Goal: Manage account settings

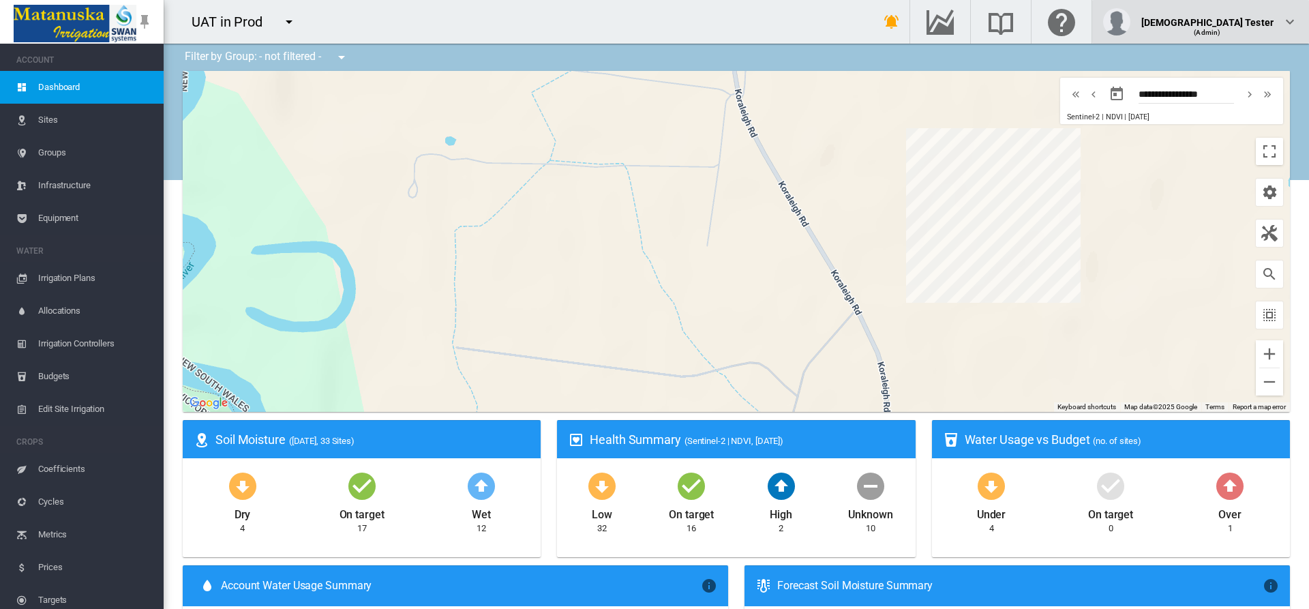
click at [1241, 22] on div "(Admin)" at bounding box center [1207, 27] width 133 height 14
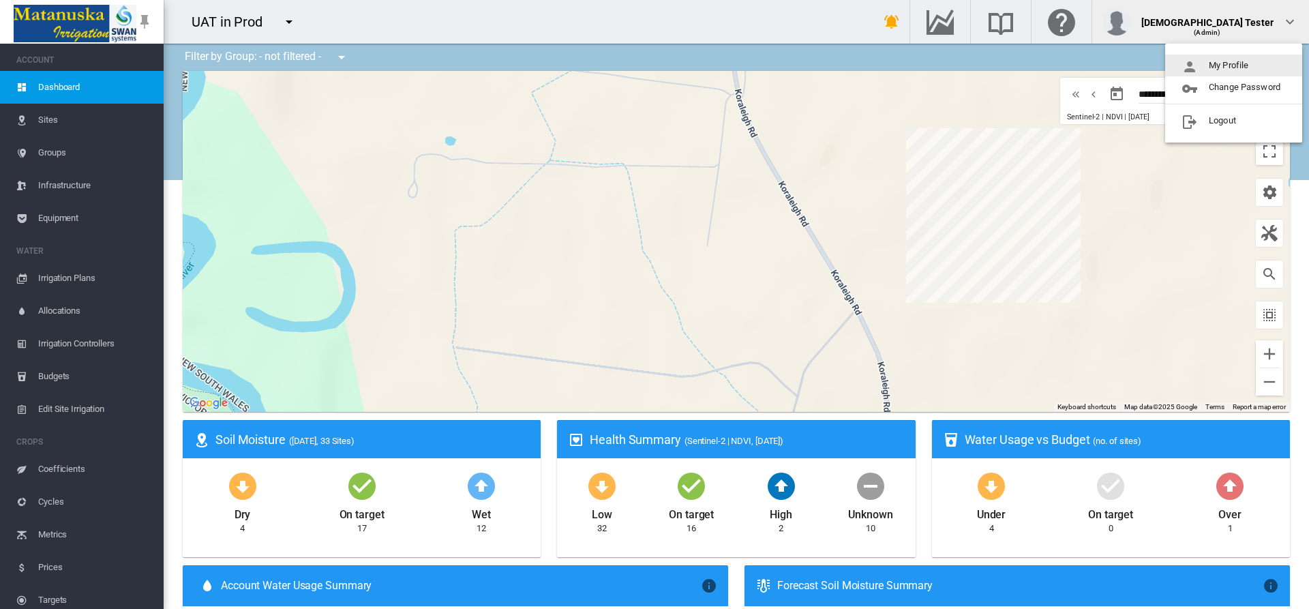
click at [1234, 65] on button "My Profile" at bounding box center [1233, 66] width 137 height 22
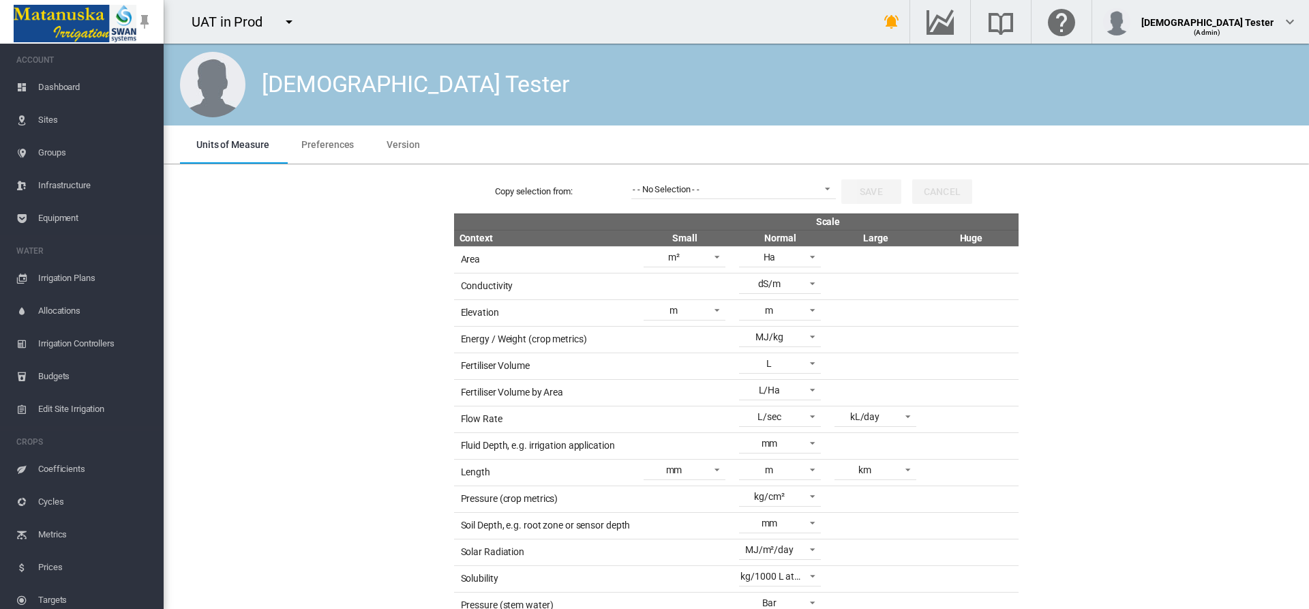
click at [326, 144] on span "Preferences" at bounding box center [327, 144] width 53 height 11
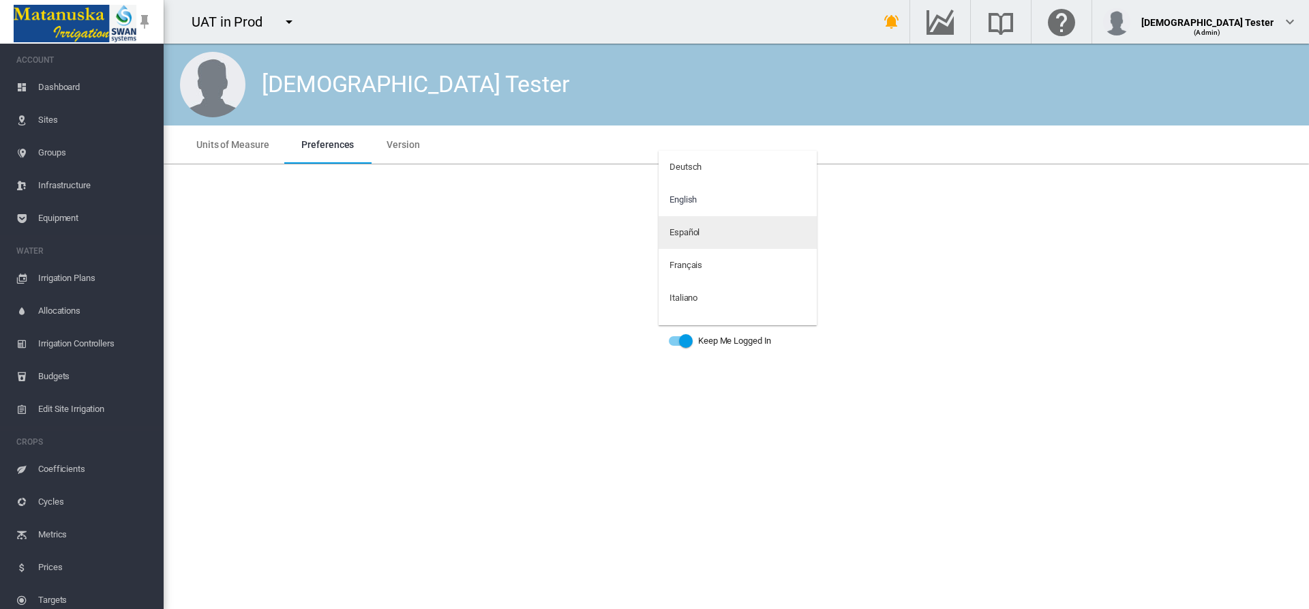
click at [732, 233] on md-option "Español" at bounding box center [738, 232] width 158 height 33
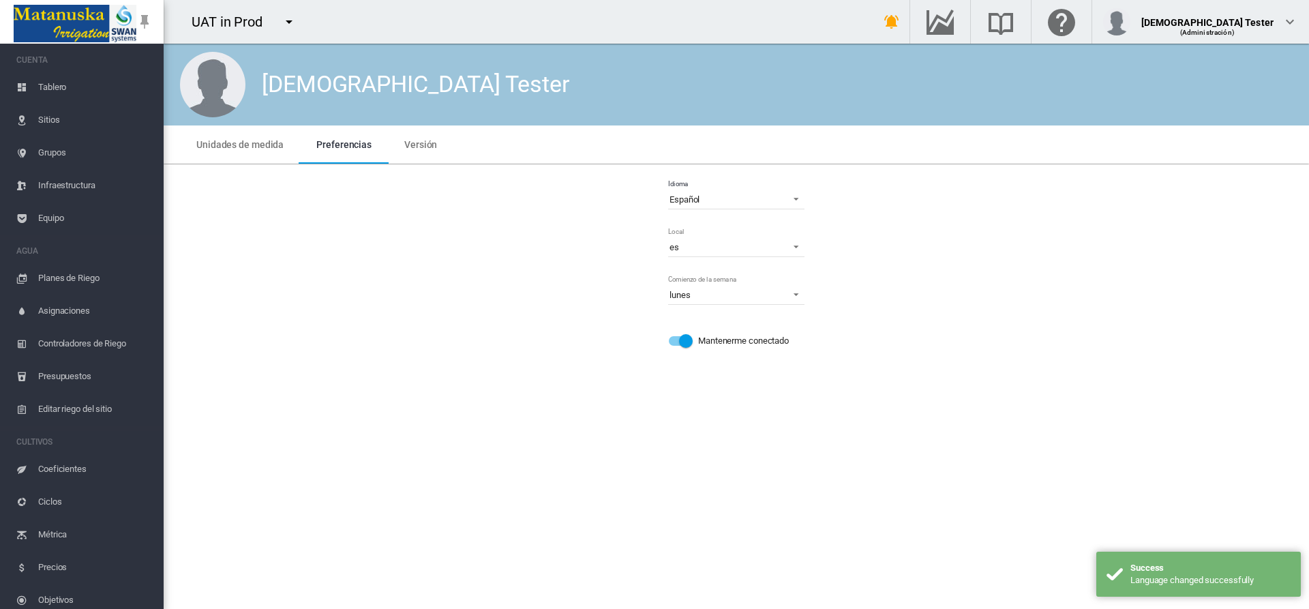
click at [76, 87] on span "Tablero" at bounding box center [95, 87] width 115 height 33
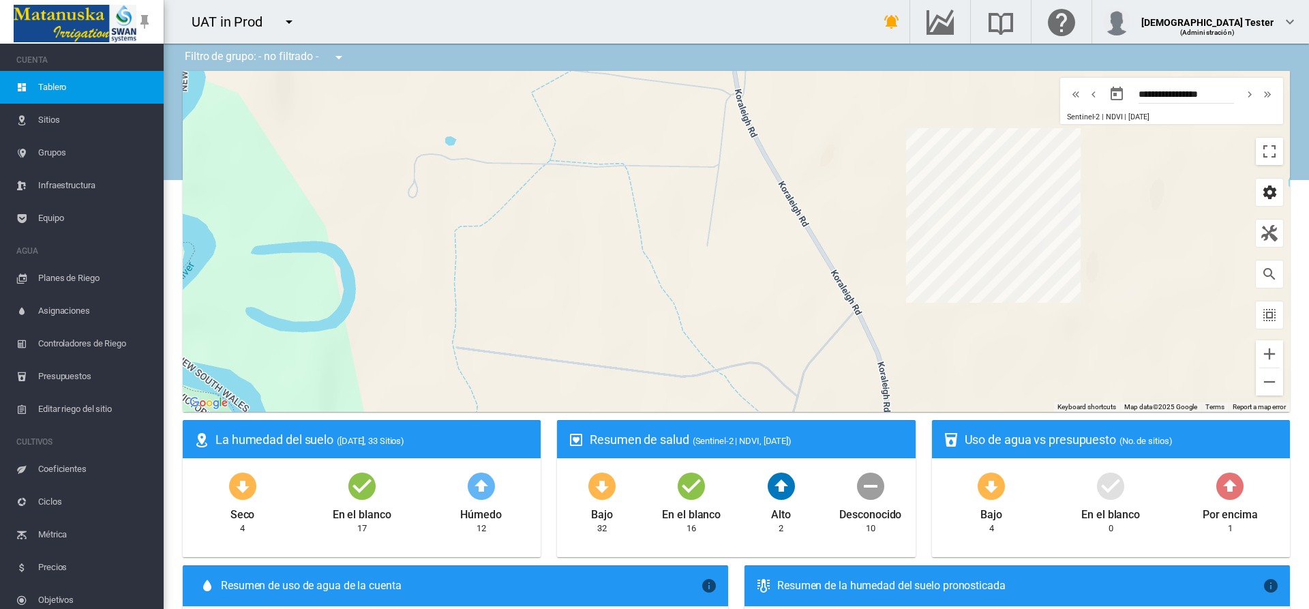
click at [1261, 192] on md-icon "icon-cog" at bounding box center [1269, 192] width 16 height 16
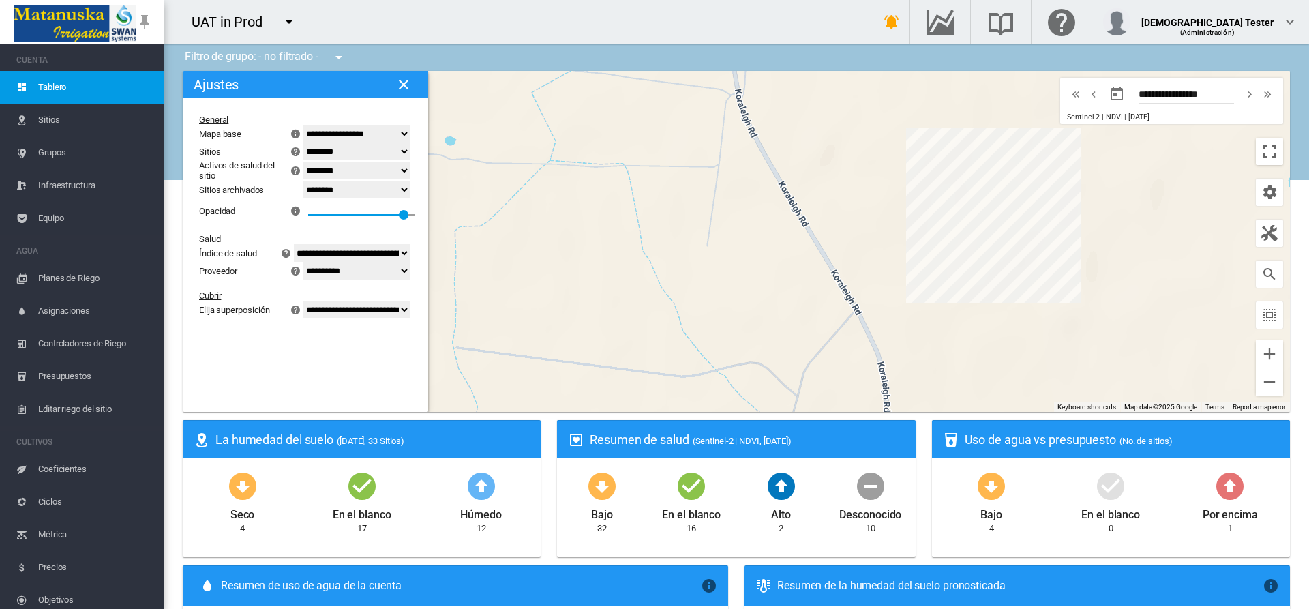
click at [357, 170] on select "******** ***** ********" at bounding box center [356, 171] width 106 height 18
select select "****"
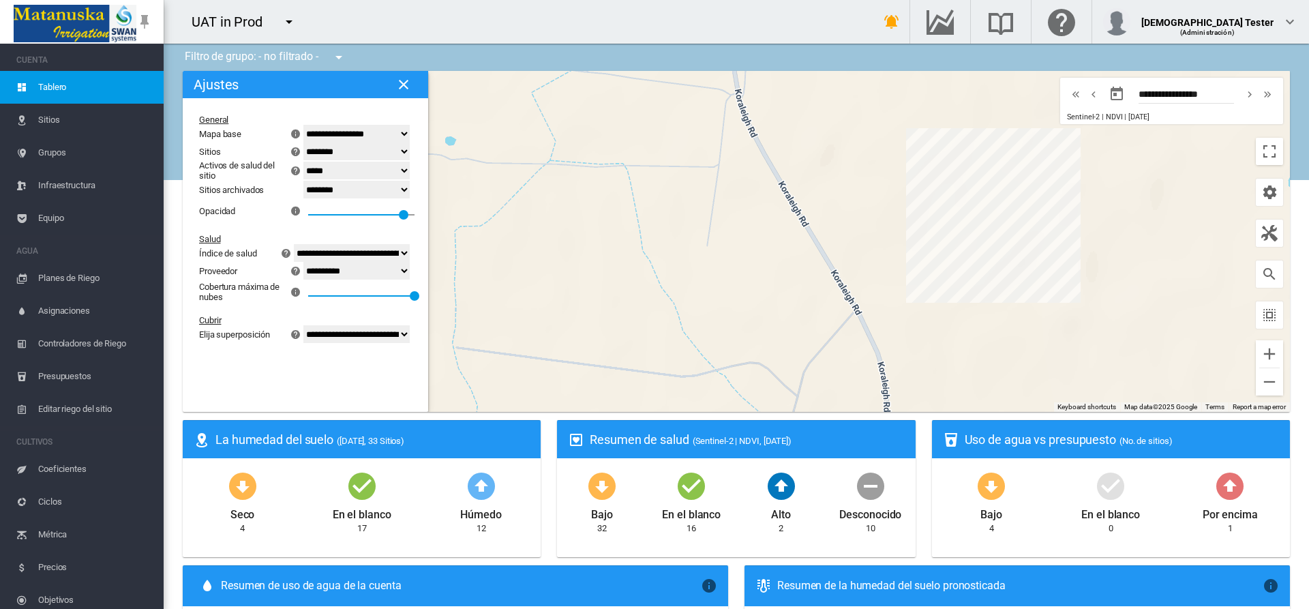
click at [357, 334] on select "**********" at bounding box center [356, 334] width 106 height 18
select select "********"
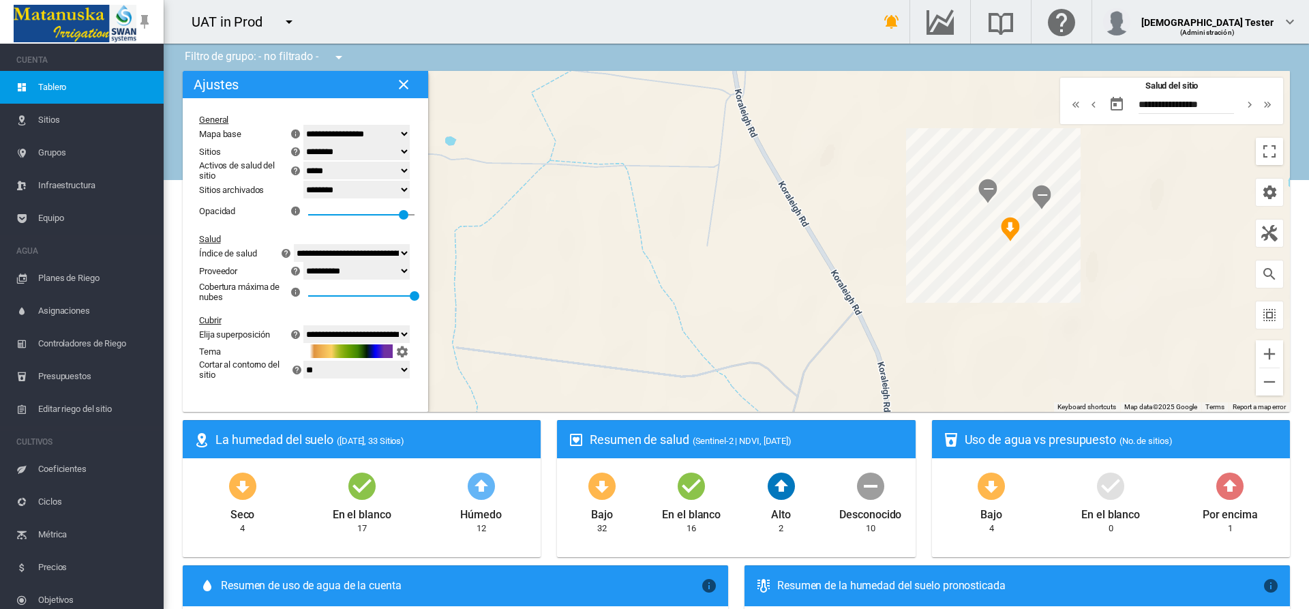
click at [199, 160] on div "Activos de salud del sitio" at bounding box center [242, 170] width 87 height 20
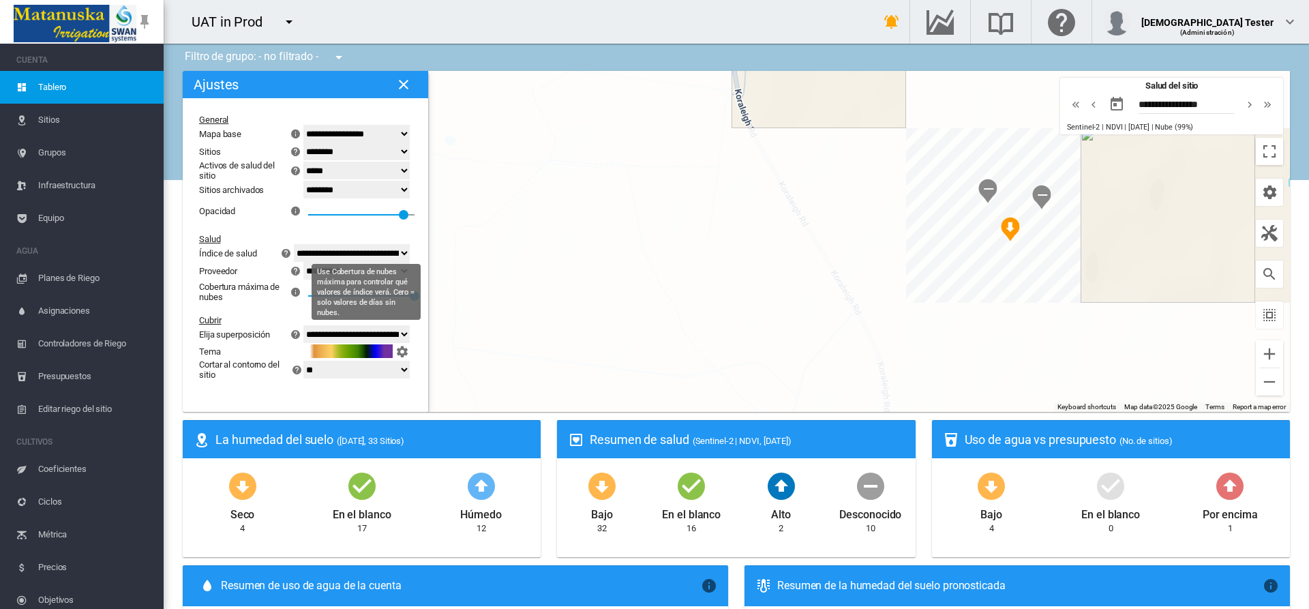
click at [357, 134] on select "**********" at bounding box center [356, 134] width 106 height 18
click at [357, 151] on select "******** ***** ********" at bounding box center [356, 152] width 106 height 18
click at [357, 170] on select "******** ***** ********" at bounding box center [356, 171] width 106 height 18
click at [357, 190] on select "******** *******" at bounding box center [356, 190] width 106 height 18
click at [252, 190] on div "Sitios archivados" at bounding box center [252, 190] width 106 height 10
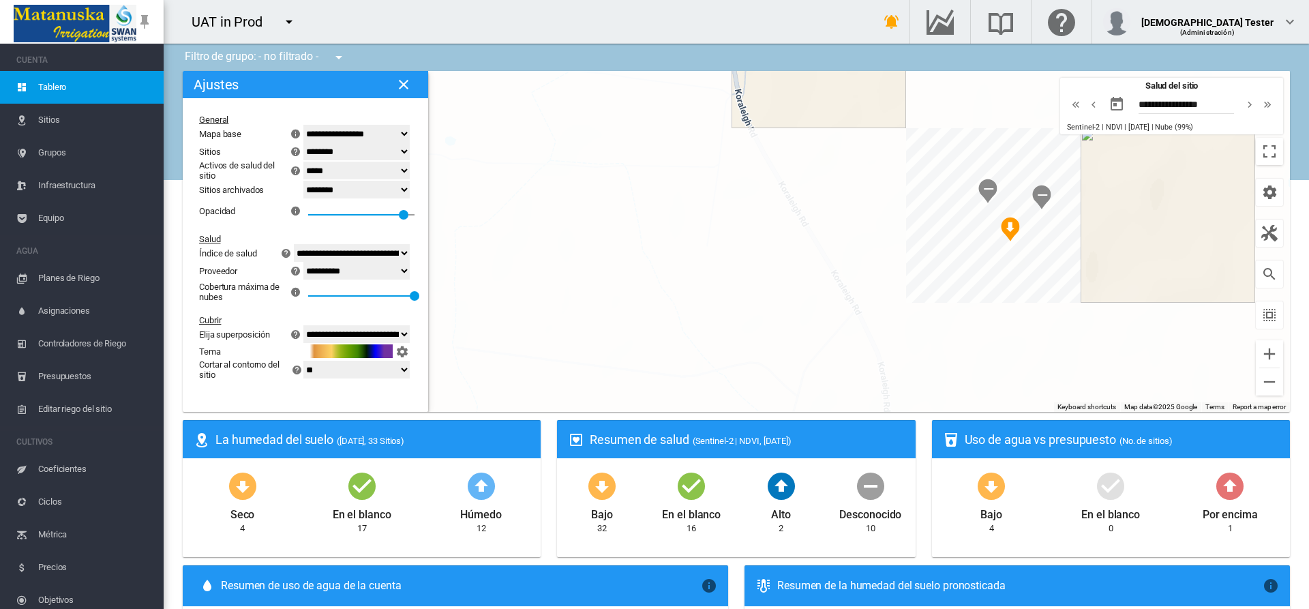
click at [312, 198] on div "0.9" at bounding box center [361, 210] width 106 height 25
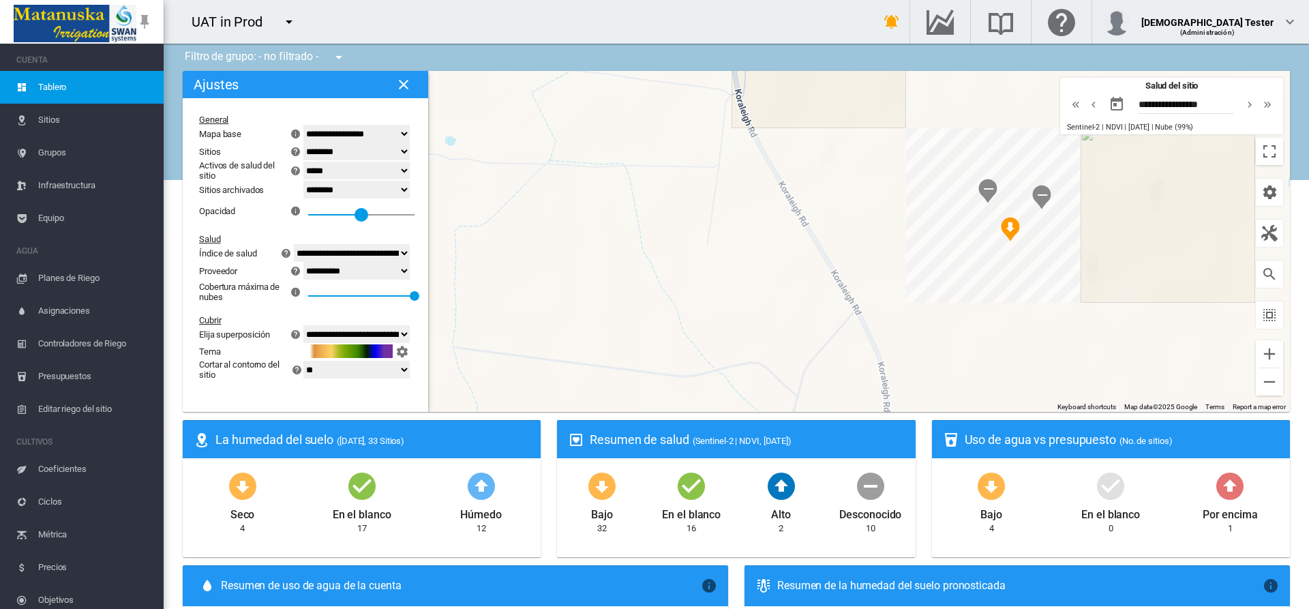
click at [351, 253] on select "**********" at bounding box center [352, 253] width 116 height 18
click at [228, 253] on div "Índice de salud" at bounding box center [228, 253] width 58 height 10
click at [357, 271] on select "**********" at bounding box center [356, 271] width 106 height 18
click at [219, 271] on div "Proveedor" at bounding box center [218, 271] width 38 height 10
click at [357, 334] on select "**********" at bounding box center [356, 334] width 106 height 18
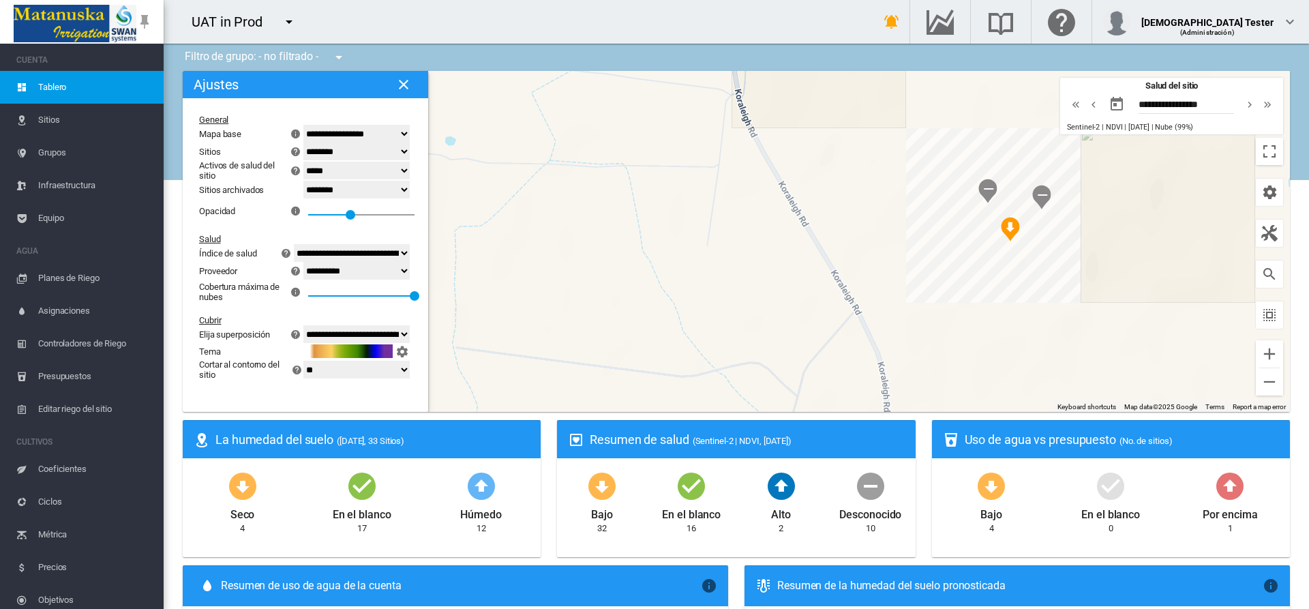
click at [296, 151] on md-icon "icon-help-circle" at bounding box center [296, 151] width 16 height 16
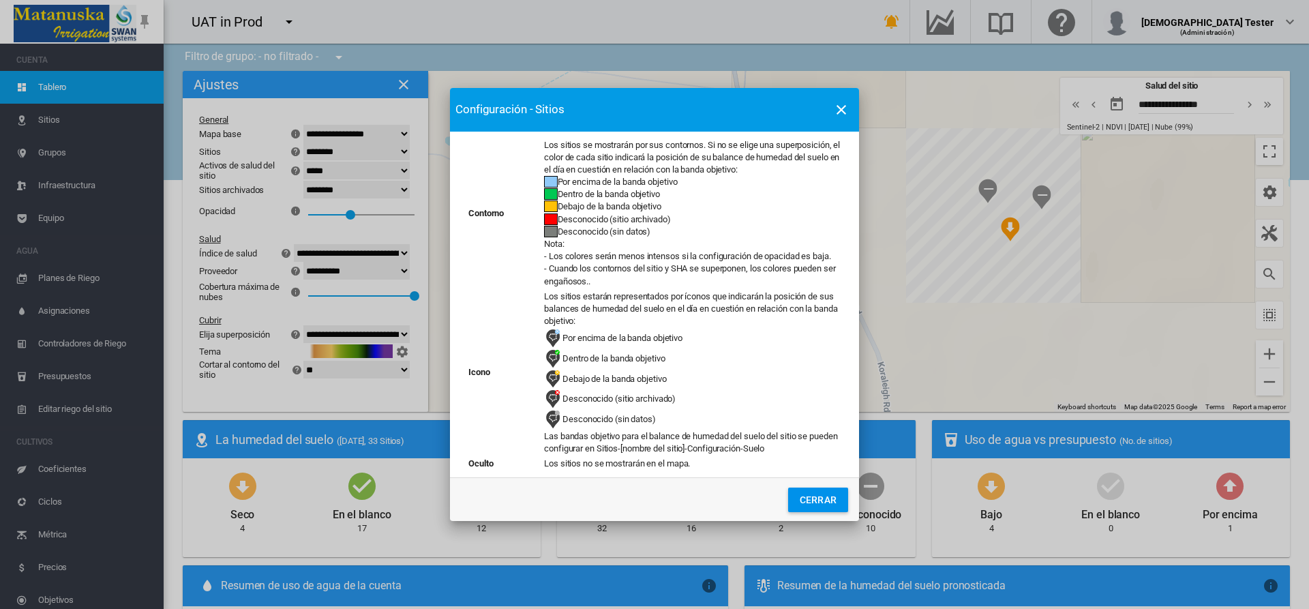
click at [818, 499] on button "Cerrar" at bounding box center [818, 500] width 60 height 25
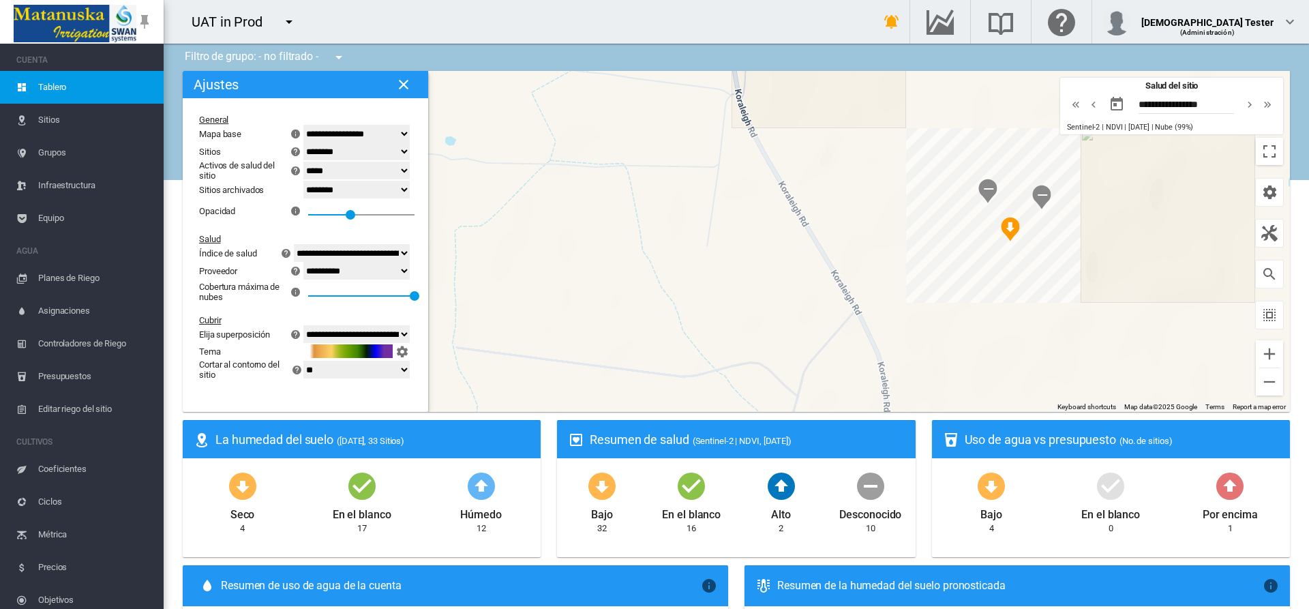
click at [296, 170] on md-icon "icon-help-circle" at bounding box center [296, 170] width 16 height 16
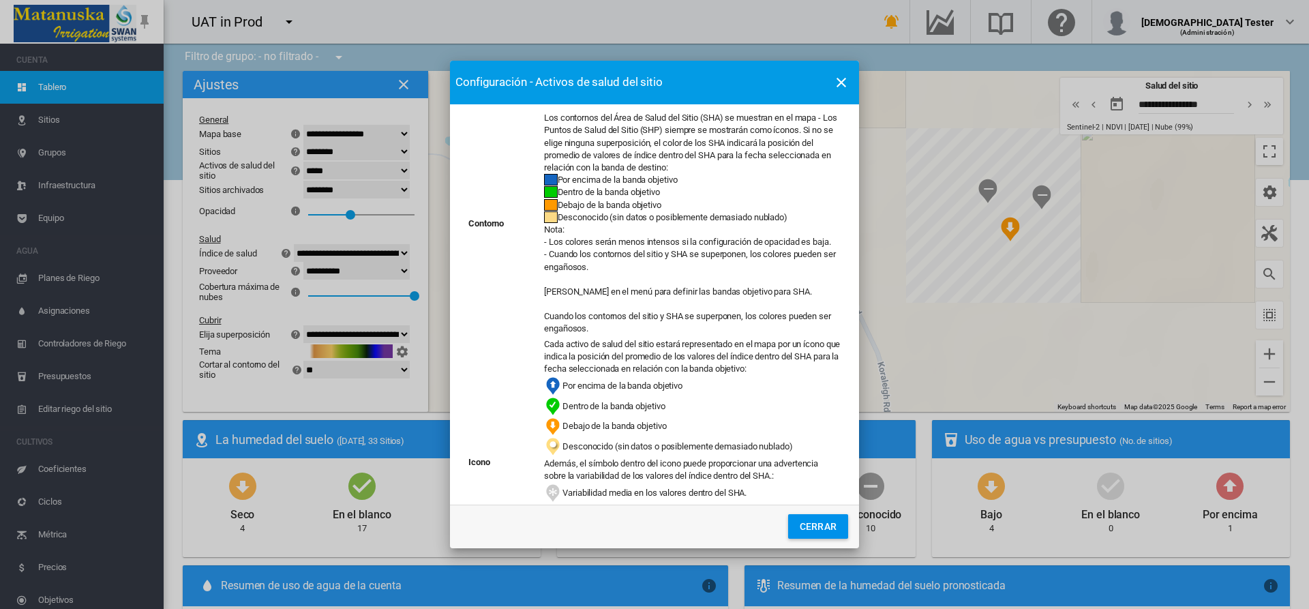
click at [818, 526] on button "Cerrar" at bounding box center [818, 526] width 60 height 25
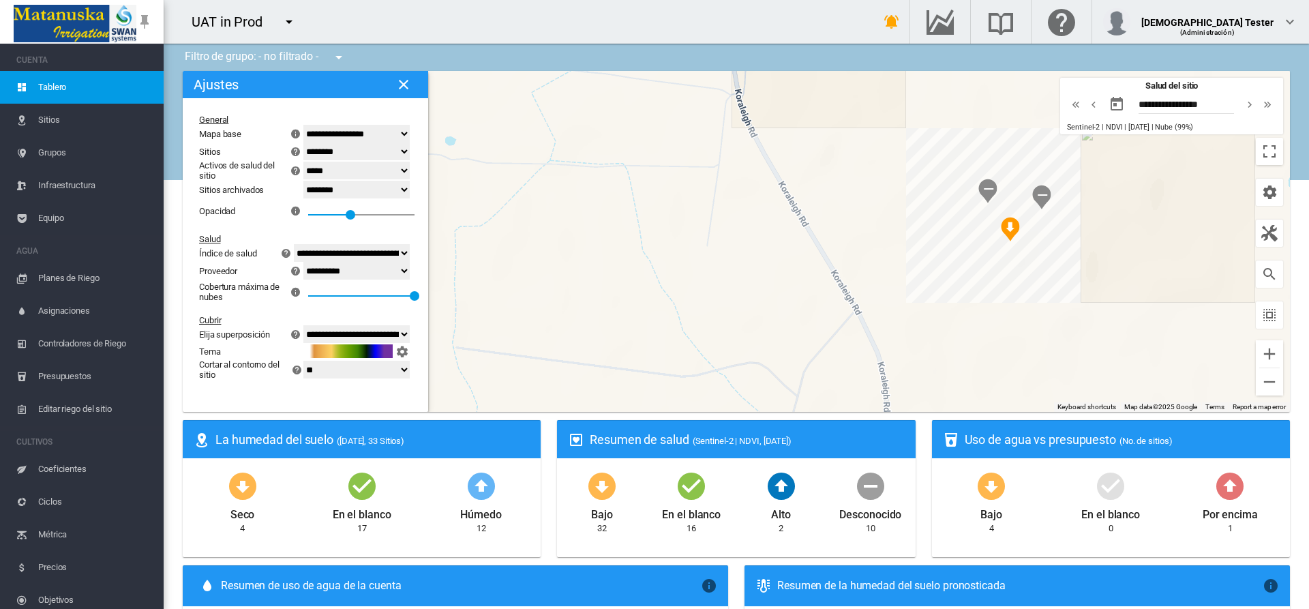
click at [286, 253] on md-icon "icon-help-circle" at bounding box center [286, 253] width 16 height 16
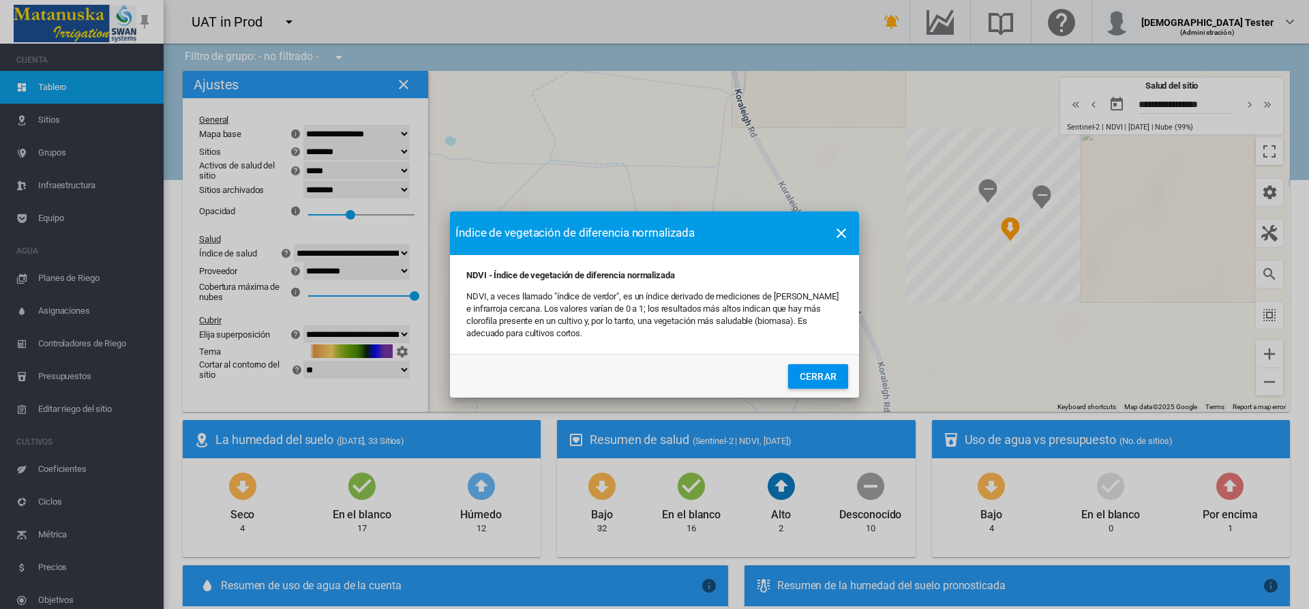
click at [818, 376] on button "Cerrar" at bounding box center [818, 376] width 60 height 25
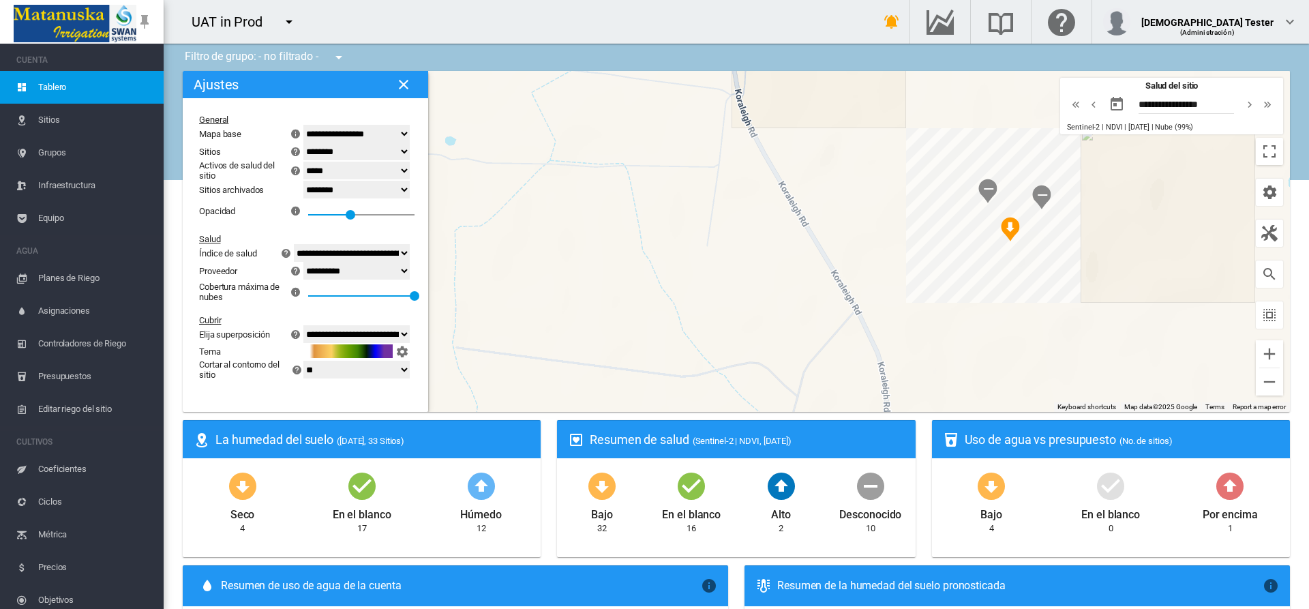
click at [296, 271] on md-icon "icon-help-circle" at bounding box center [296, 271] width 16 height 16
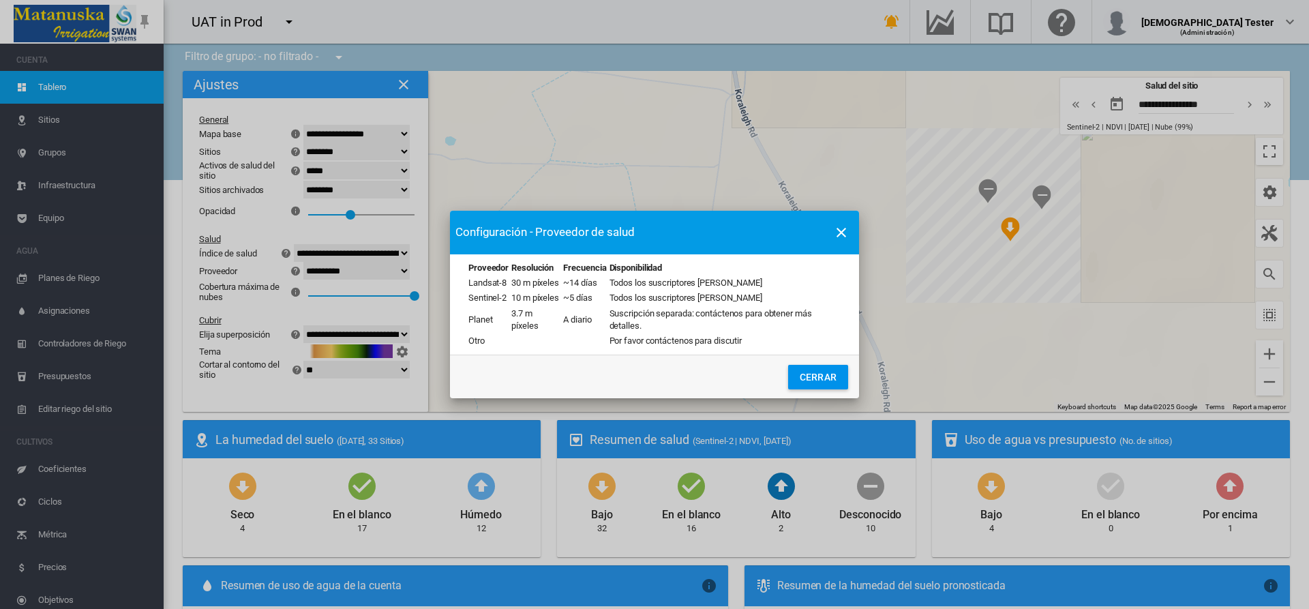
click at [818, 376] on button "Cerrar" at bounding box center [818, 377] width 60 height 25
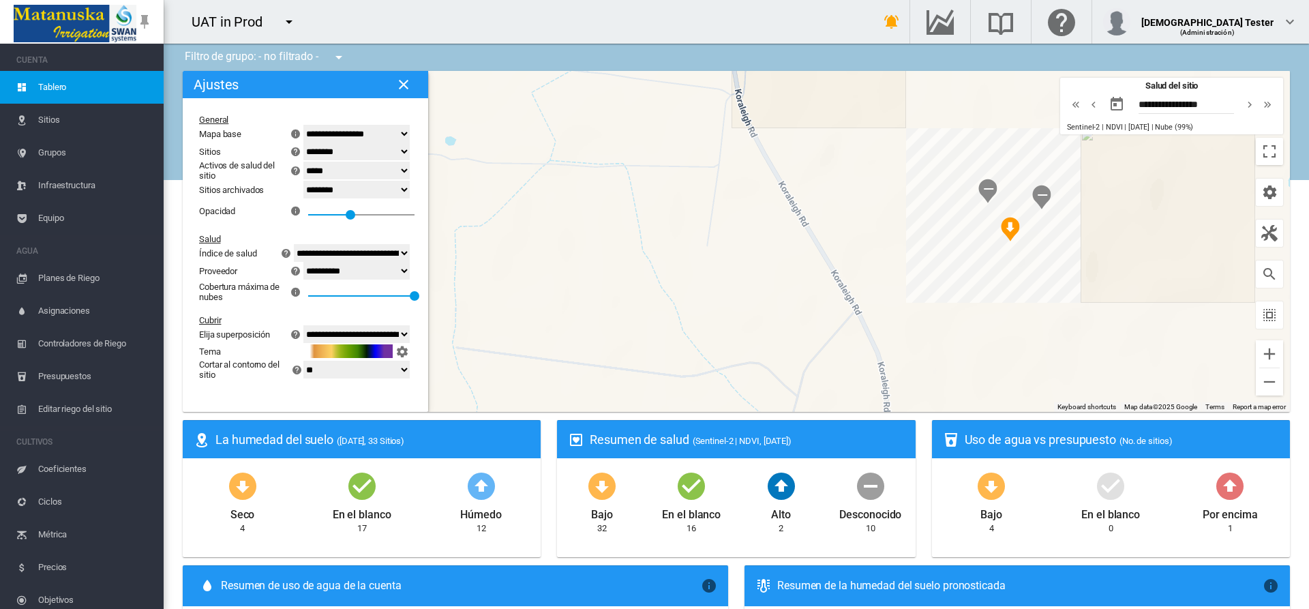
click at [296, 334] on md-icon "icon-help-circle" at bounding box center [296, 334] width 16 height 16
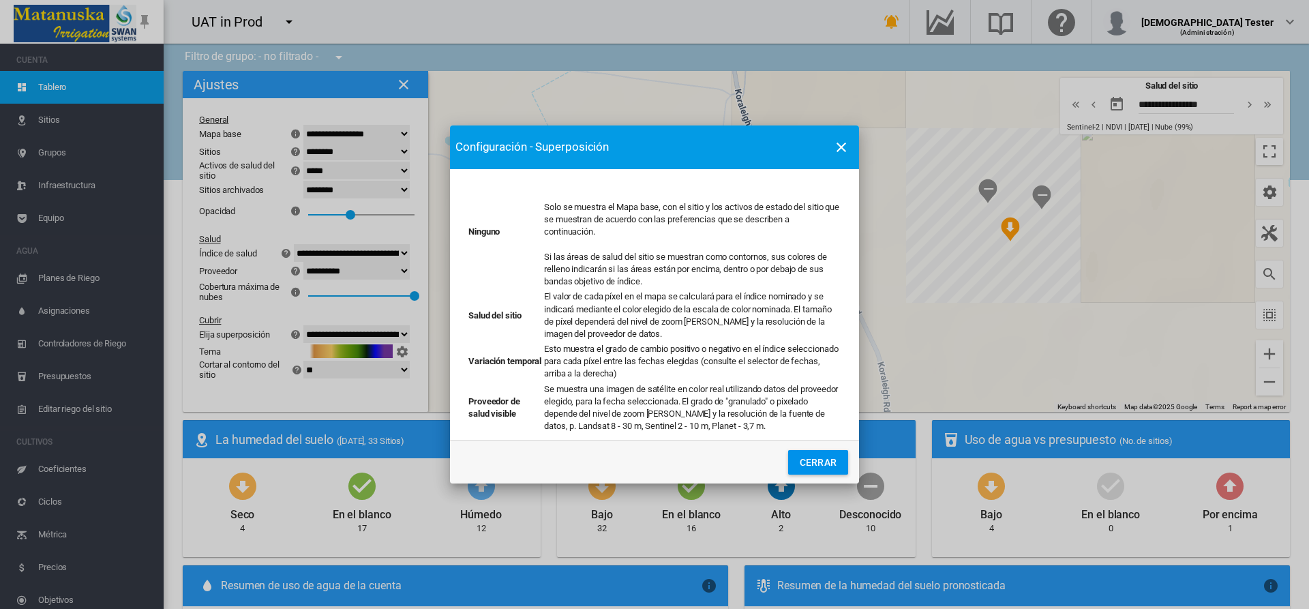
click at [818, 462] on button "Cerrar" at bounding box center [818, 462] width 60 height 25
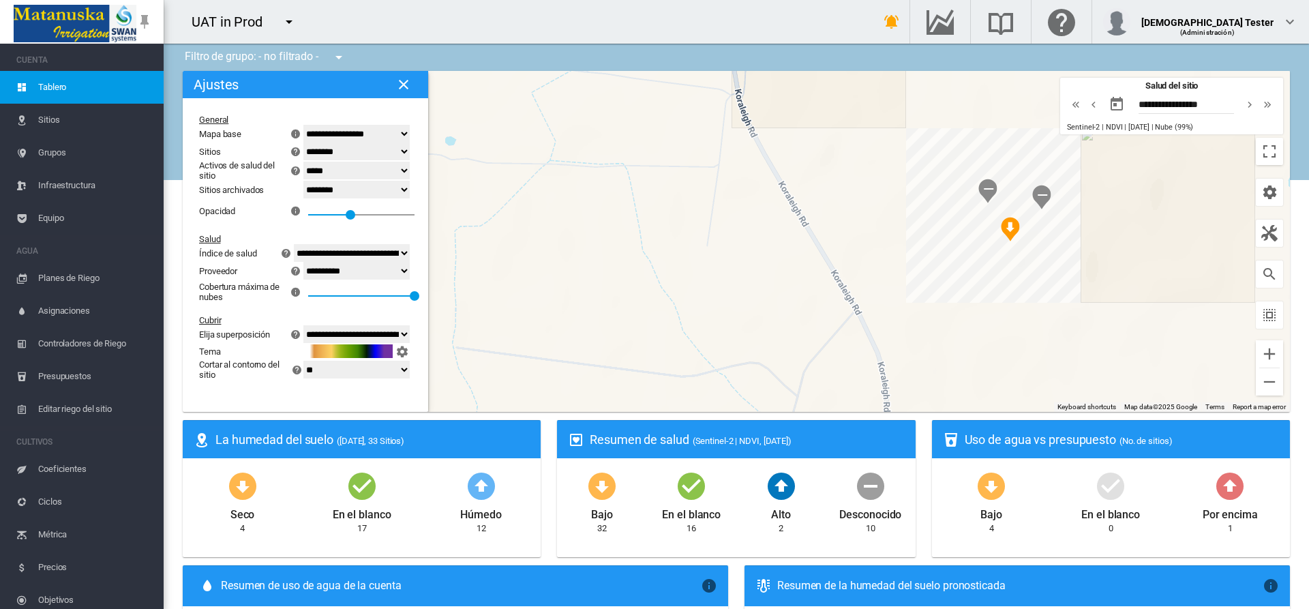
scroll to position [0, 1]
click at [297, 370] on md-icon "icon-help-circle" at bounding box center [296, 369] width 16 height 16
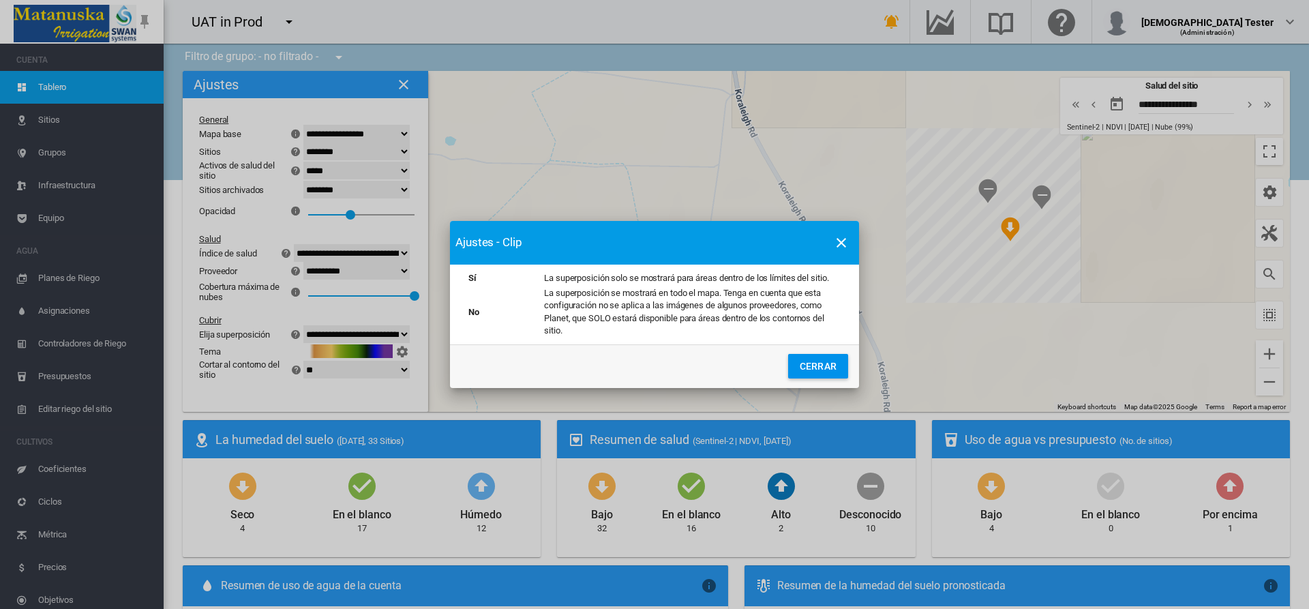
click at [818, 366] on button "Cerrar" at bounding box center [818, 366] width 60 height 25
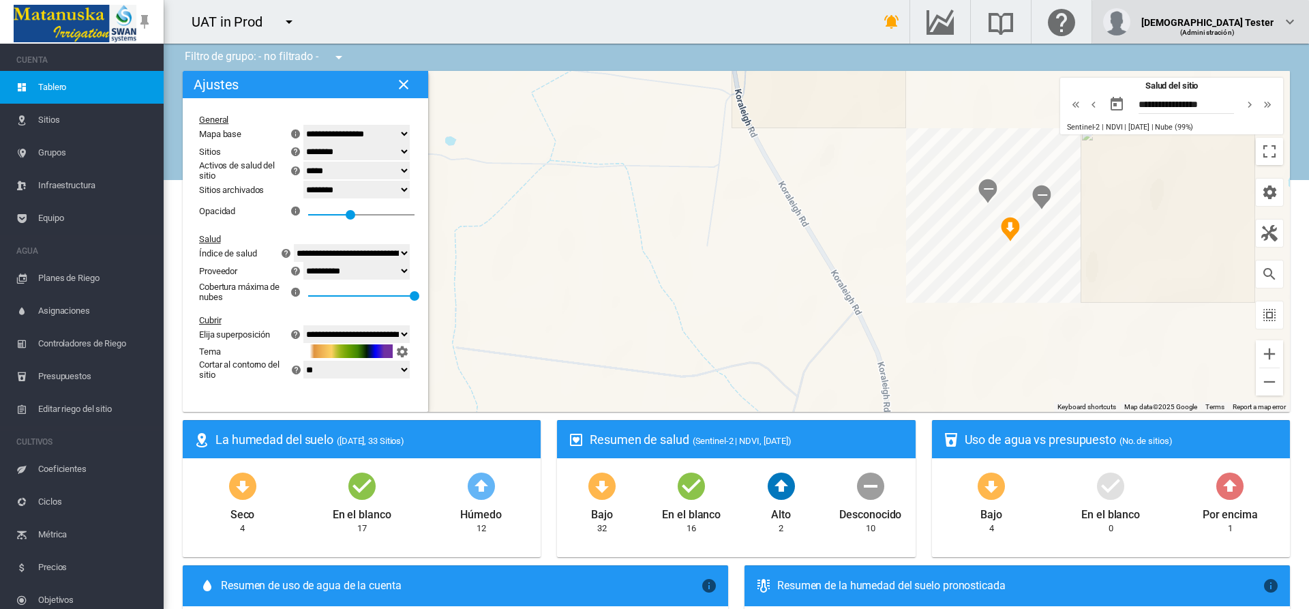
click at [1240, 22] on div "(Administración)" at bounding box center [1207, 27] width 133 height 14
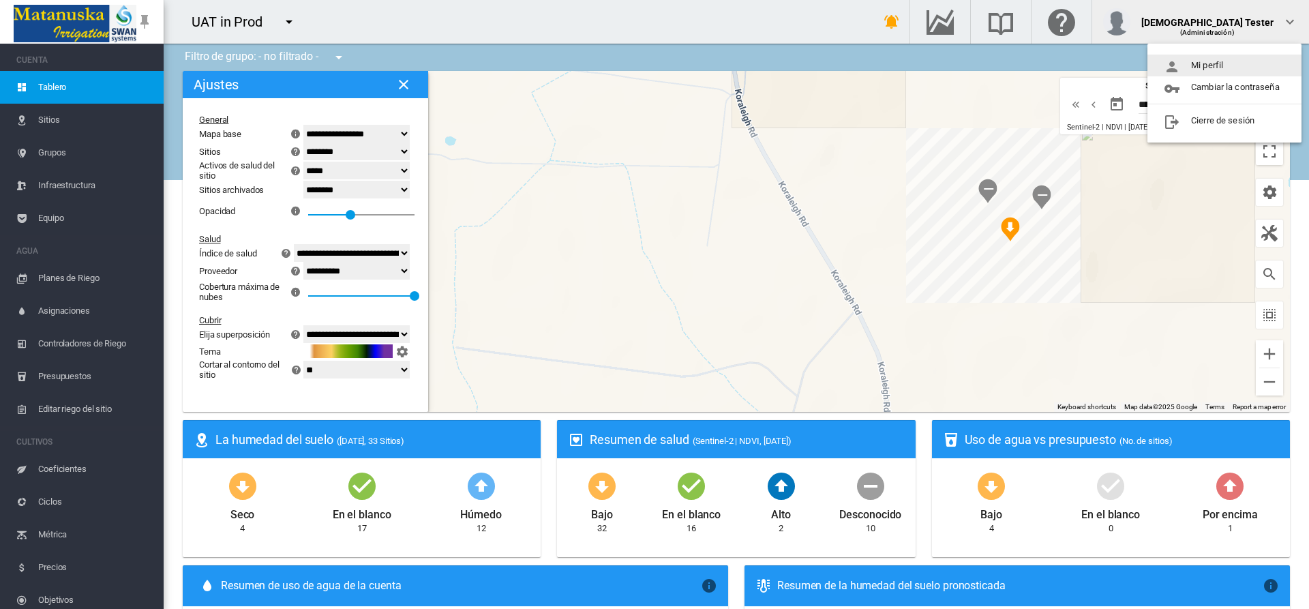
click at [1225, 65] on button "Mi perfil" at bounding box center [1225, 66] width 154 height 22
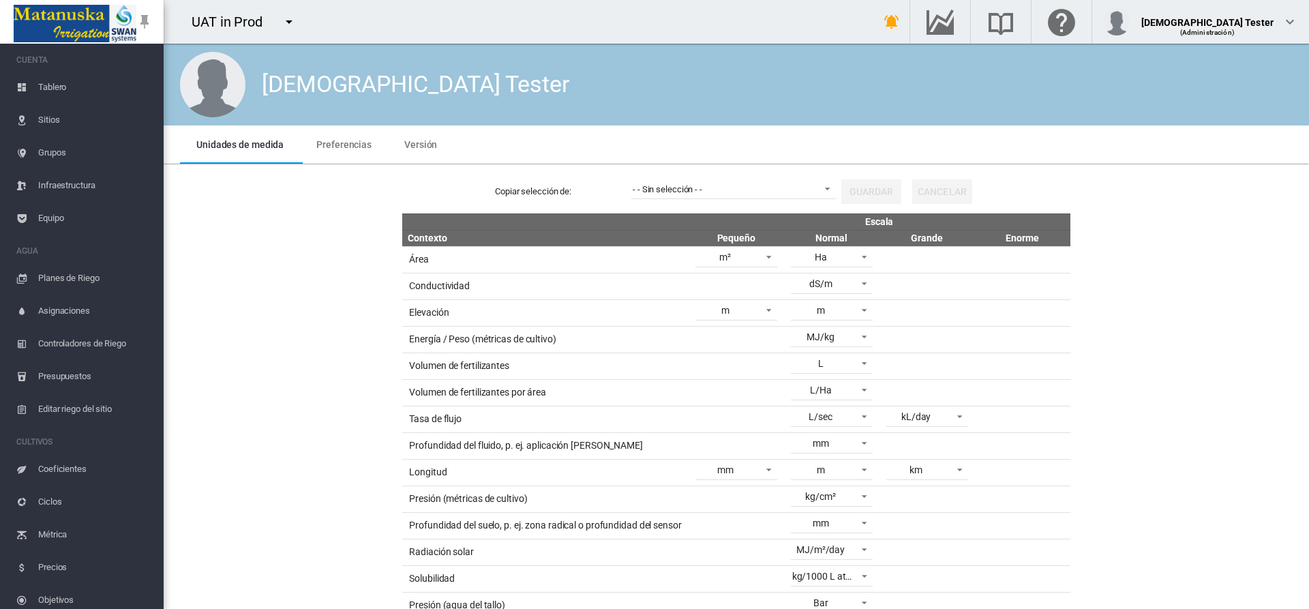
click at [341, 144] on span "Preferencias" at bounding box center [343, 144] width 55 height 11
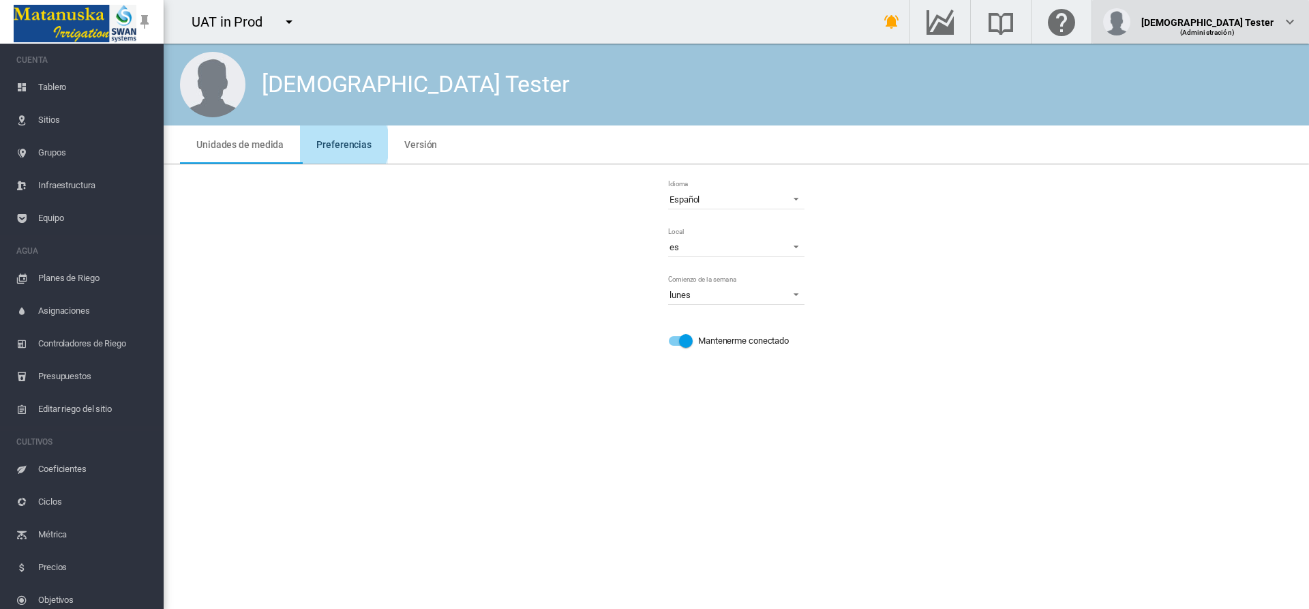
click at [1240, 22] on div "(Administración)" at bounding box center [1207, 27] width 133 height 14
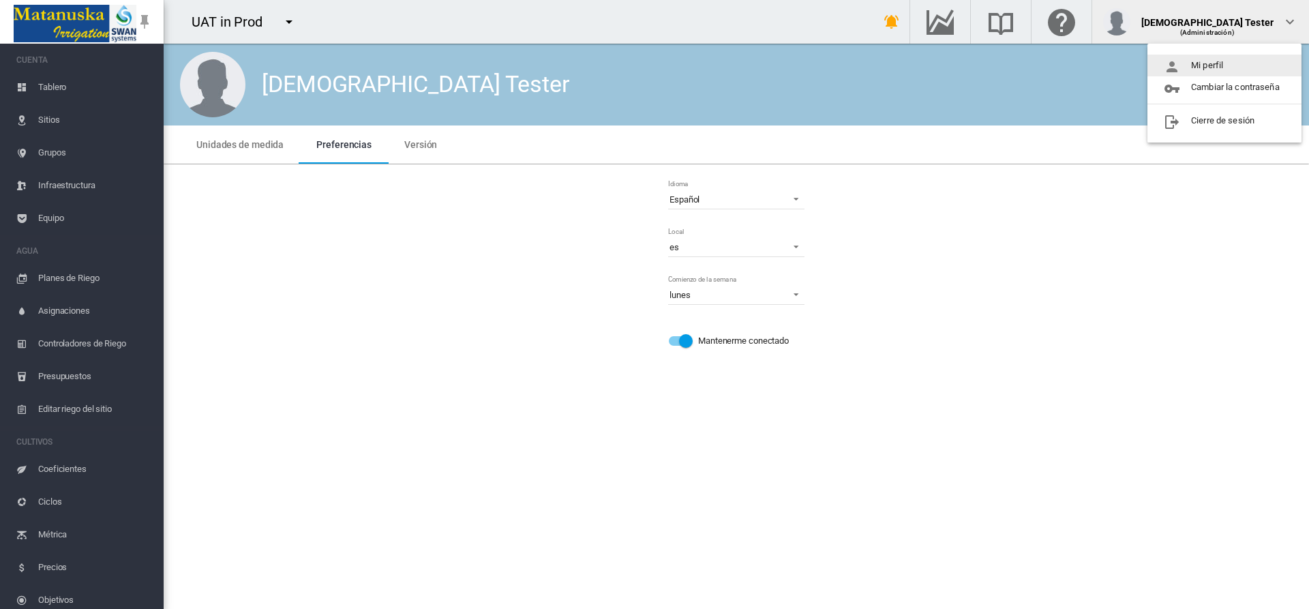
click at [1225, 65] on button "Mi perfil" at bounding box center [1225, 66] width 154 height 22
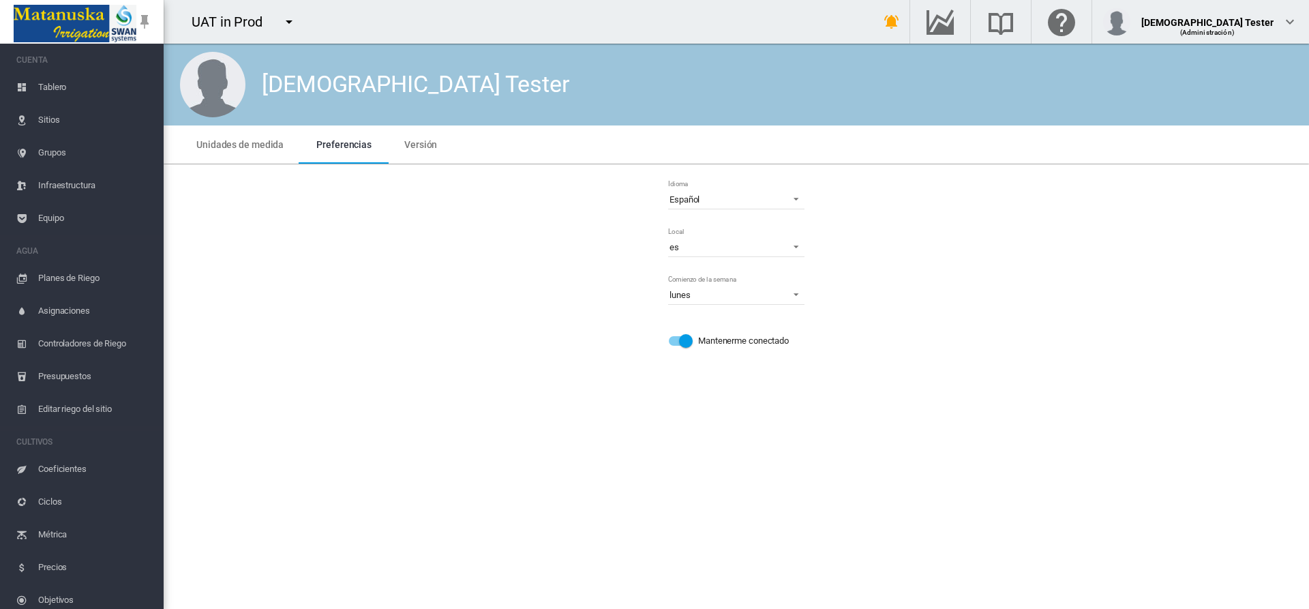
click at [341, 144] on span "Preferencias" at bounding box center [343, 144] width 55 height 11
click at [736, 199] on span "Español" at bounding box center [726, 200] width 112 height 12
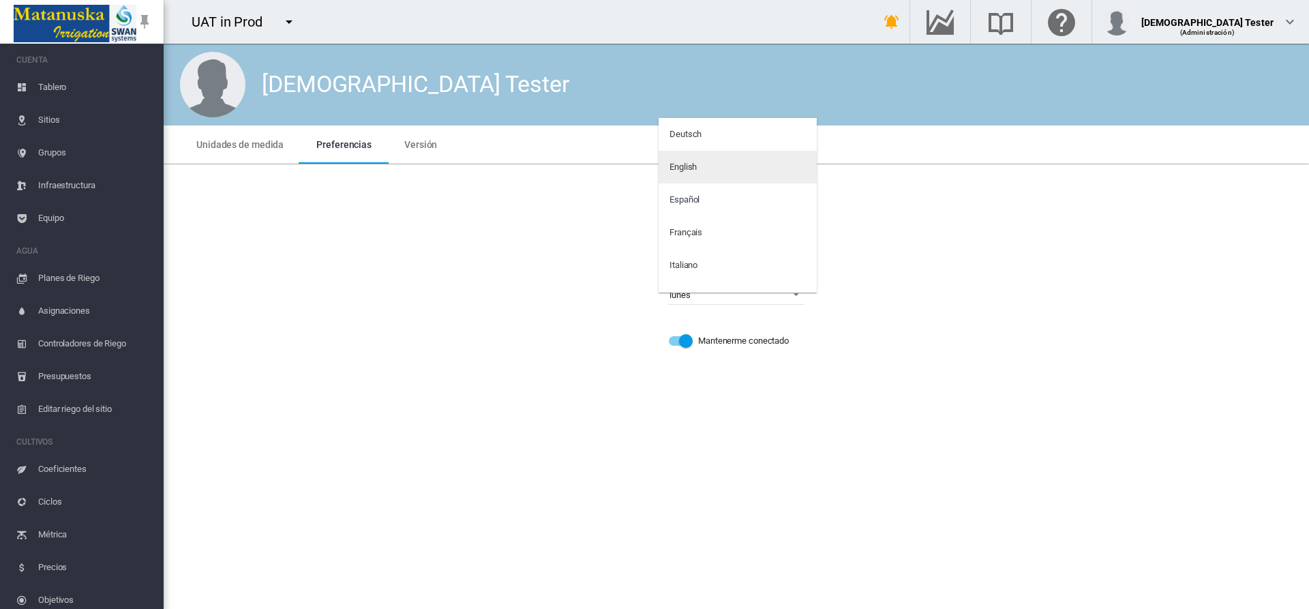
click at [732, 167] on md-option "English" at bounding box center [738, 167] width 158 height 33
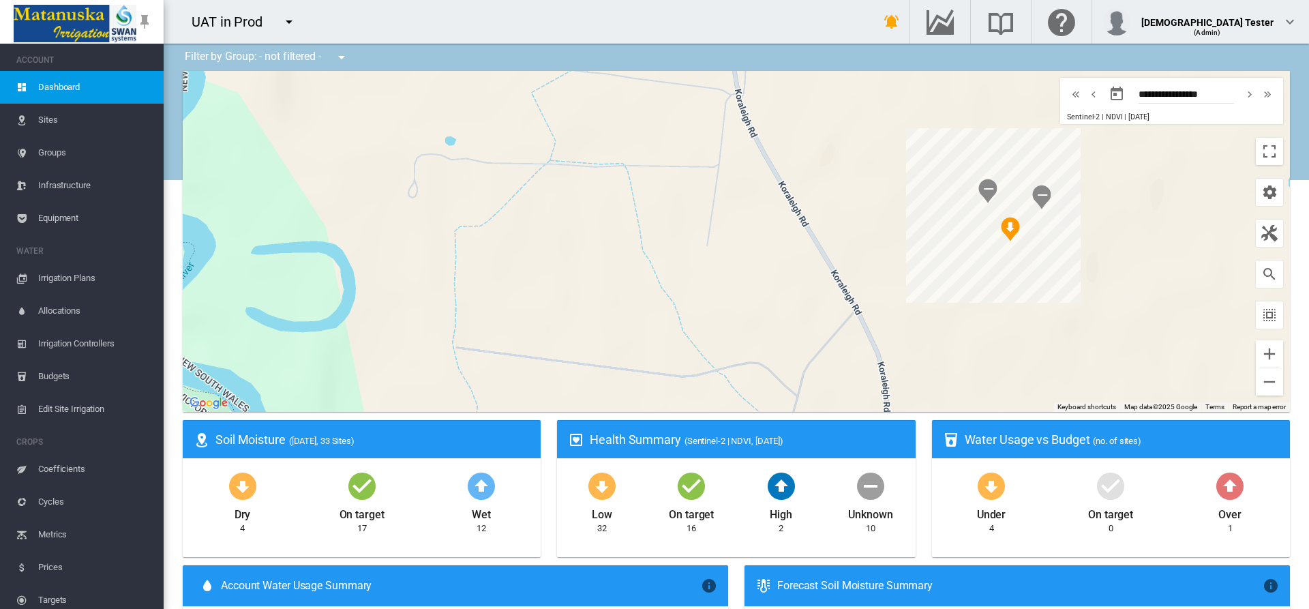
click at [76, 87] on span "Dashboard" at bounding box center [95, 87] width 115 height 33
click at [1261, 274] on md-icon "icon-magnify" at bounding box center [1269, 274] width 16 height 16
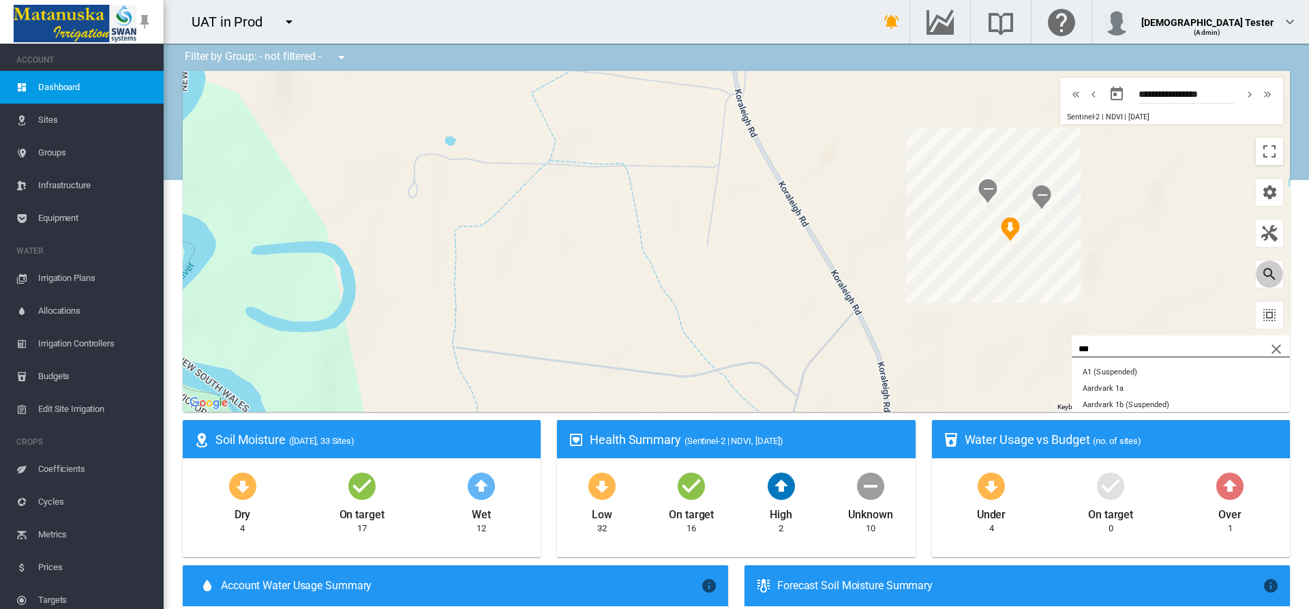
type input "***"
click at [1165, 372] on button "Amaretto A16 test N+P SHA" at bounding box center [1181, 372] width 218 height 16
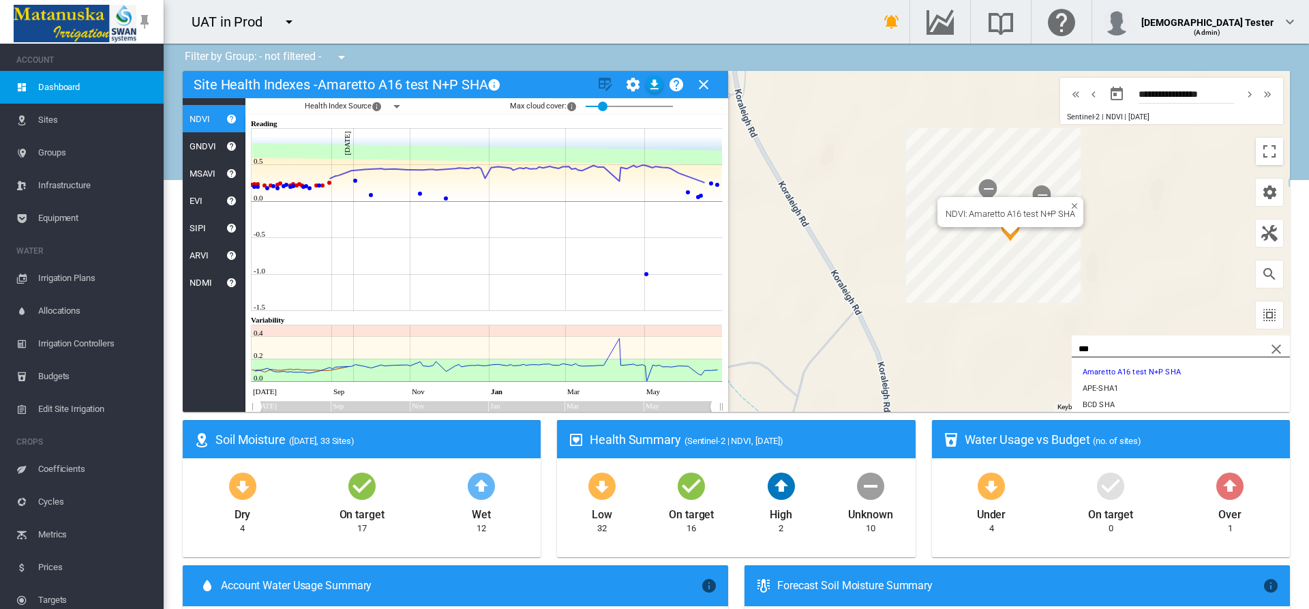
click at [676, 85] on md-icon "icon-help-circle" at bounding box center [676, 84] width 16 height 16
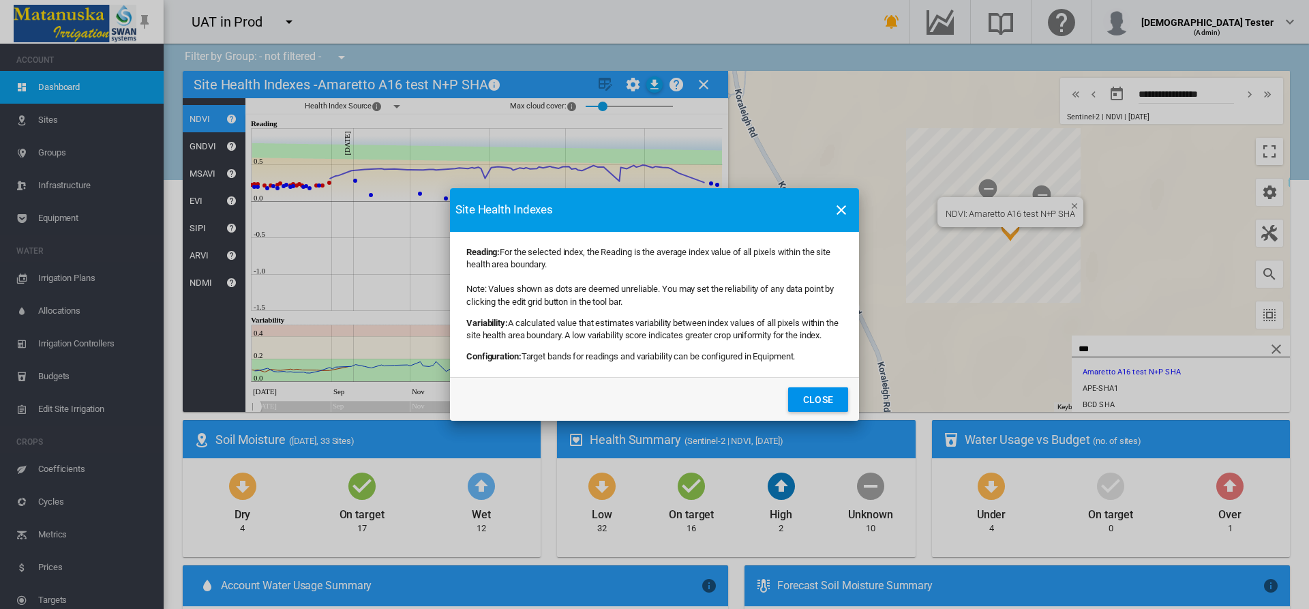
click at [818, 405] on button "Close" at bounding box center [818, 399] width 60 height 25
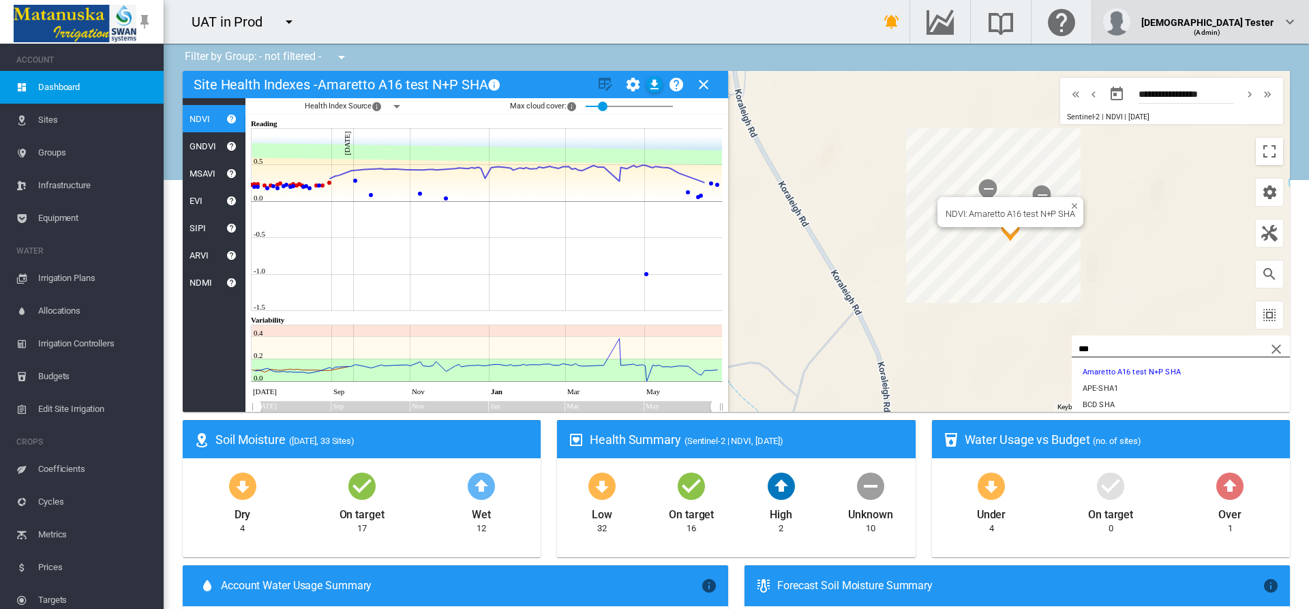
click at [1241, 22] on div "(Admin)" at bounding box center [1207, 27] width 133 height 14
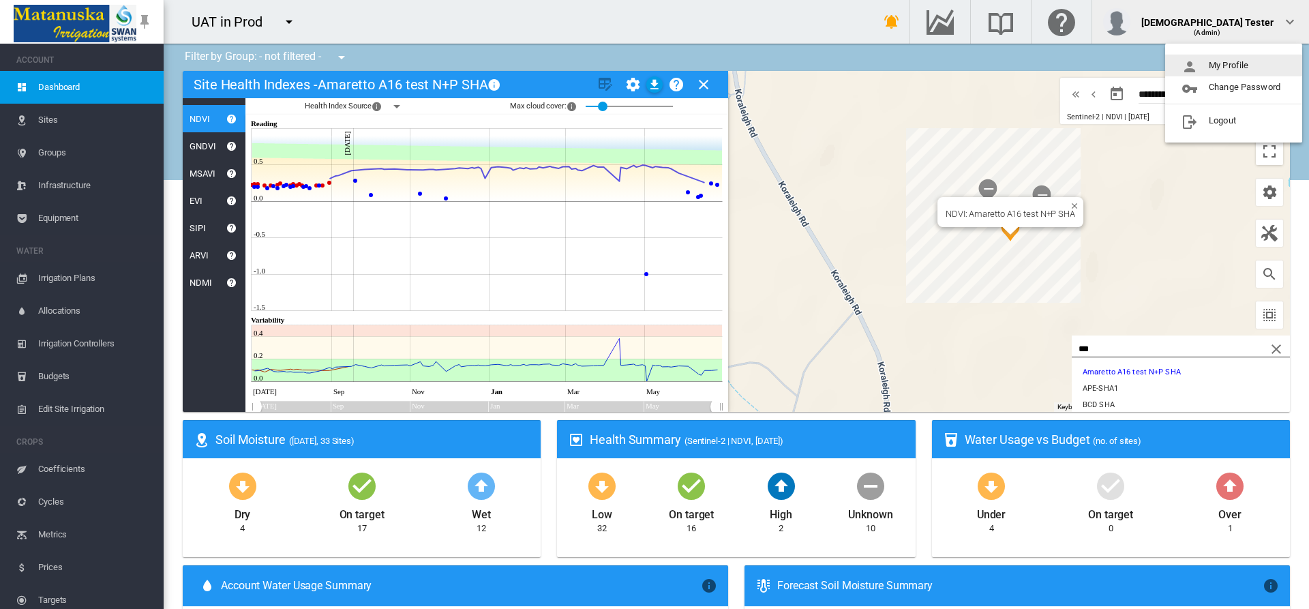
click at [1234, 65] on button "My Profile" at bounding box center [1233, 66] width 137 height 22
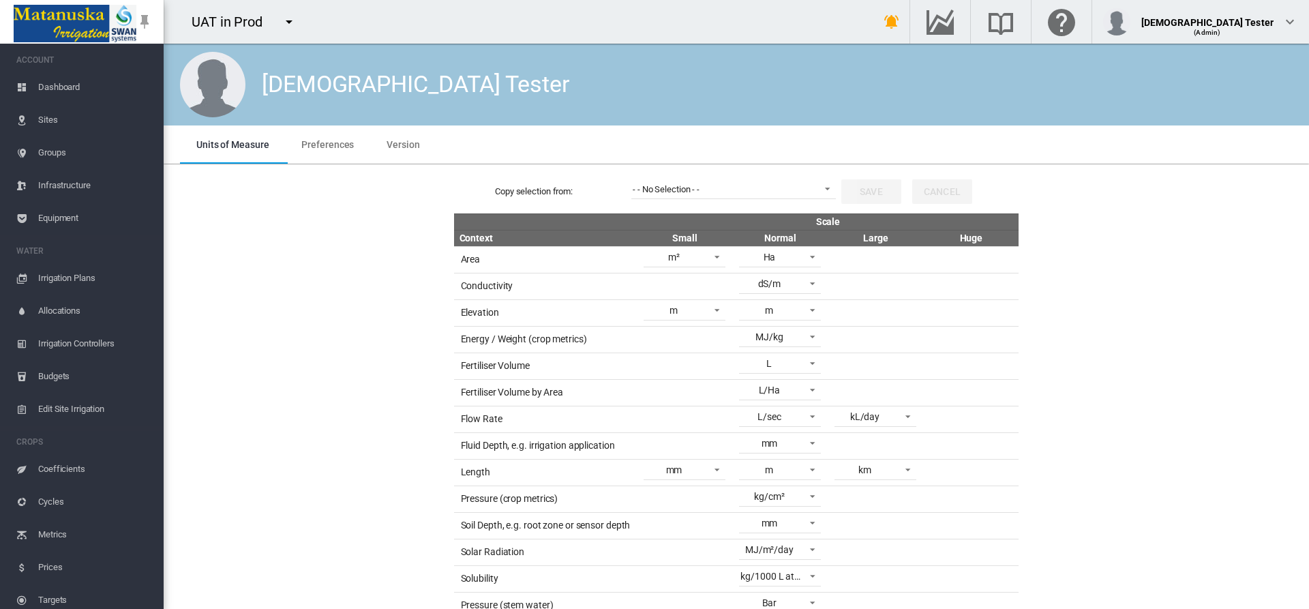
click at [326, 144] on span "Preferences" at bounding box center [327, 144] width 53 height 11
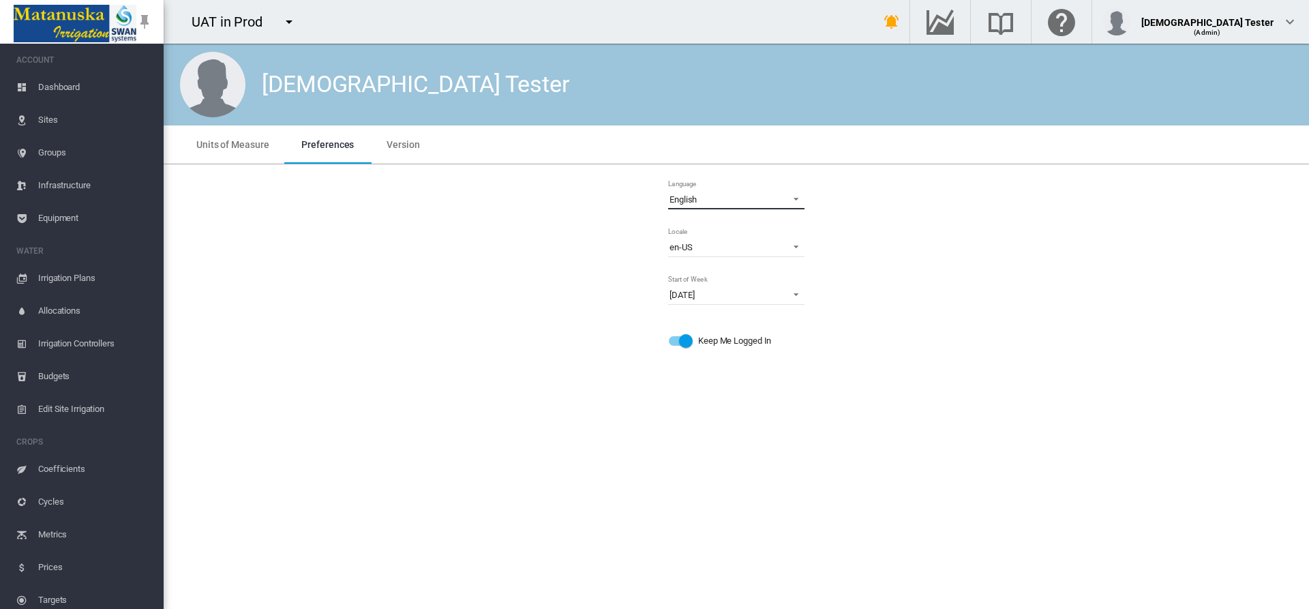
click at [731, 199] on span "English" at bounding box center [726, 200] width 112 height 12
click at [732, 233] on md-option "Español" at bounding box center [738, 232] width 158 height 33
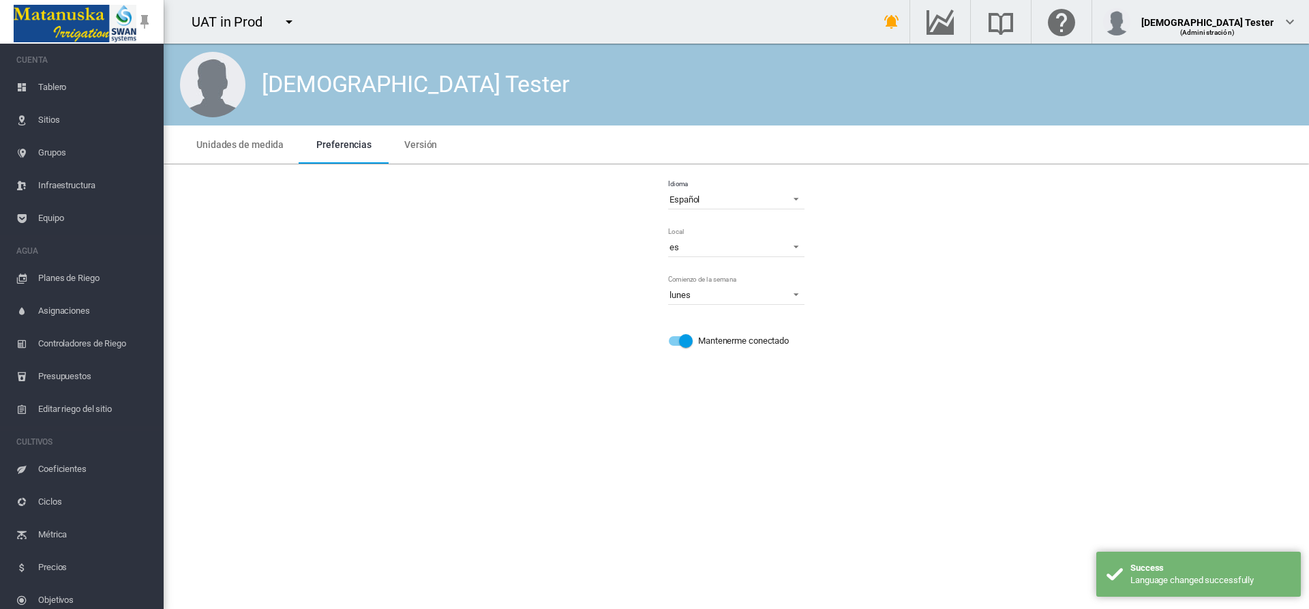
click at [76, 87] on span "Tablero" at bounding box center [95, 87] width 115 height 33
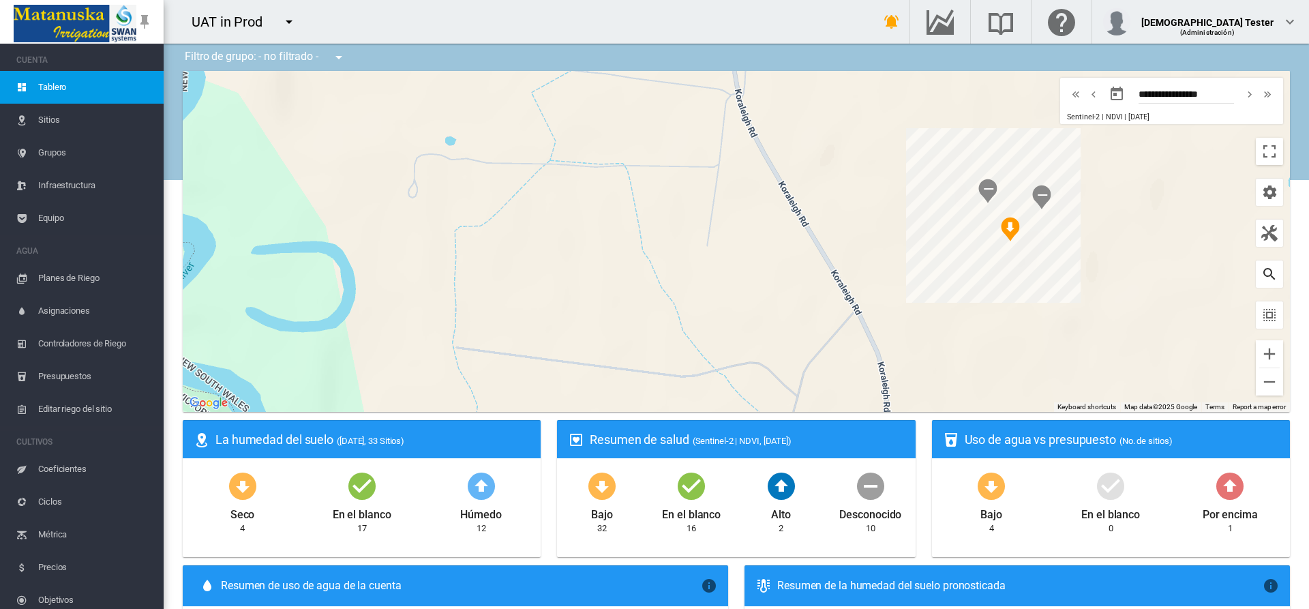
click at [1261, 274] on md-icon "icon-magnify" at bounding box center [1269, 274] width 16 height 16
type input "***"
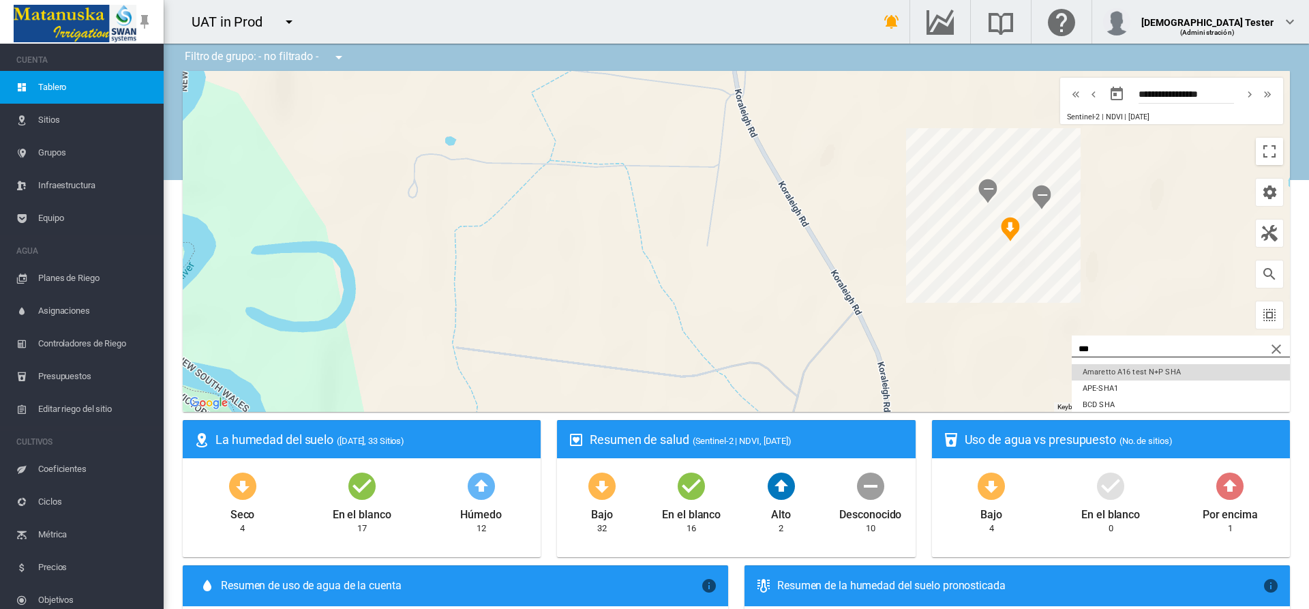
click at [1165, 372] on button "Amaretto A16 test N+P SHA" at bounding box center [1181, 372] width 218 height 16
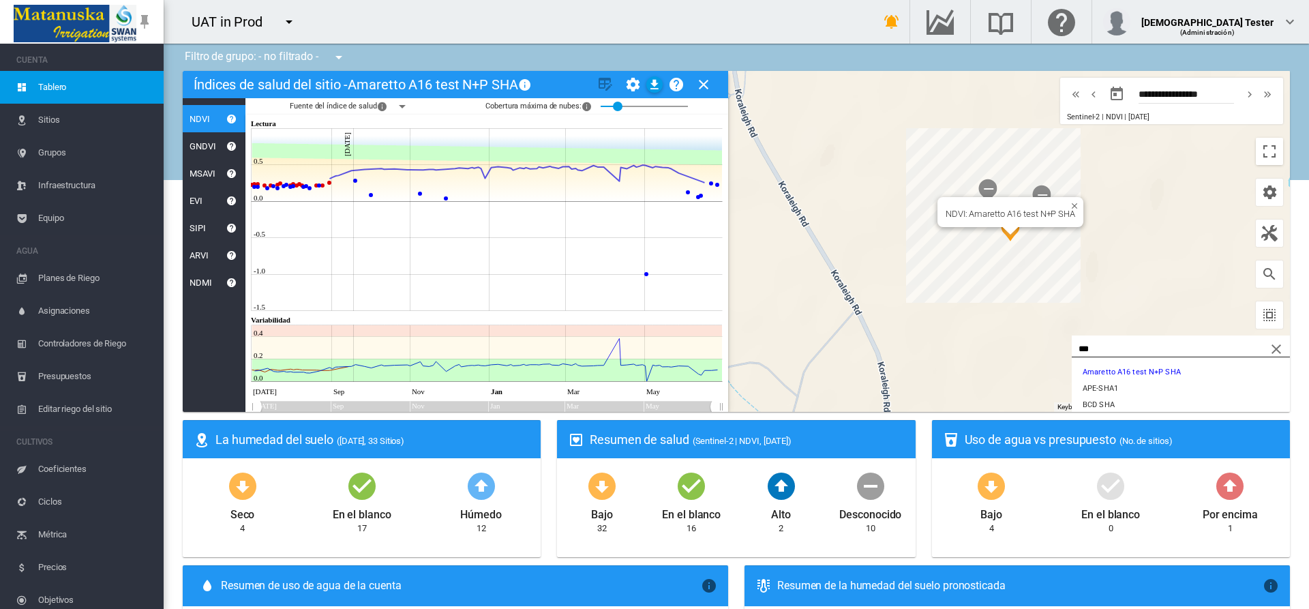
click at [676, 85] on md-icon "icon-help-circle" at bounding box center [676, 84] width 16 height 16
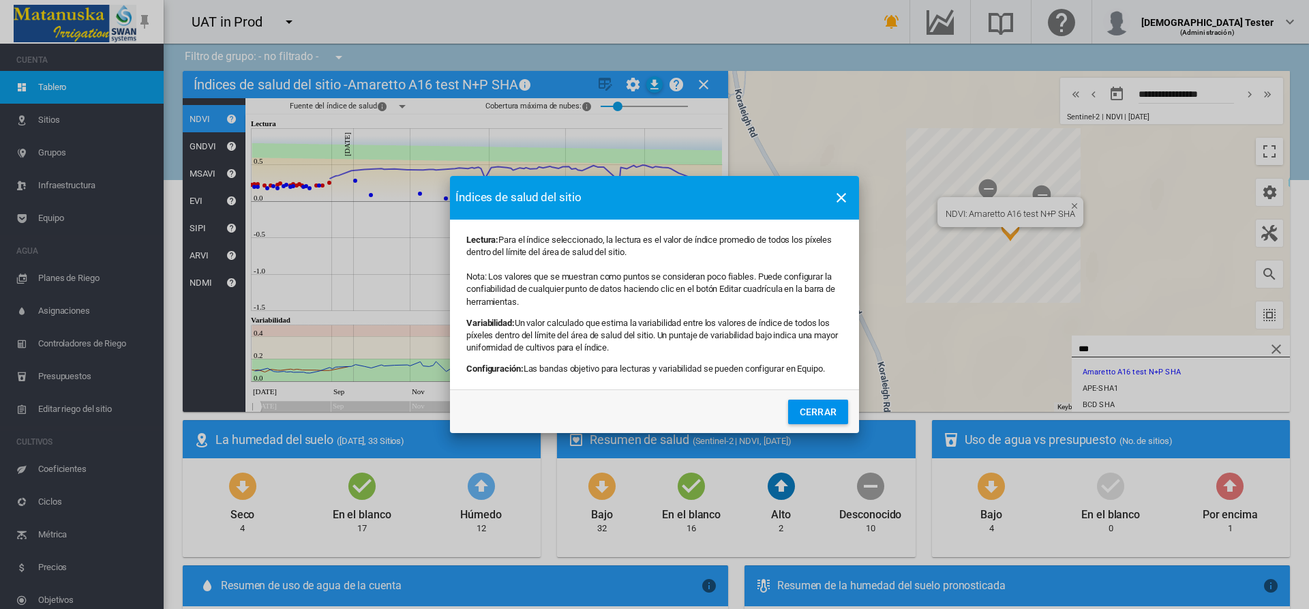
click at [818, 411] on button "Cerrar" at bounding box center [818, 412] width 60 height 25
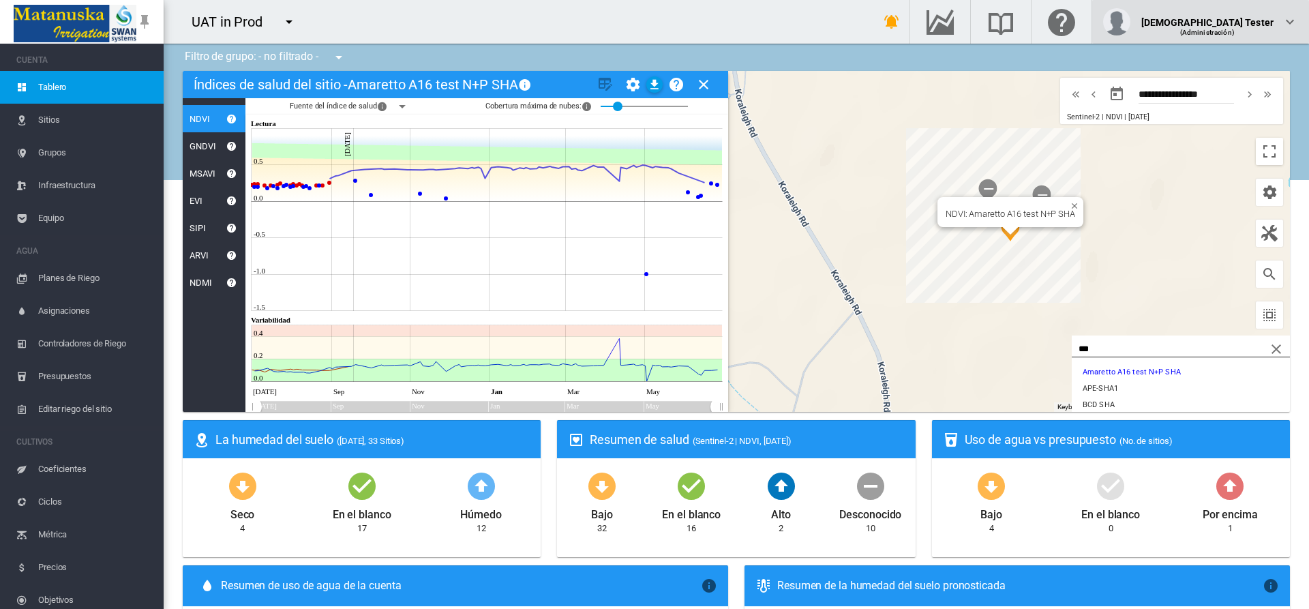
click at [1240, 22] on div "(Administración)" at bounding box center [1207, 27] width 133 height 14
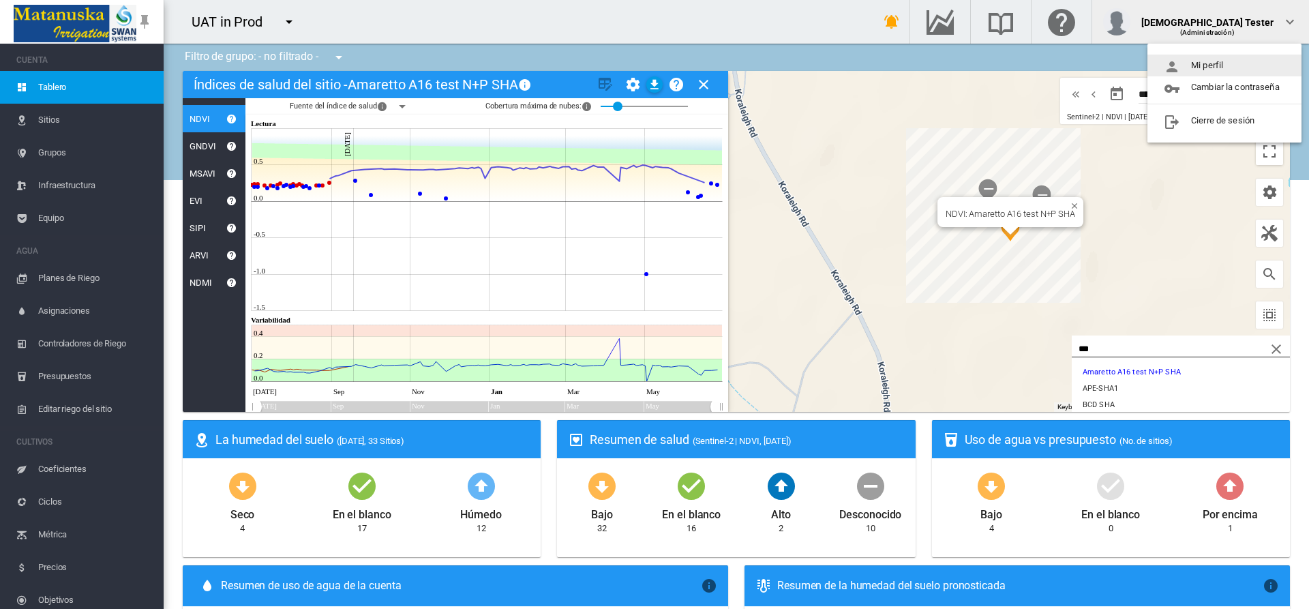
click at [1225, 65] on button "Mi perfil" at bounding box center [1225, 66] width 154 height 22
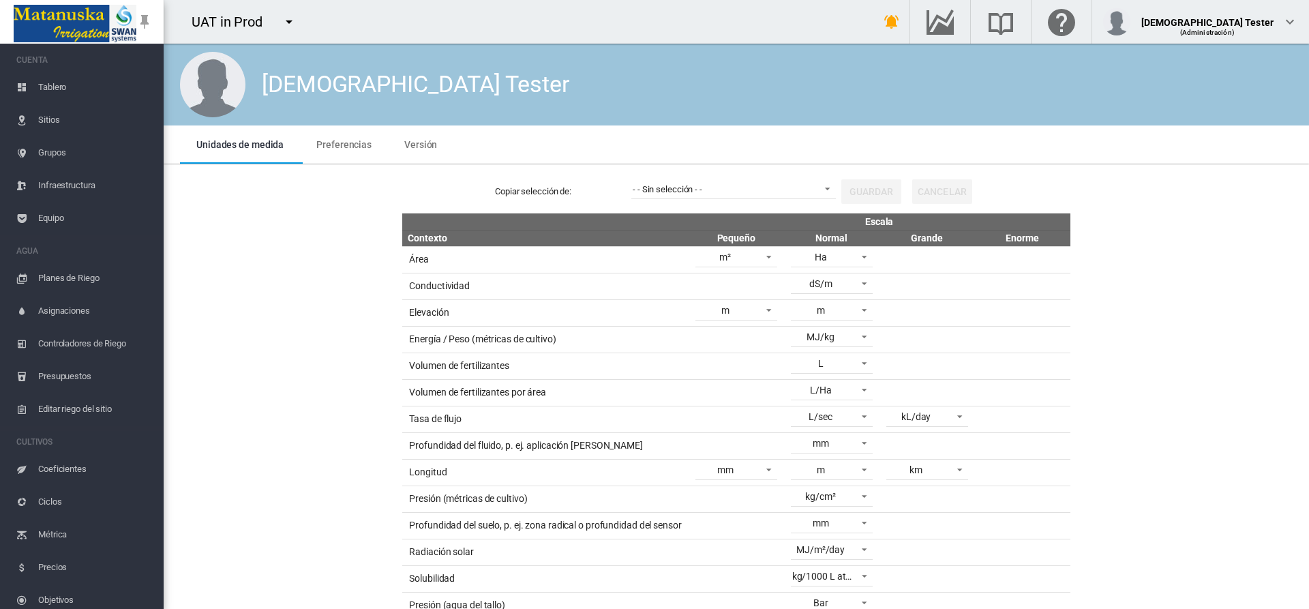
click at [341, 144] on span "Preferencias" at bounding box center [343, 144] width 55 height 11
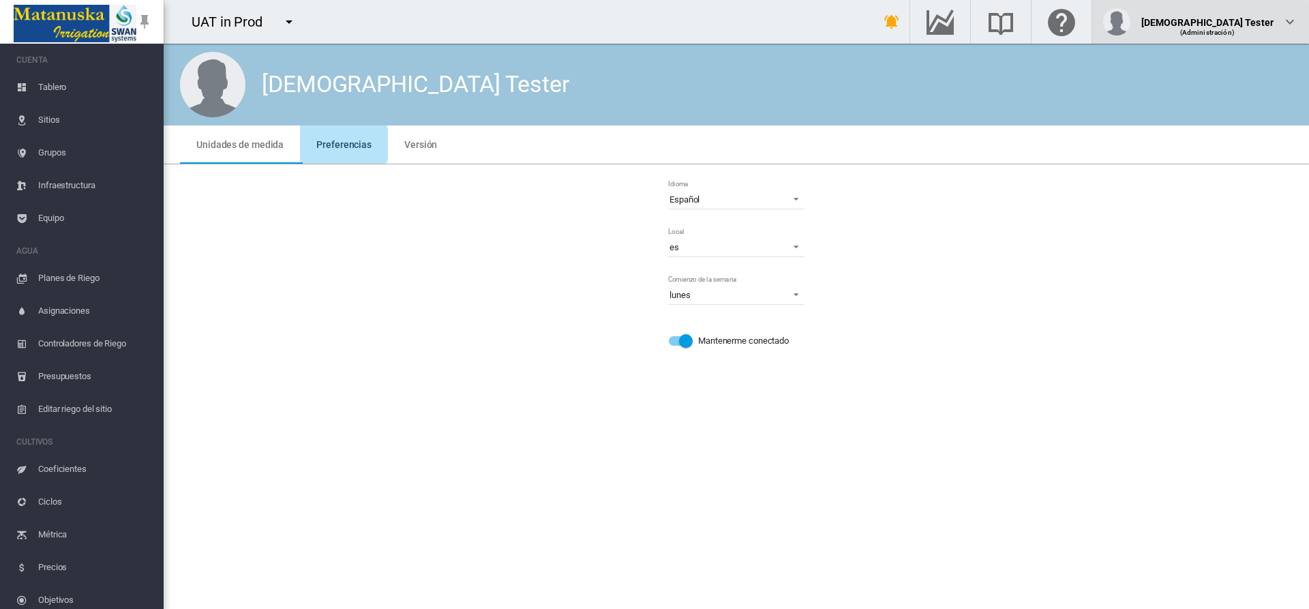
click at [1240, 22] on div "(Administración)" at bounding box center [1207, 27] width 133 height 14
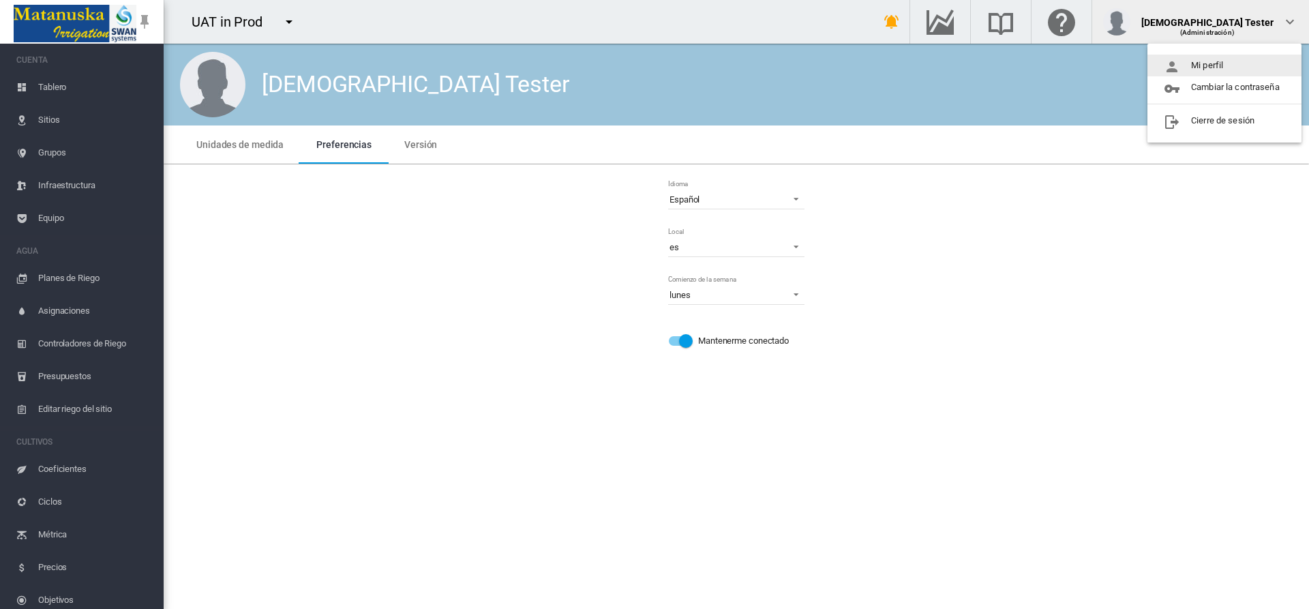
click at [1225, 65] on button "Mi perfil" at bounding box center [1225, 66] width 154 height 22
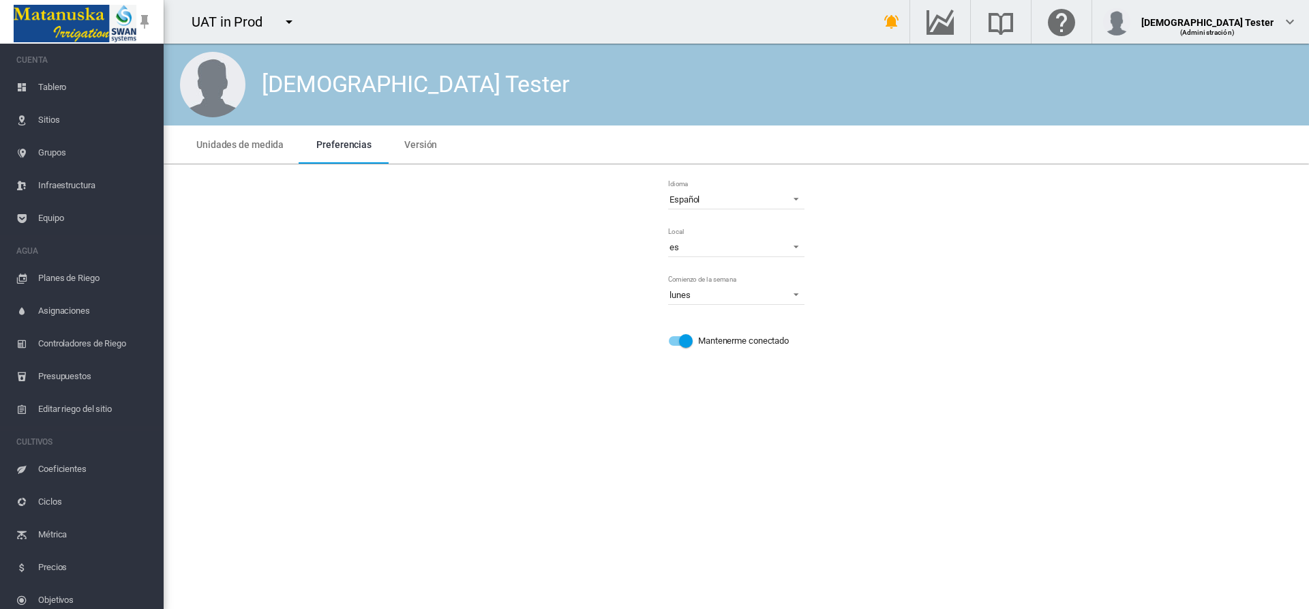
click at [341, 144] on span "Preferencias" at bounding box center [343, 144] width 55 height 11
click at [736, 199] on span "Español" at bounding box center [726, 200] width 112 height 12
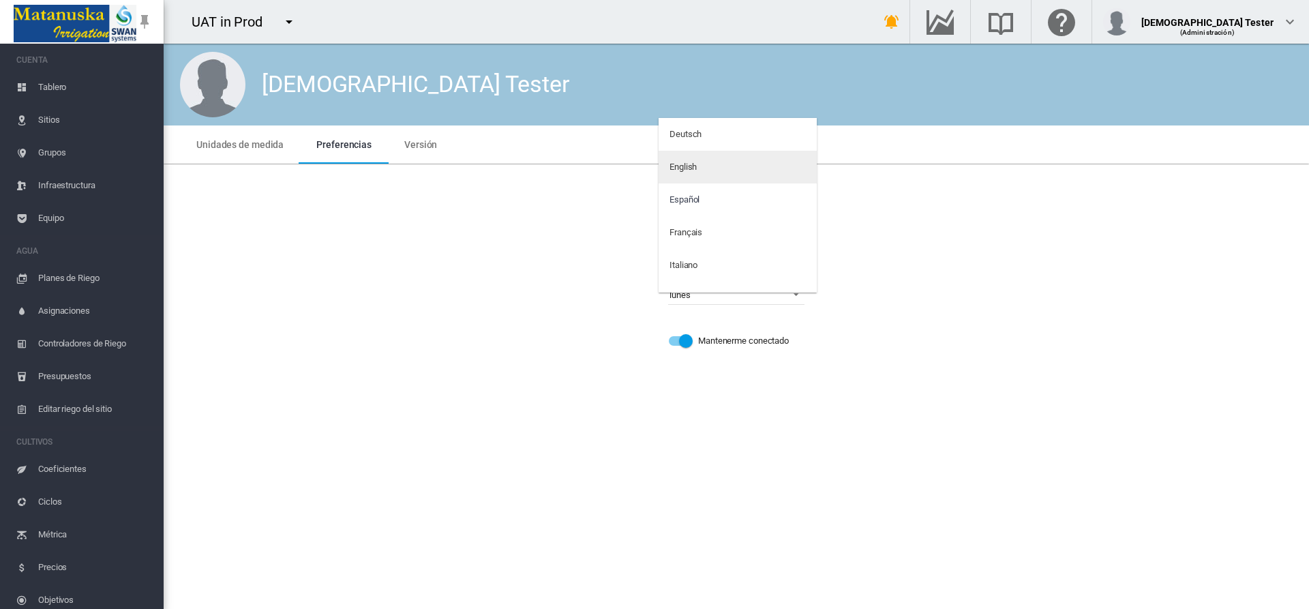
click at [732, 167] on md-option "English" at bounding box center [738, 167] width 158 height 33
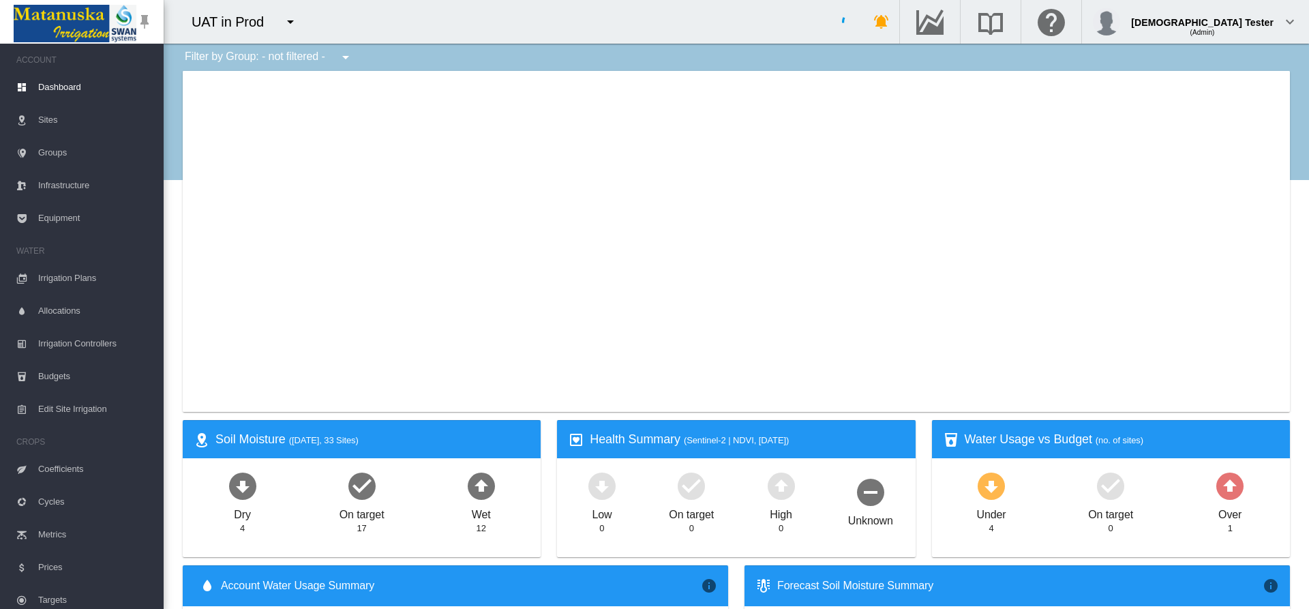
type input "**********"
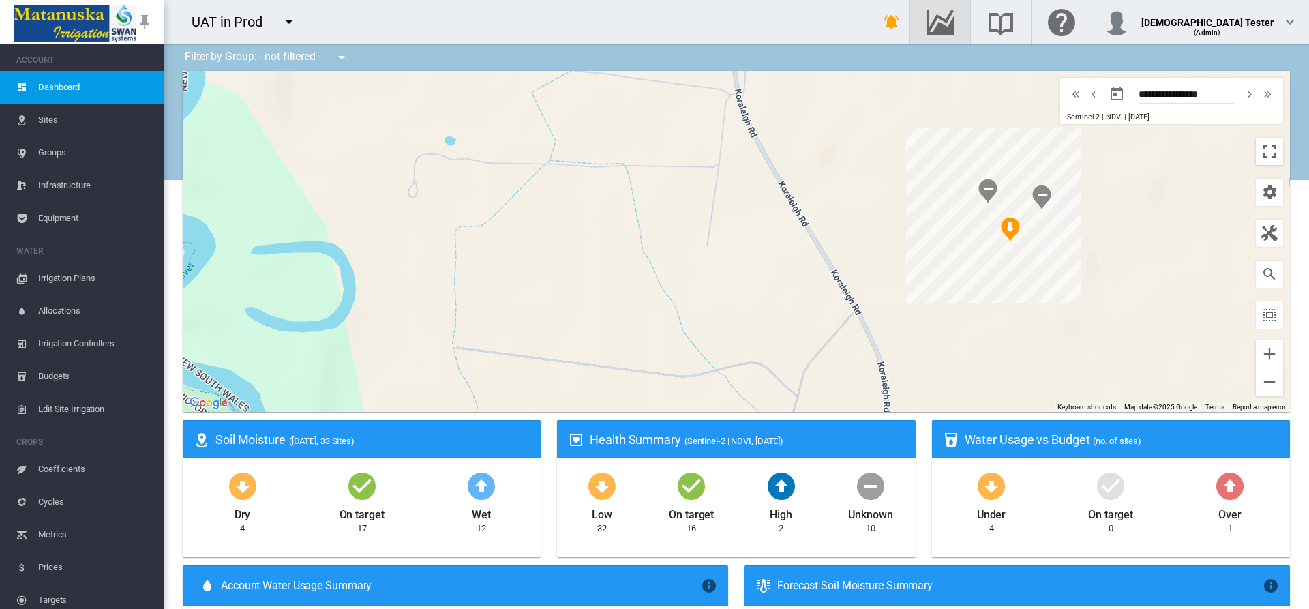
click at [957, 22] on md-icon "Go to the Data Hub" at bounding box center [940, 22] width 33 height 16
click at [288, 22] on md-icon "icon-menu-down" at bounding box center [289, 22] width 16 height 16
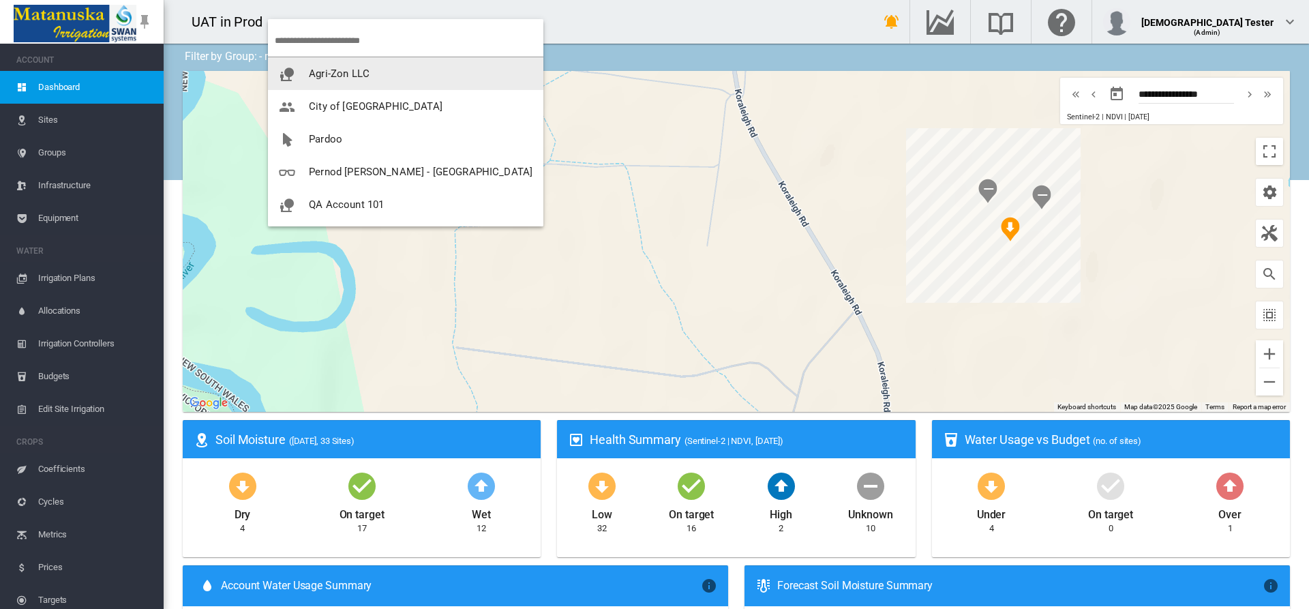
click at [357, 264] on span "UAT in [US_STATE] (Midnight)" at bounding box center [378, 270] width 138 height 12
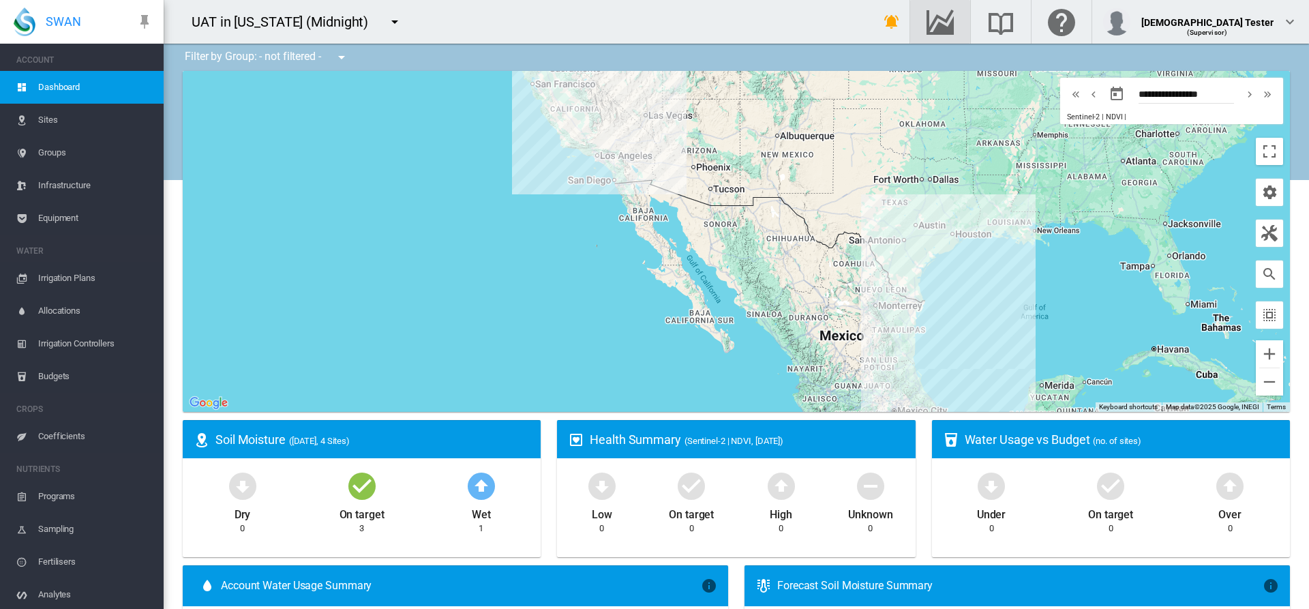
click at [957, 22] on md-icon "Go to the Data Hub" at bounding box center [940, 22] width 33 height 16
click at [1241, 22] on div "(Supervisor)" at bounding box center [1207, 27] width 133 height 14
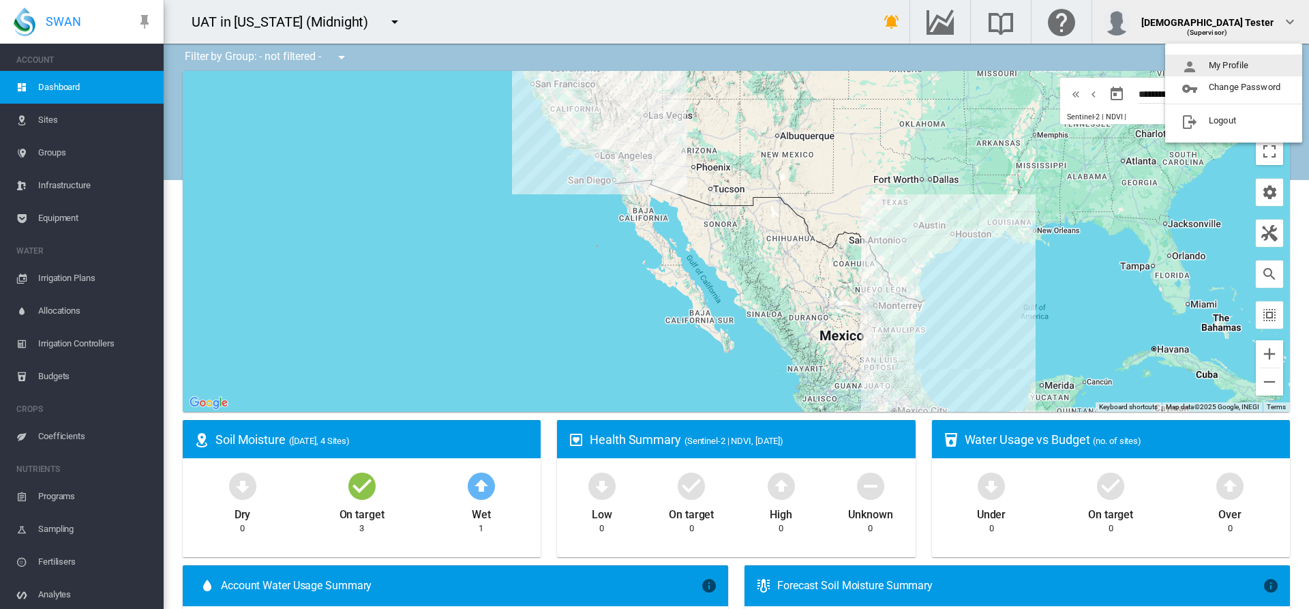
click at [1234, 65] on button "My Profile" at bounding box center [1233, 66] width 137 height 22
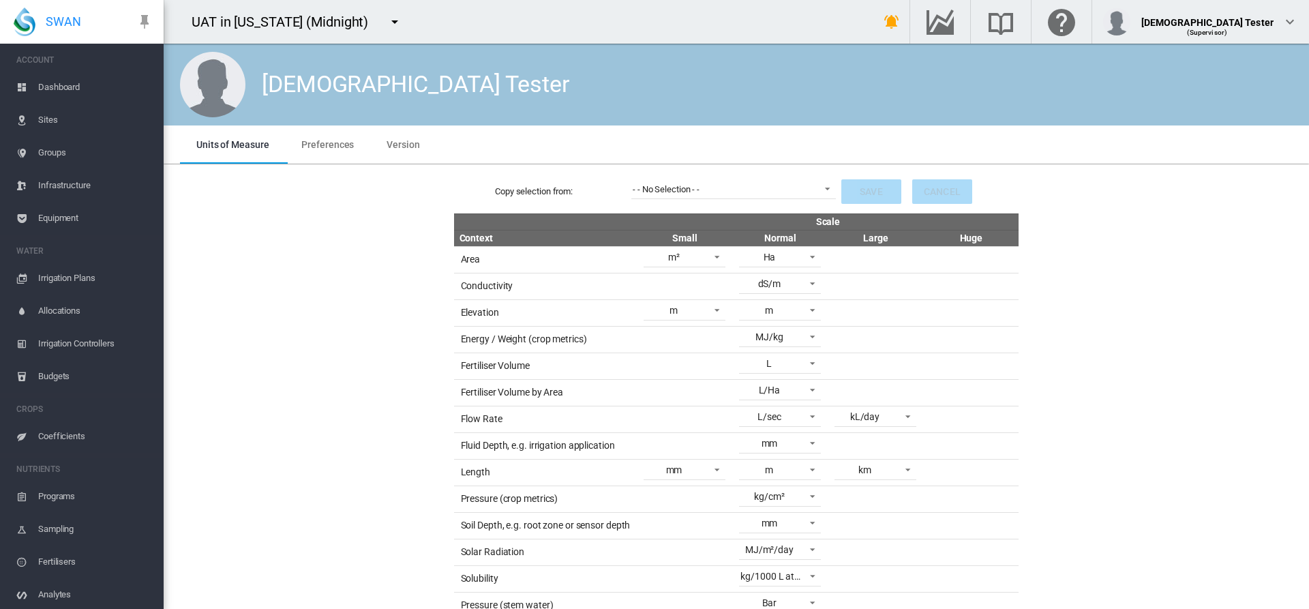
click at [326, 144] on span "Preferences" at bounding box center [327, 144] width 53 height 11
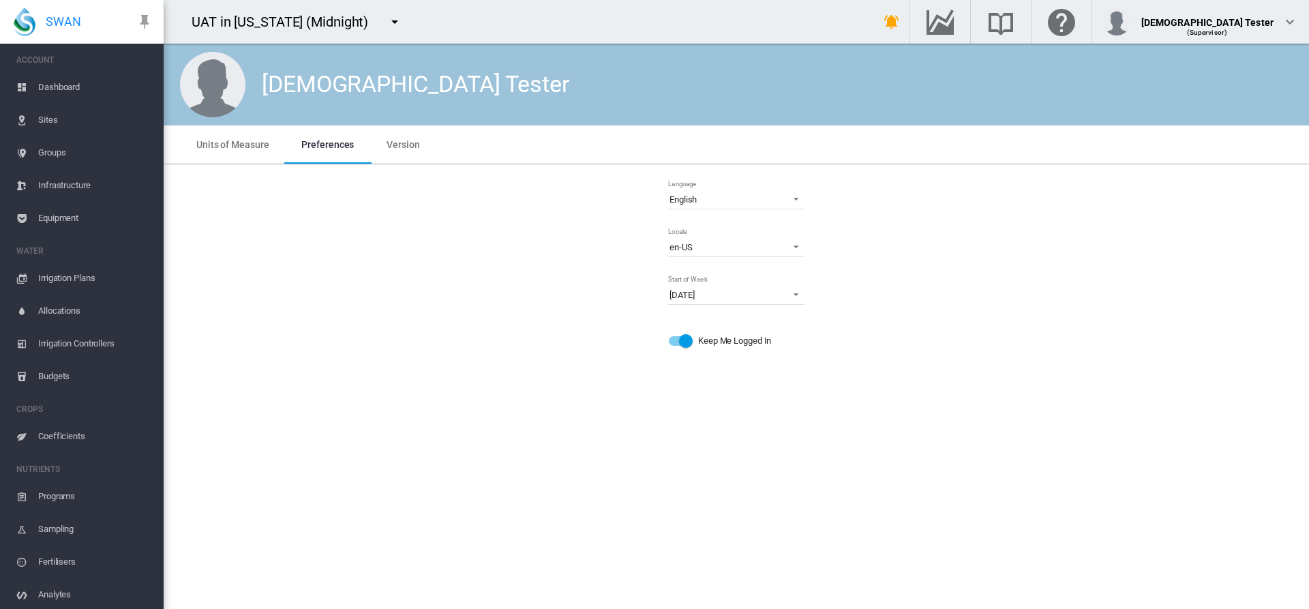
click at [387, 22] on md-icon "icon-menu-down" at bounding box center [395, 22] width 16 height 16
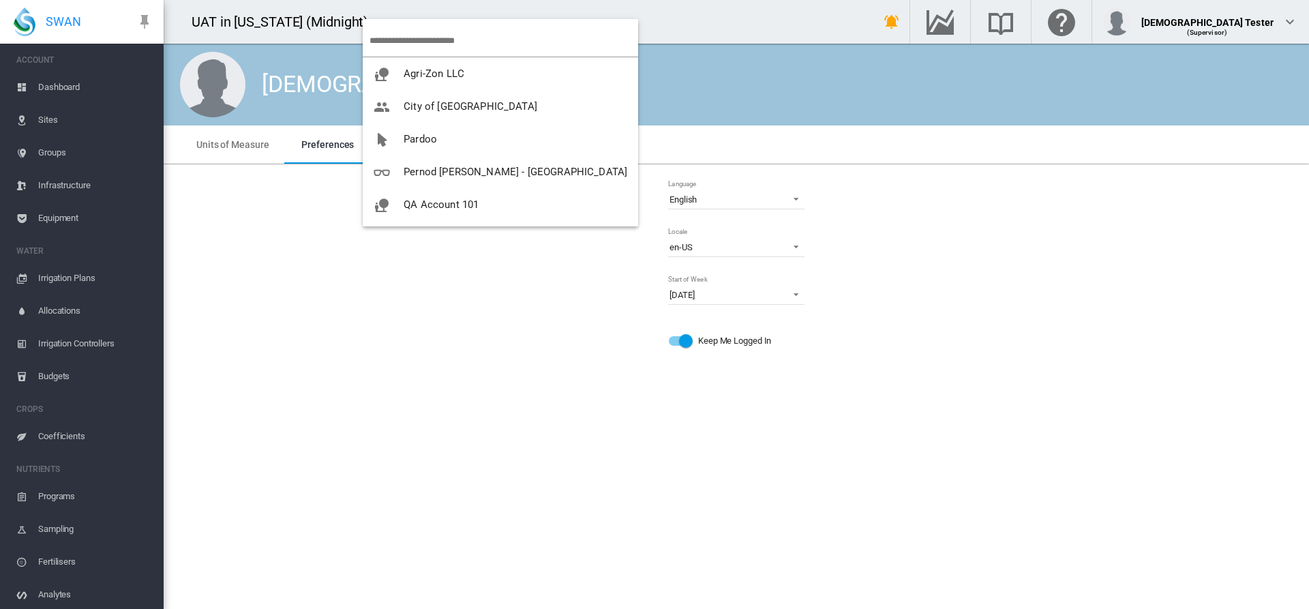
click at [452, 297] on span "UAT in Prod" at bounding box center [431, 303] width 55 height 12
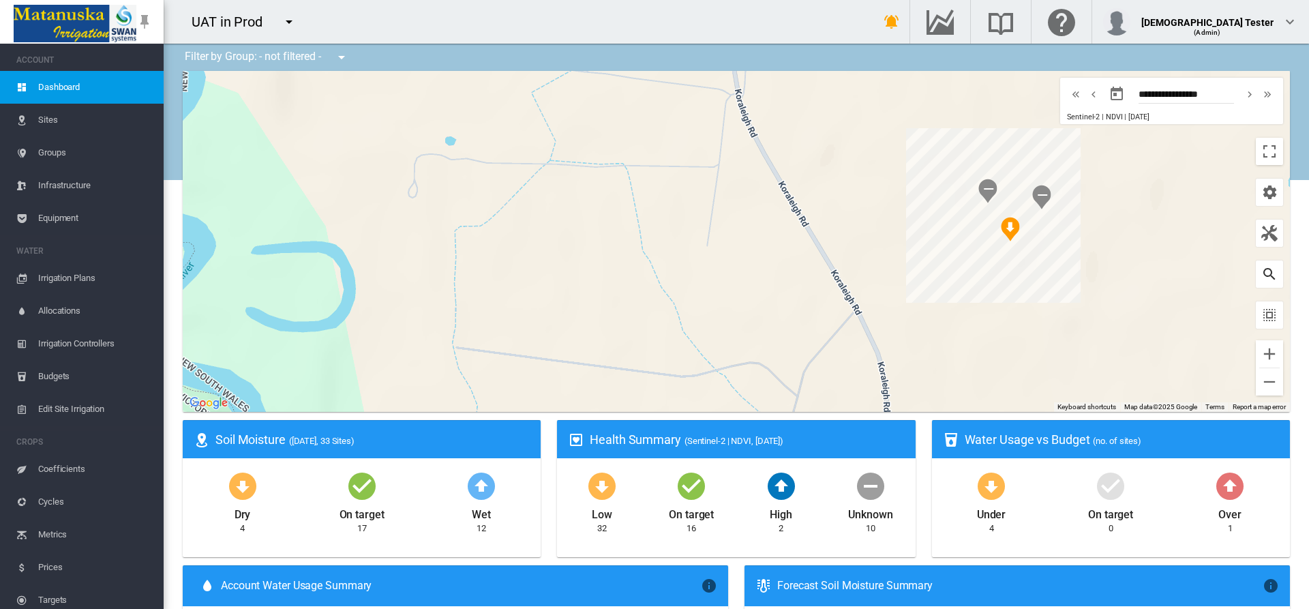
click at [1261, 274] on md-icon "icon-magnify" at bounding box center [1269, 274] width 16 height 16
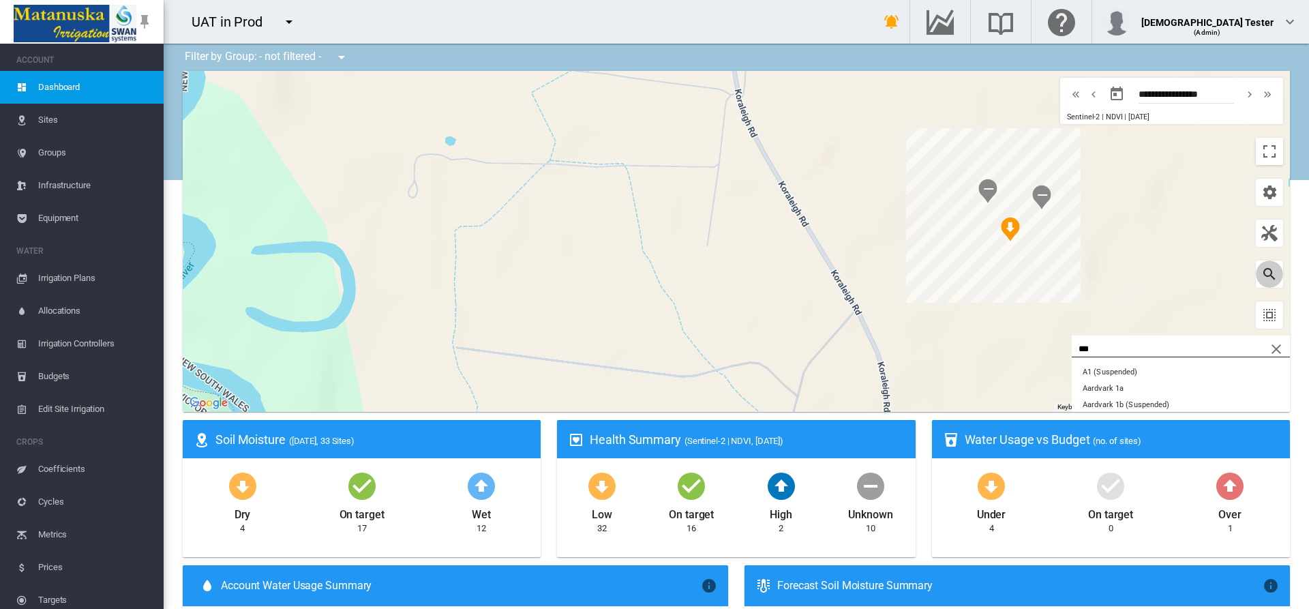
type input "***"
click at [1165, 372] on button "Amaretto A16 test N+P SHA" at bounding box center [1181, 372] width 218 height 16
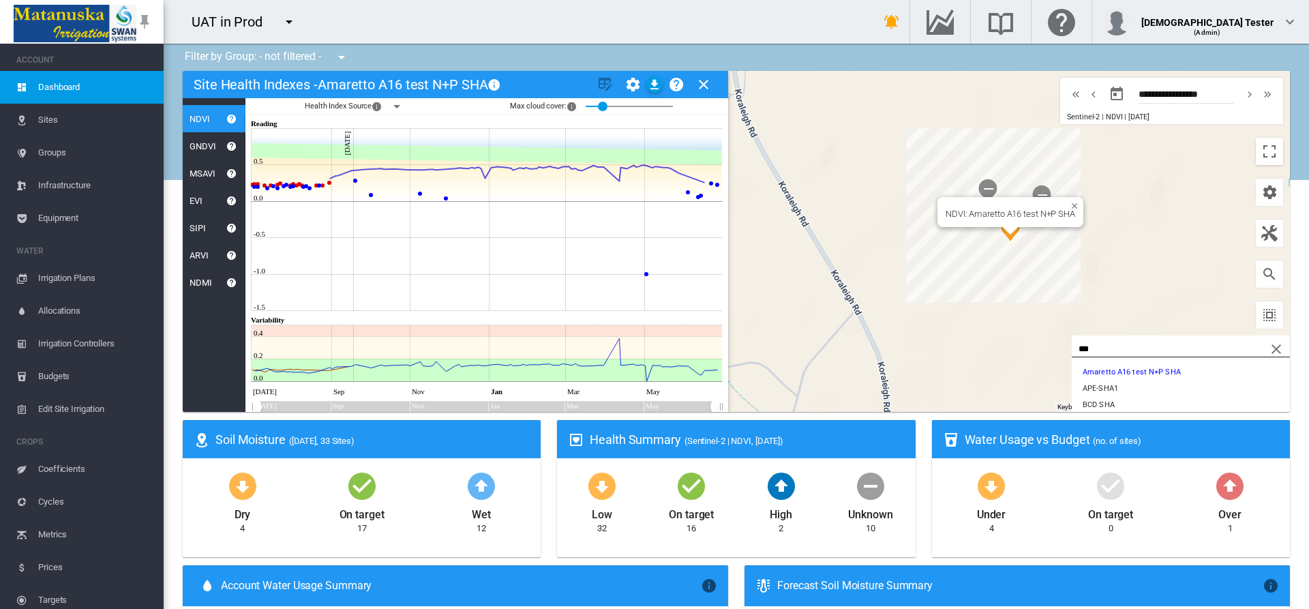
click at [232, 119] on md-icon "icon-help-circle" at bounding box center [232, 118] width 16 height 16
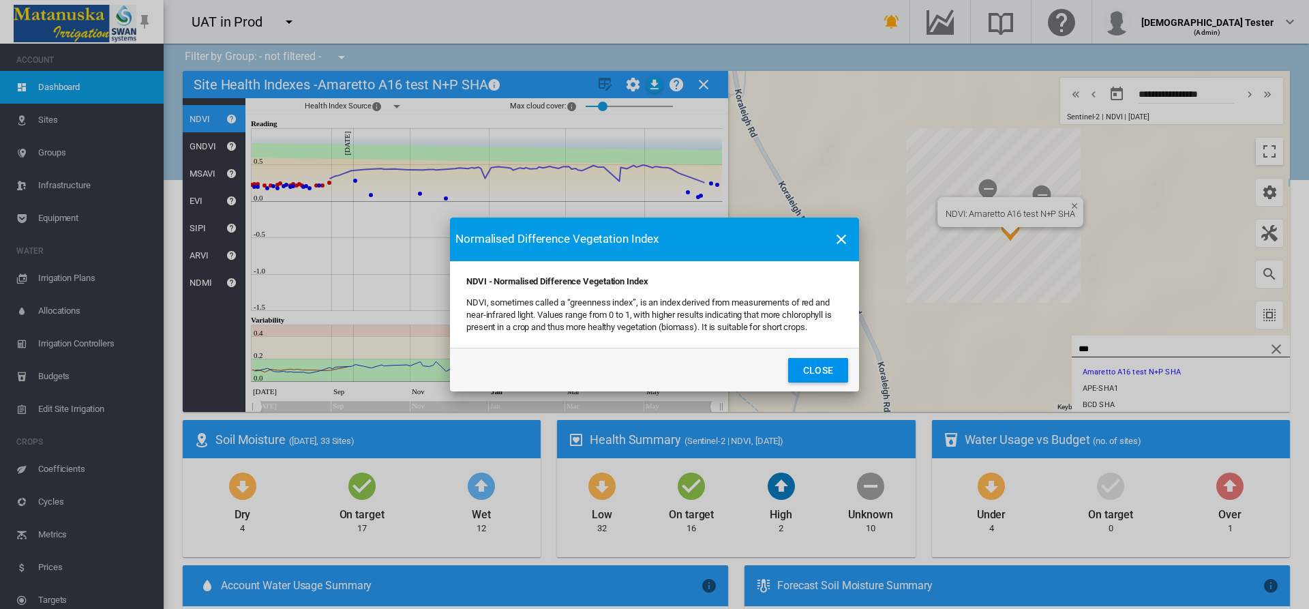
click at [818, 370] on button "Close" at bounding box center [818, 370] width 60 height 25
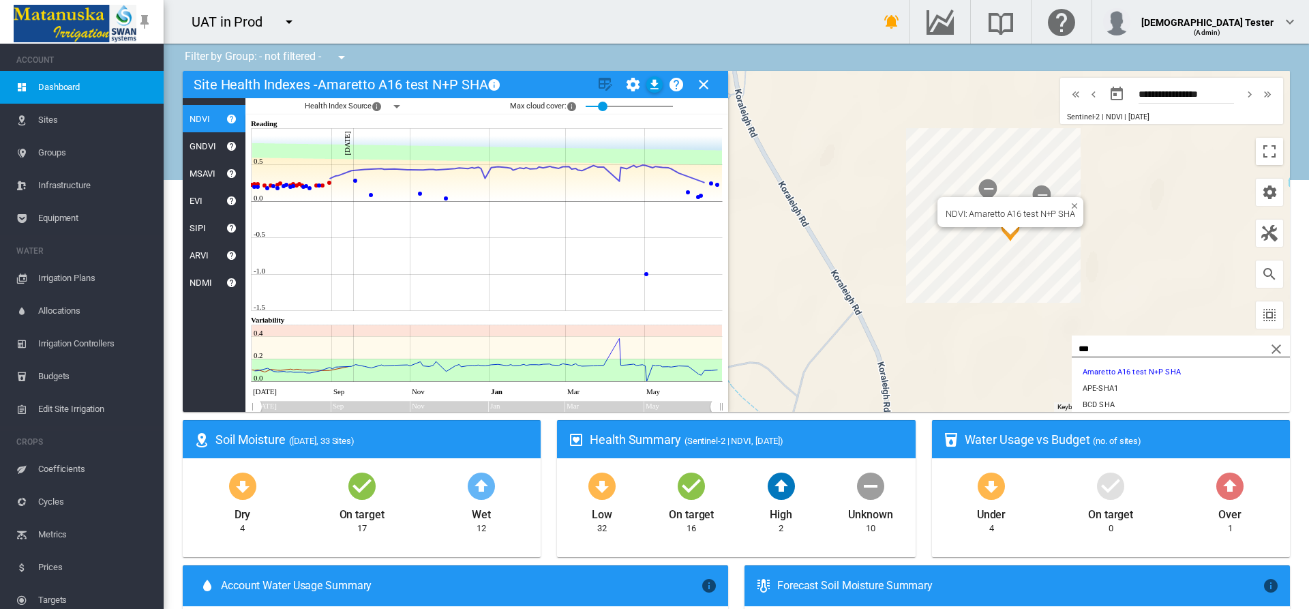
click at [232, 146] on md-icon "icon-help-circle" at bounding box center [232, 146] width 16 height 16
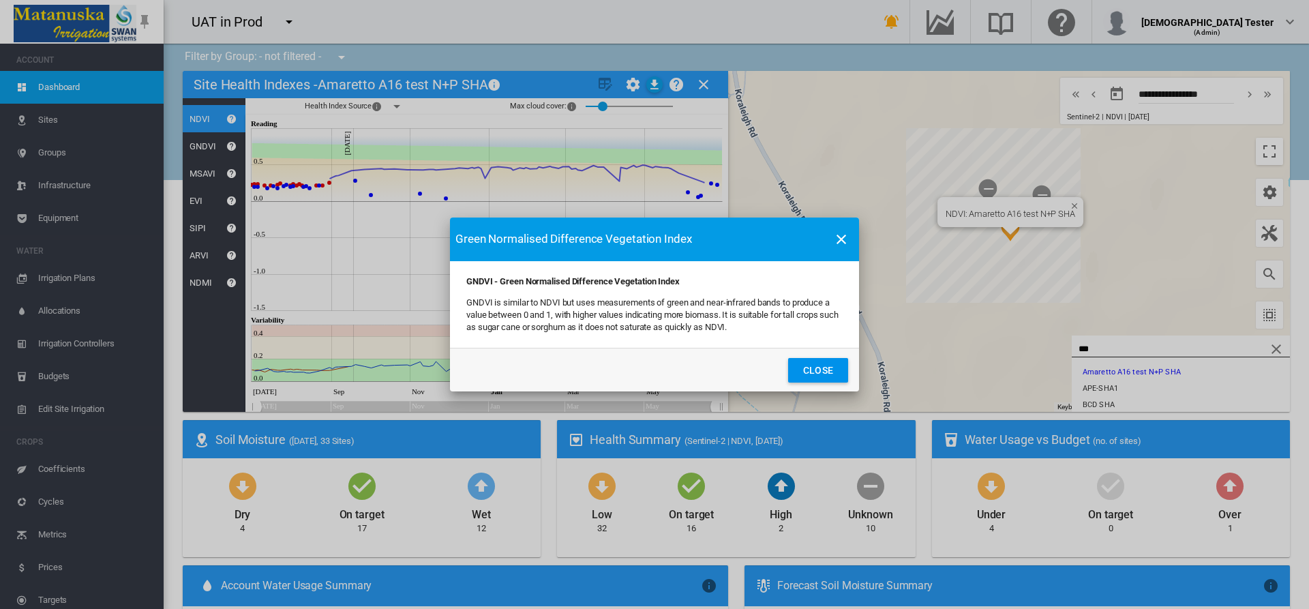
click at [818, 370] on button "Close" at bounding box center [818, 370] width 60 height 25
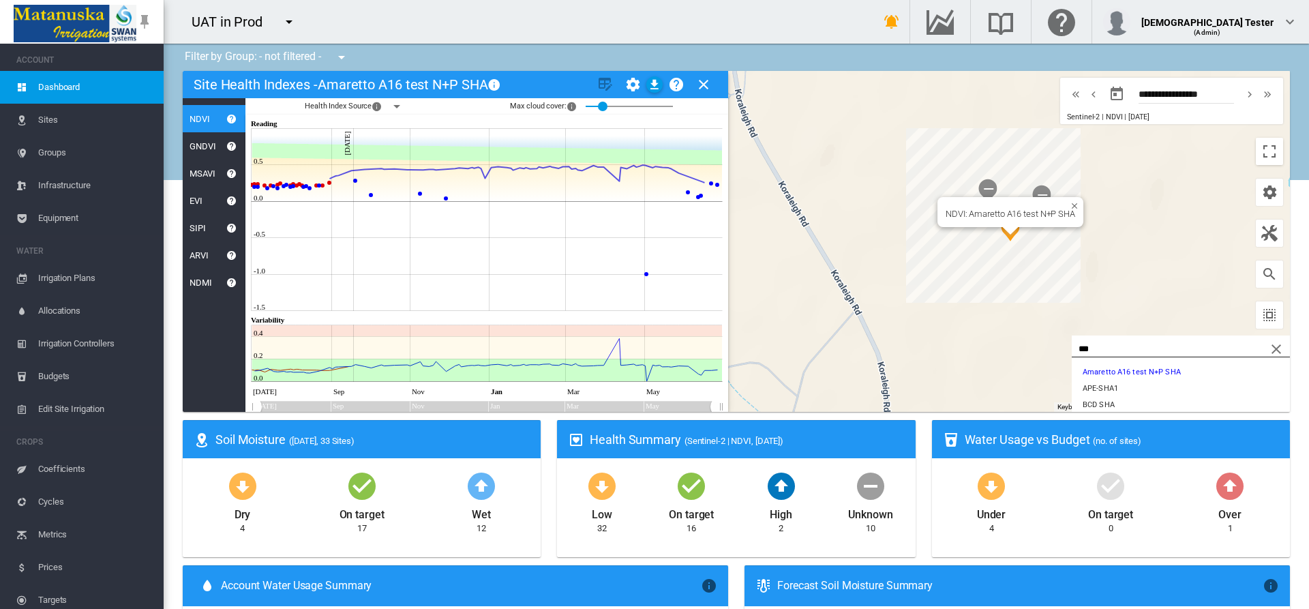
click at [232, 173] on md-icon "icon-help-circle" at bounding box center [232, 173] width 16 height 16
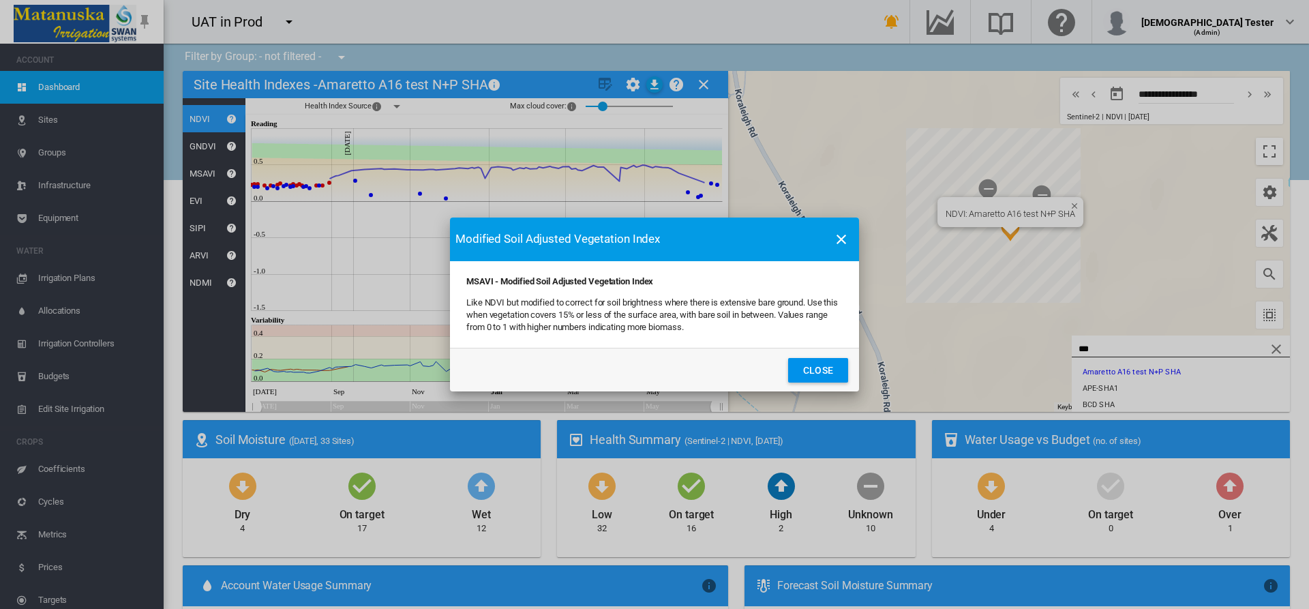
click at [818, 370] on button "Close" at bounding box center [818, 370] width 60 height 25
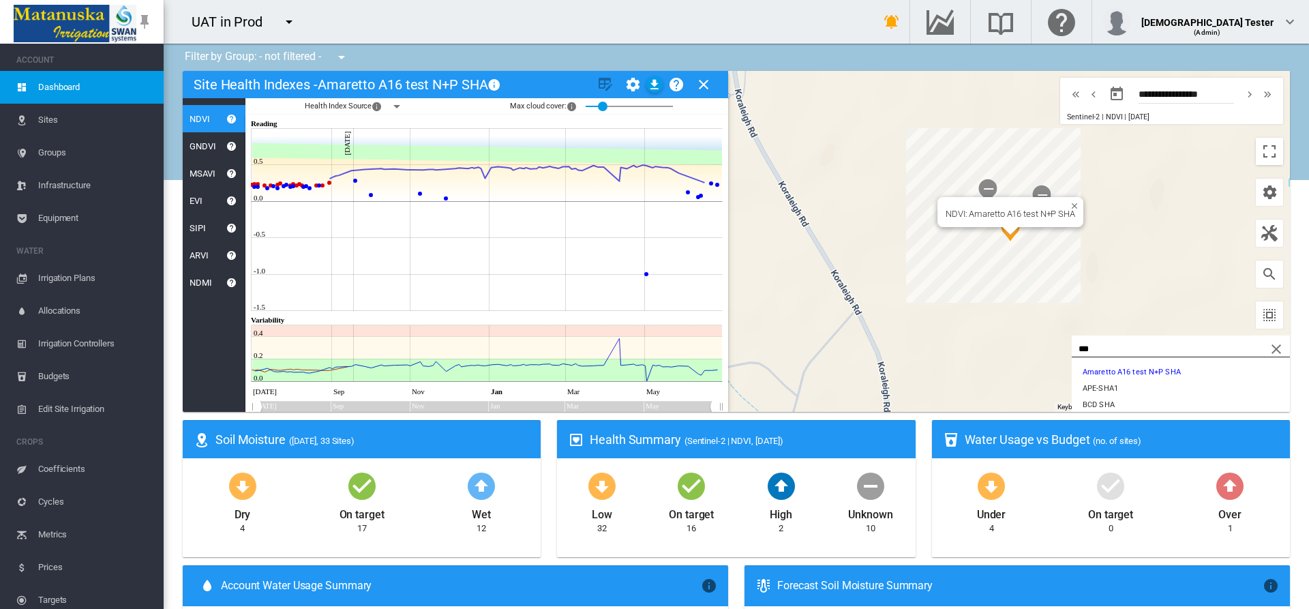
click at [232, 200] on md-icon "icon-help-circle" at bounding box center [232, 200] width 16 height 16
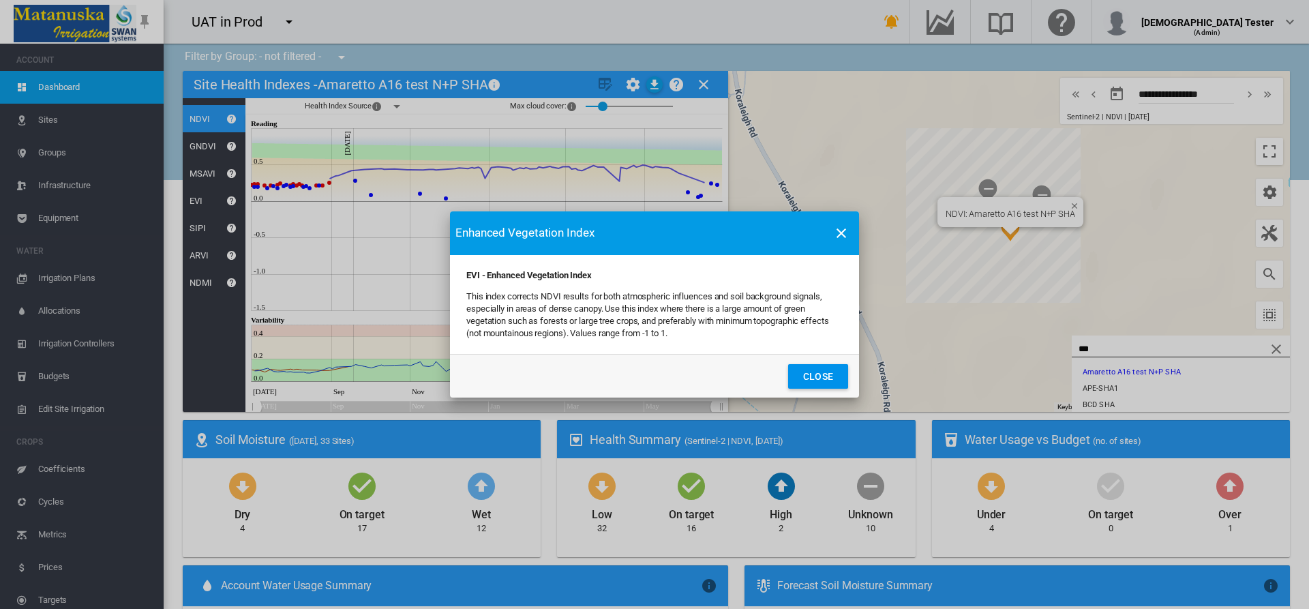
click at [818, 376] on button "Close" at bounding box center [818, 376] width 60 height 25
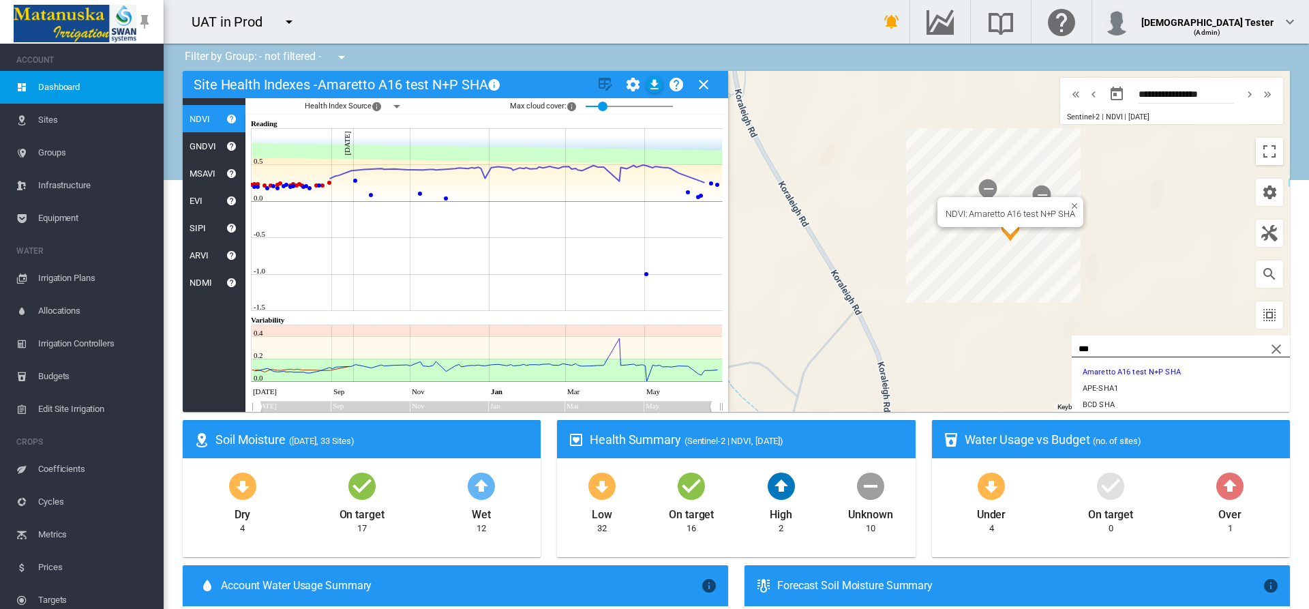
click at [232, 228] on md-icon "icon-help-circle" at bounding box center [232, 228] width 16 height 16
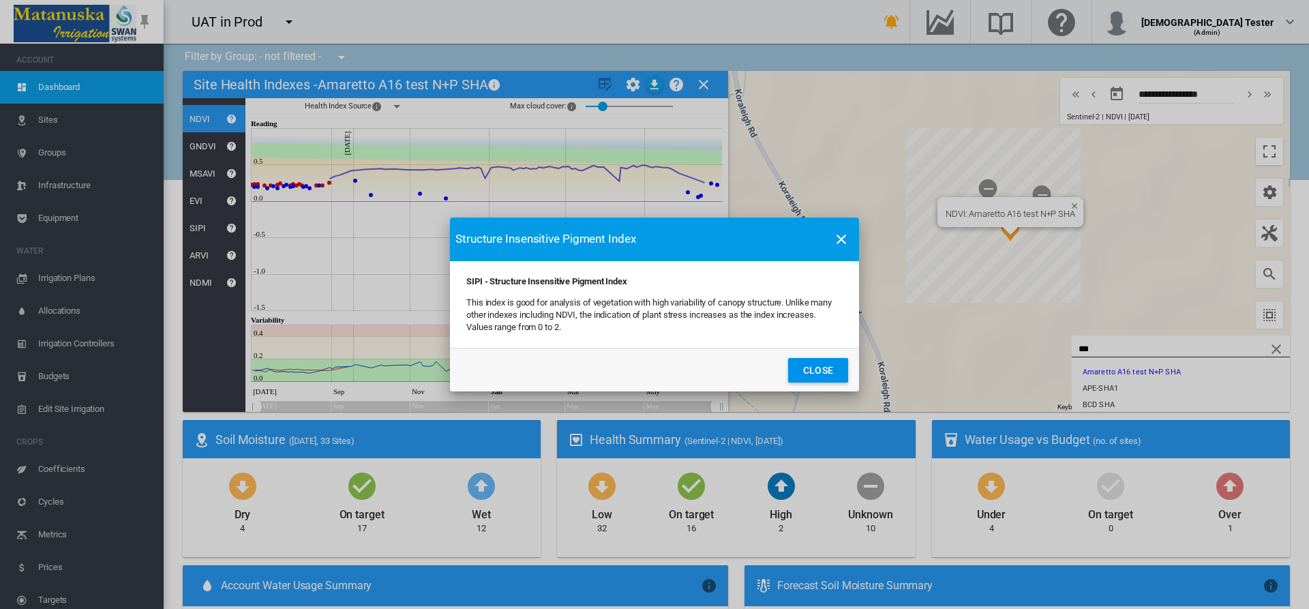
click at [818, 370] on button "Close" at bounding box center [818, 370] width 60 height 25
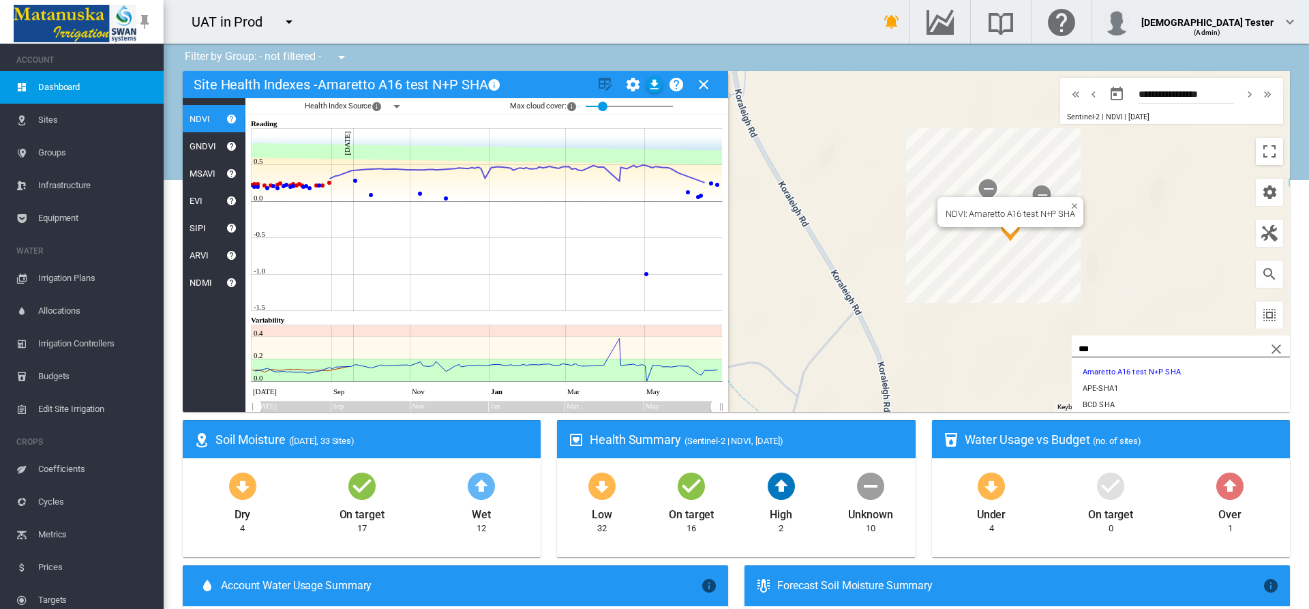
click at [232, 255] on md-icon "icon-help-circle" at bounding box center [232, 255] width 16 height 16
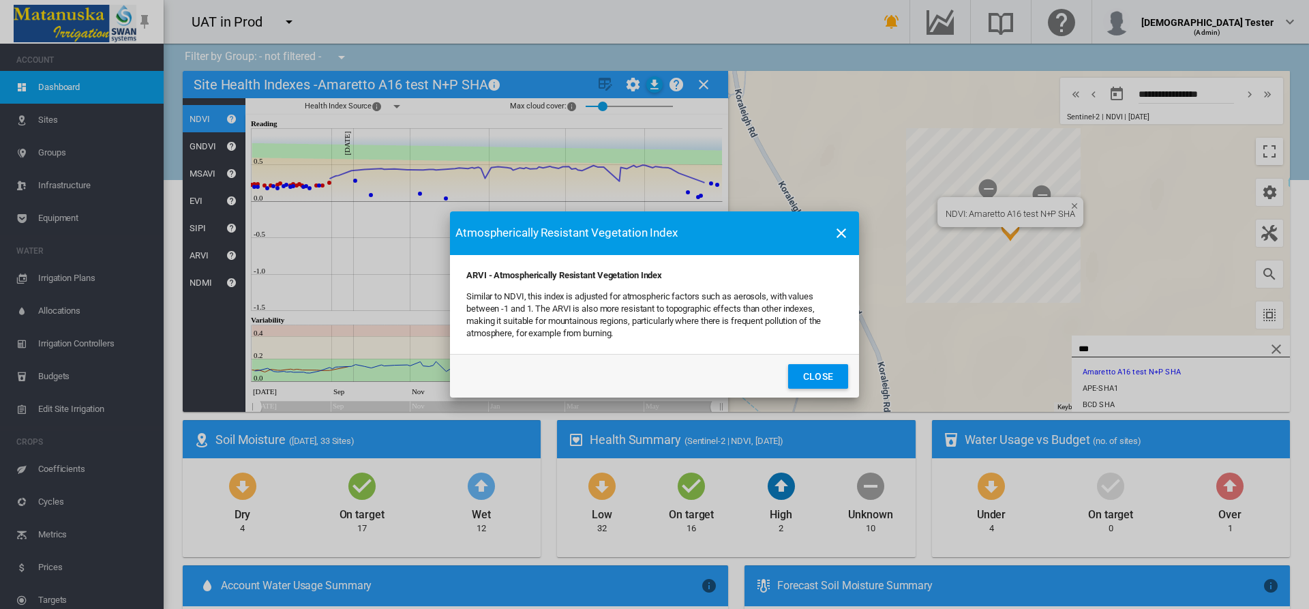
click at [818, 376] on button "Close" at bounding box center [818, 376] width 60 height 25
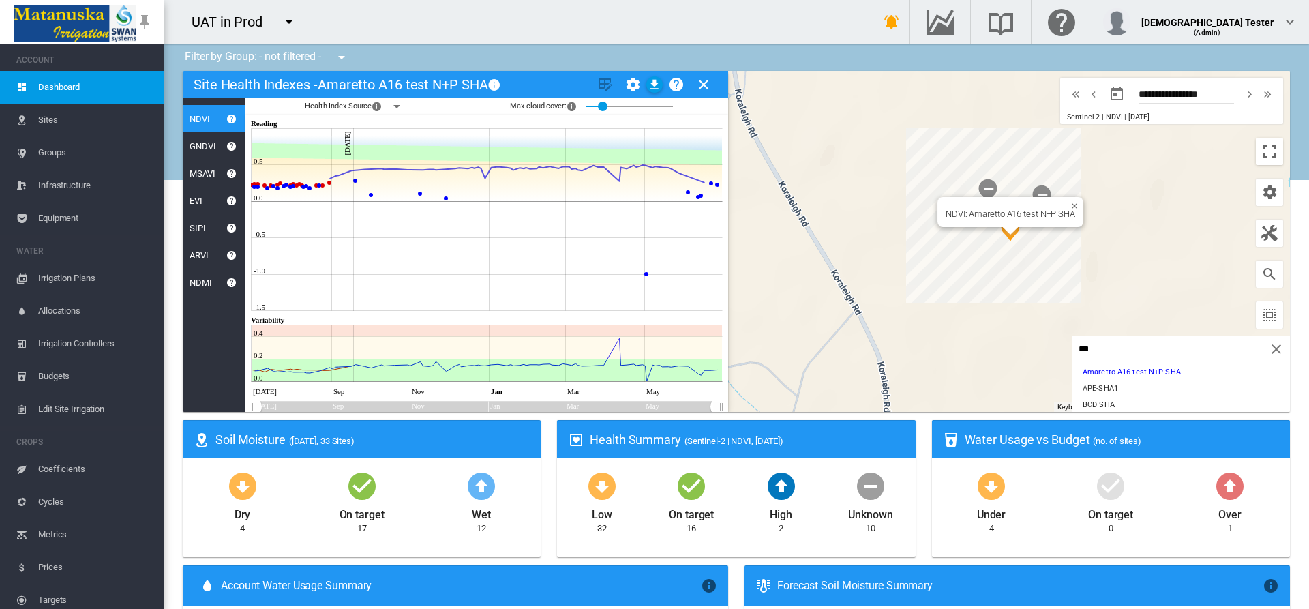
click at [232, 282] on md-icon "icon-help-circle" at bounding box center [232, 282] width 16 height 16
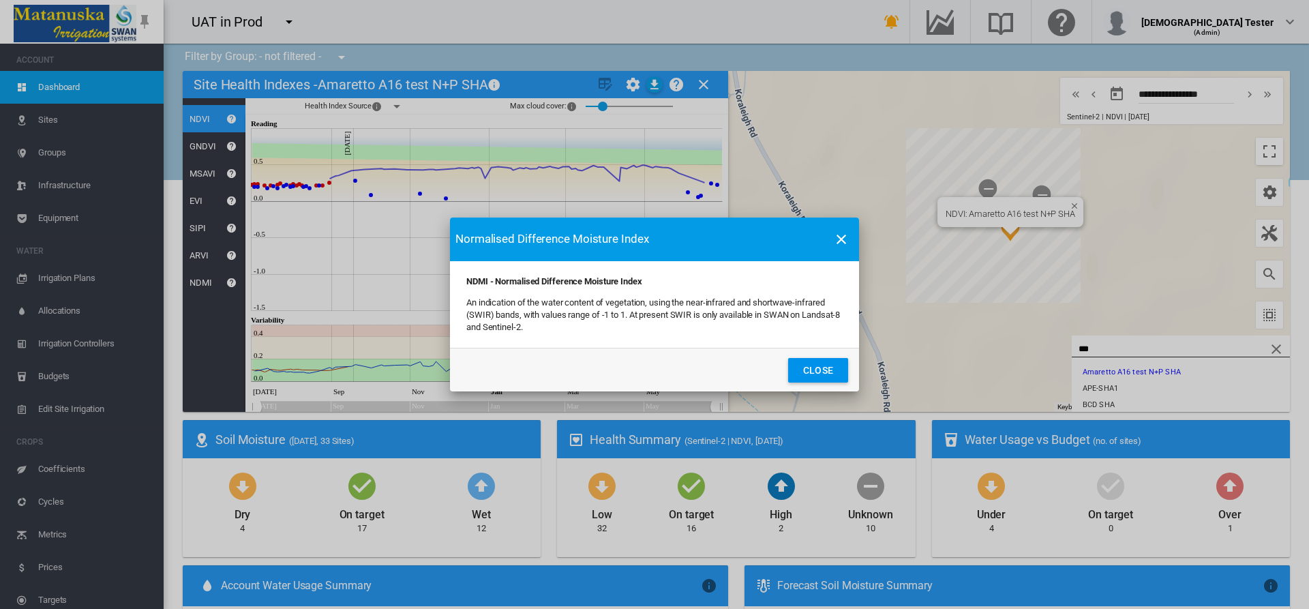
click at [818, 370] on button "Close" at bounding box center [818, 370] width 60 height 25
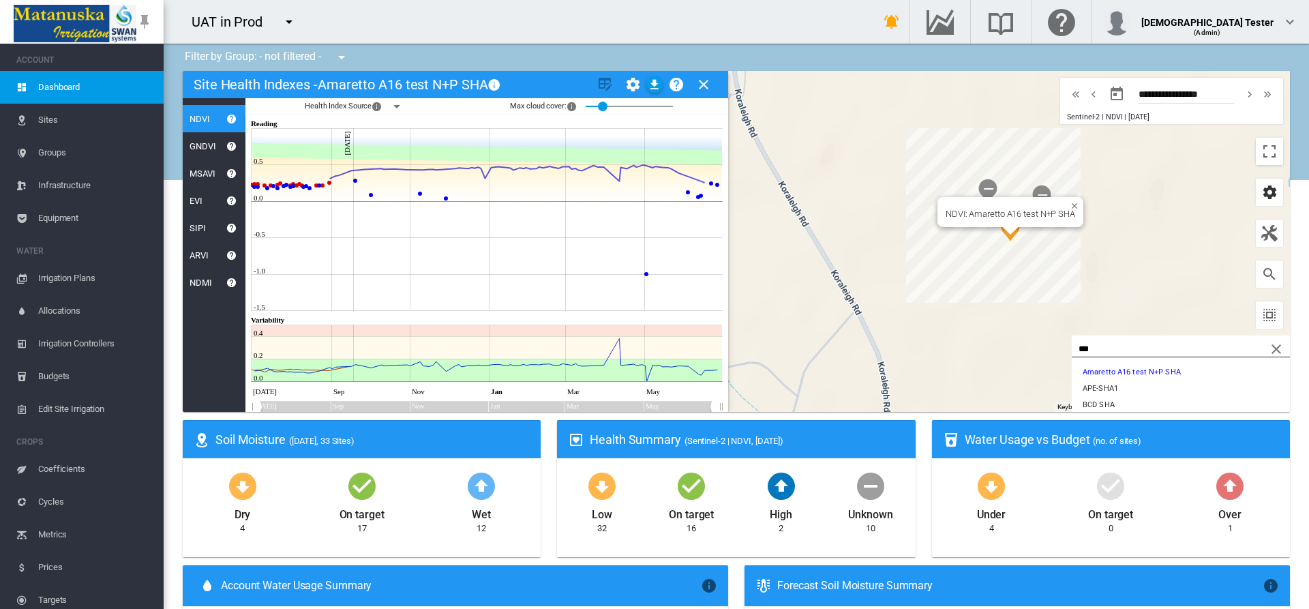
click at [1261, 192] on md-icon "icon-cog" at bounding box center [1269, 192] width 16 height 16
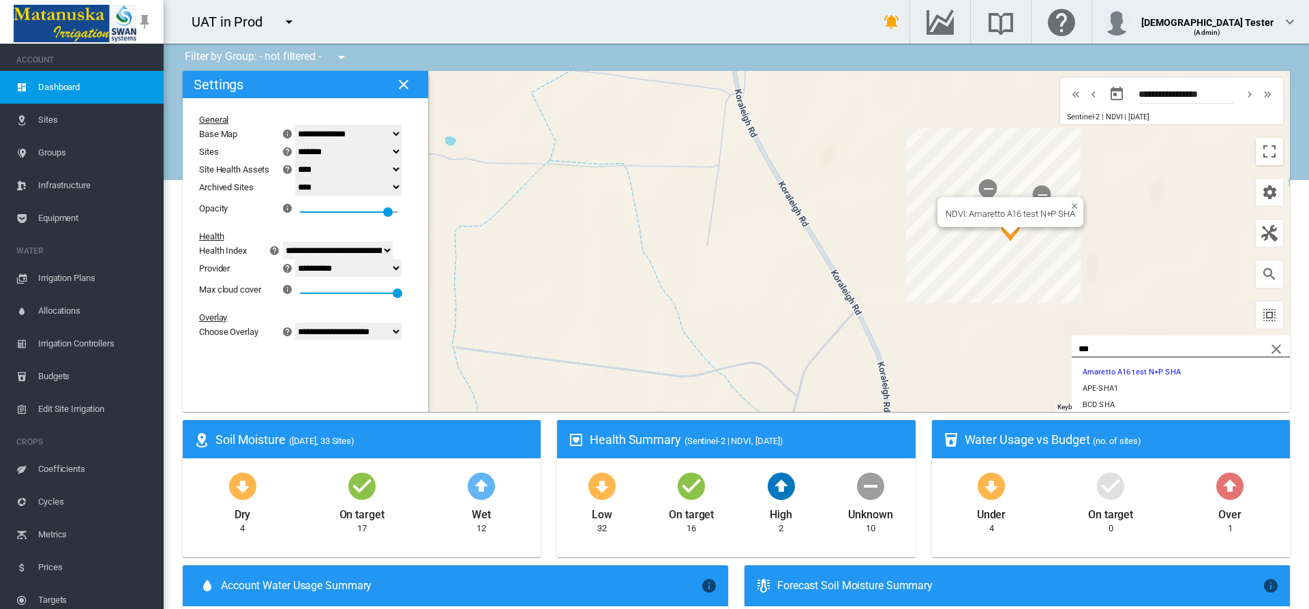
click at [355, 250] on select "**********" at bounding box center [338, 250] width 110 height 18
click at [284, 250] on md-icon "icon-help-circle" at bounding box center [275, 250] width 16 height 16
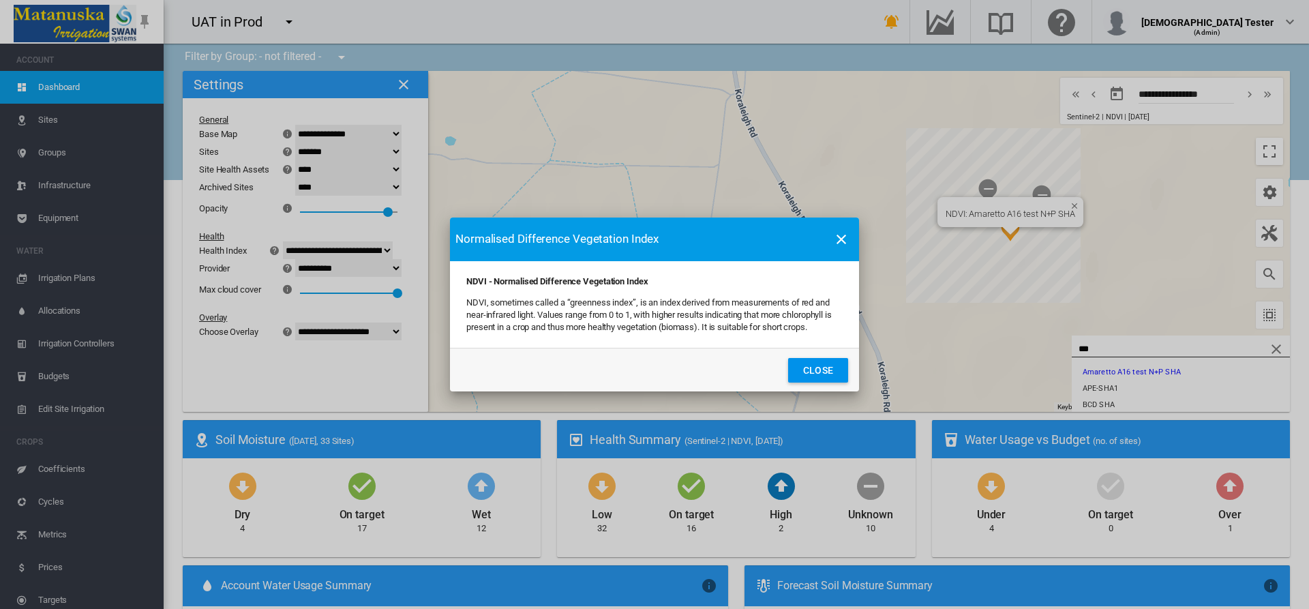
click at [818, 370] on button "Close" at bounding box center [818, 370] width 60 height 25
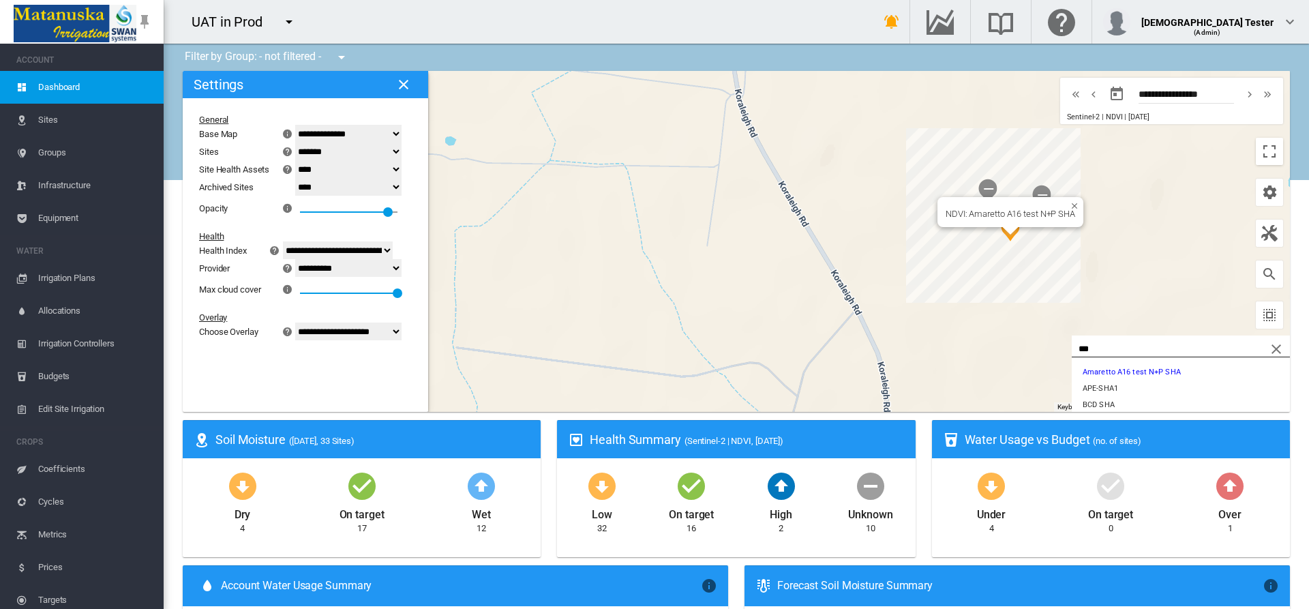
click at [355, 250] on select "**********" at bounding box center [338, 250] width 110 height 18
click at [284, 250] on md-icon "icon-help-circle" at bounding box center [275, 250] width 16 height 16
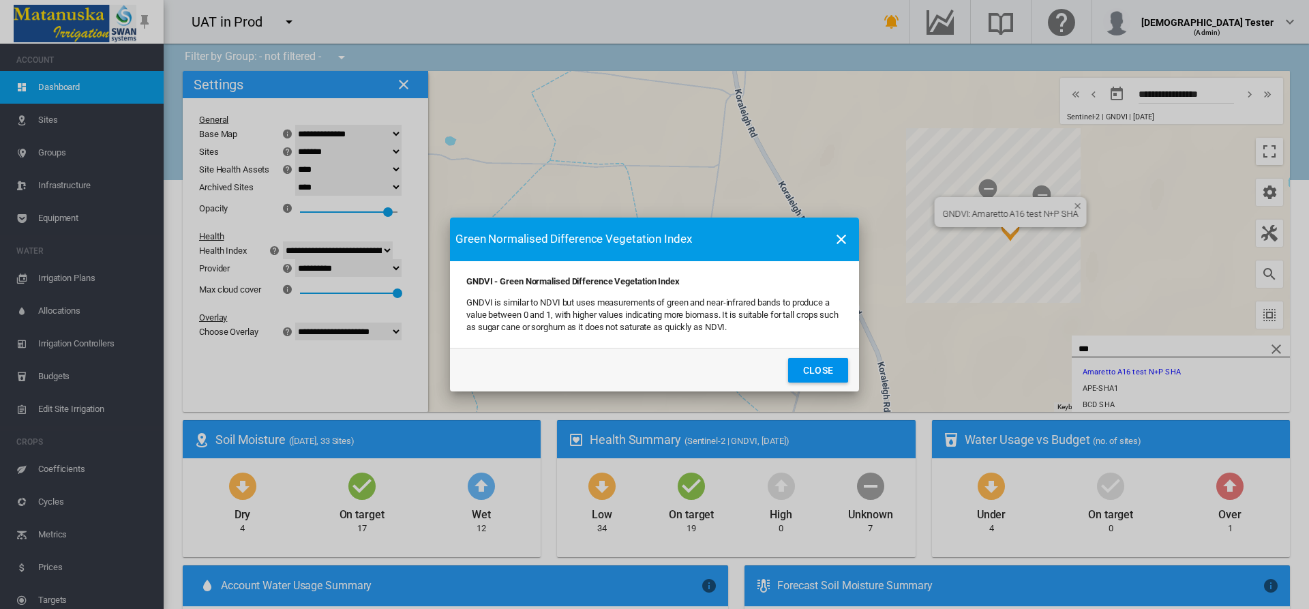
click at [818, 370] on button "Close" at bounding box center [818, 370] width 60 height 25
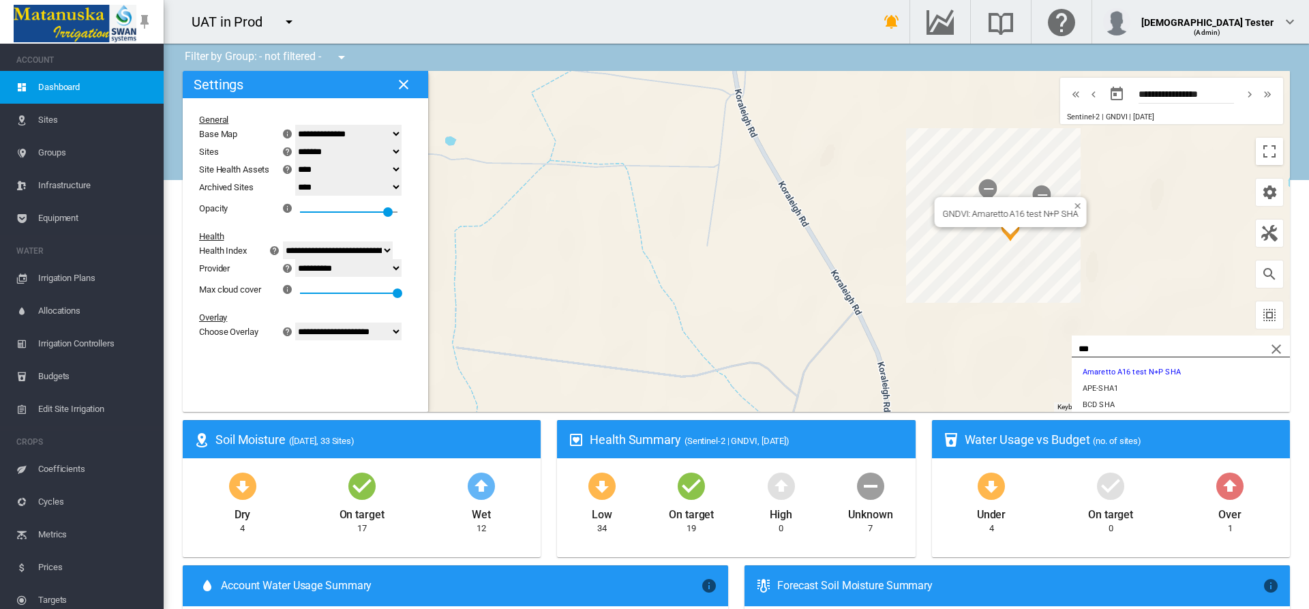
click at [355, 250] on select "**********" at bounding box center [338, 250] width 110 height 18
click at [284, 250] on md-icon "icon-help-circle" at bounding box center [275, 250] width 16 height 16
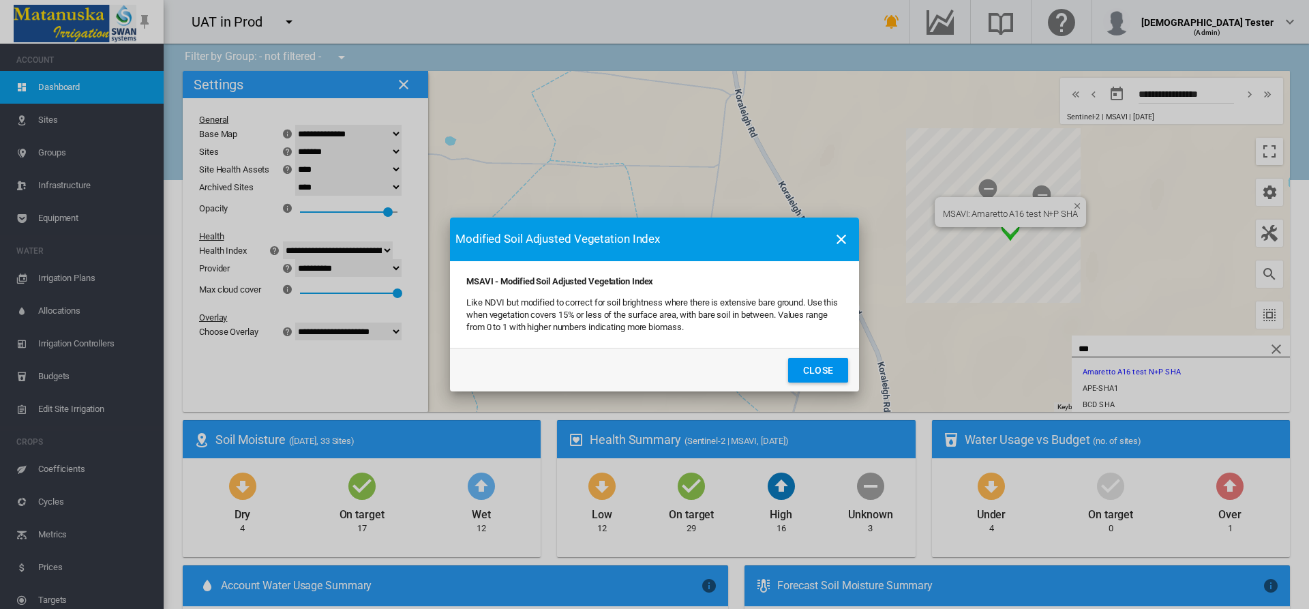
click at [818, 370] on button "Close" at bounding box center [818, 370] width 60 height 25
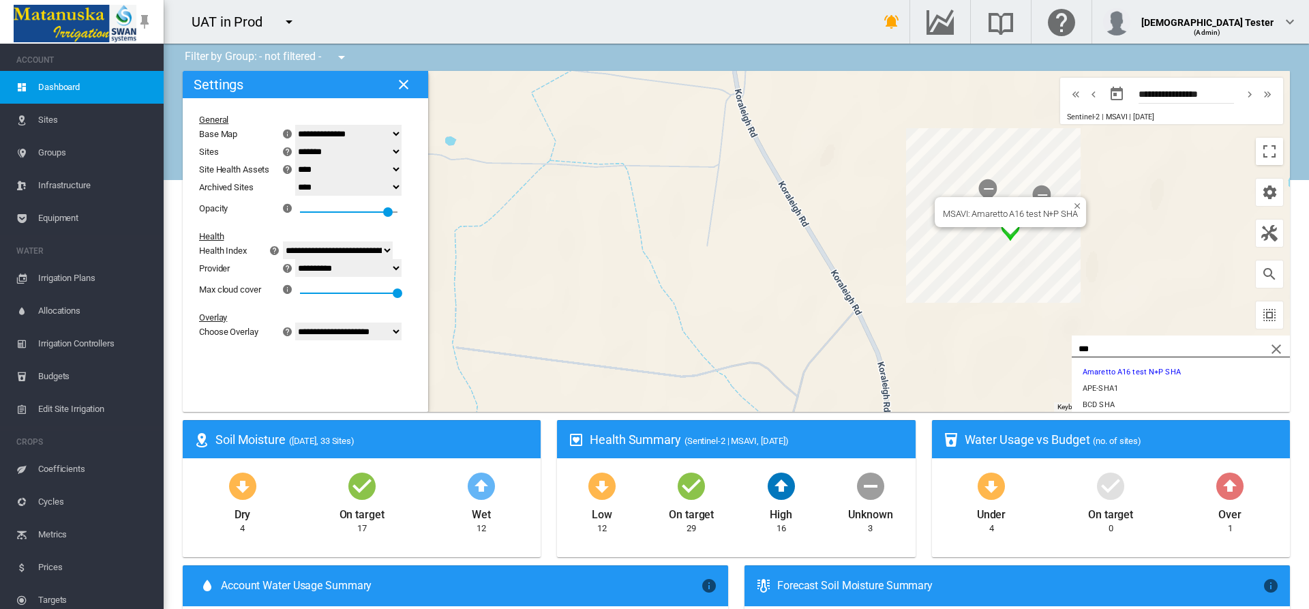
click at [355, 250] on select "**********" at bounding box center [338, 250] width 110 height 18
click at [284, 250] on md-icon "icon-help-circle" at bounding box center [275, 250] width 16 height 16
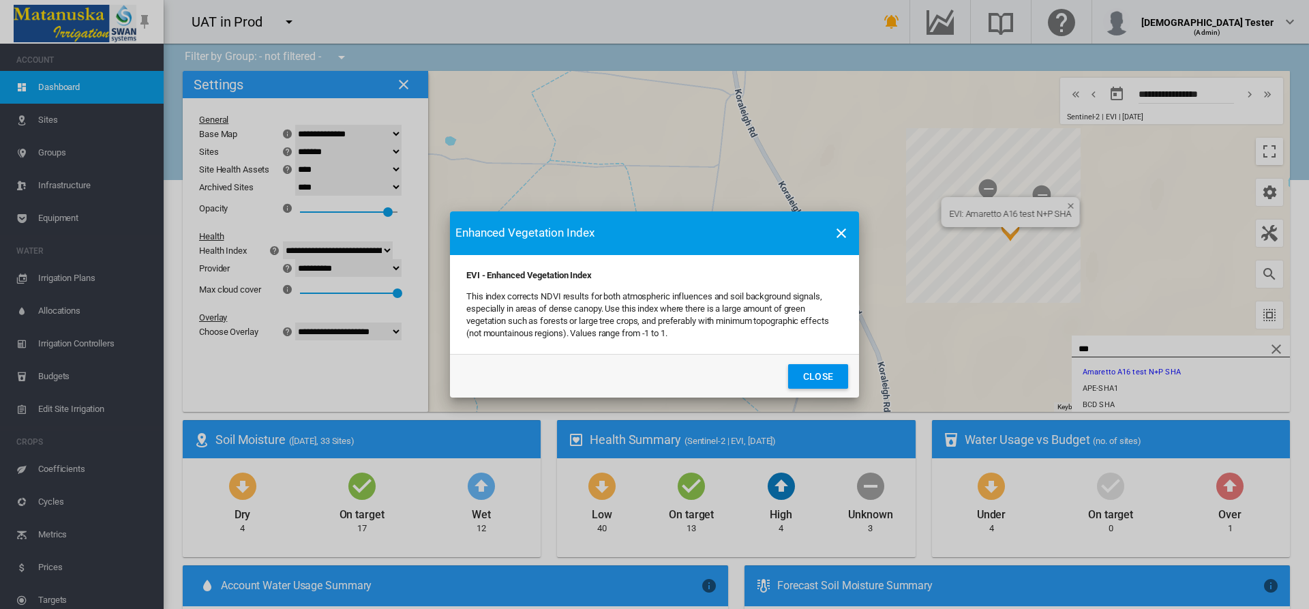
click at [818, 376] on button "Close" at bounding box center [818, 376] width 60 height 25
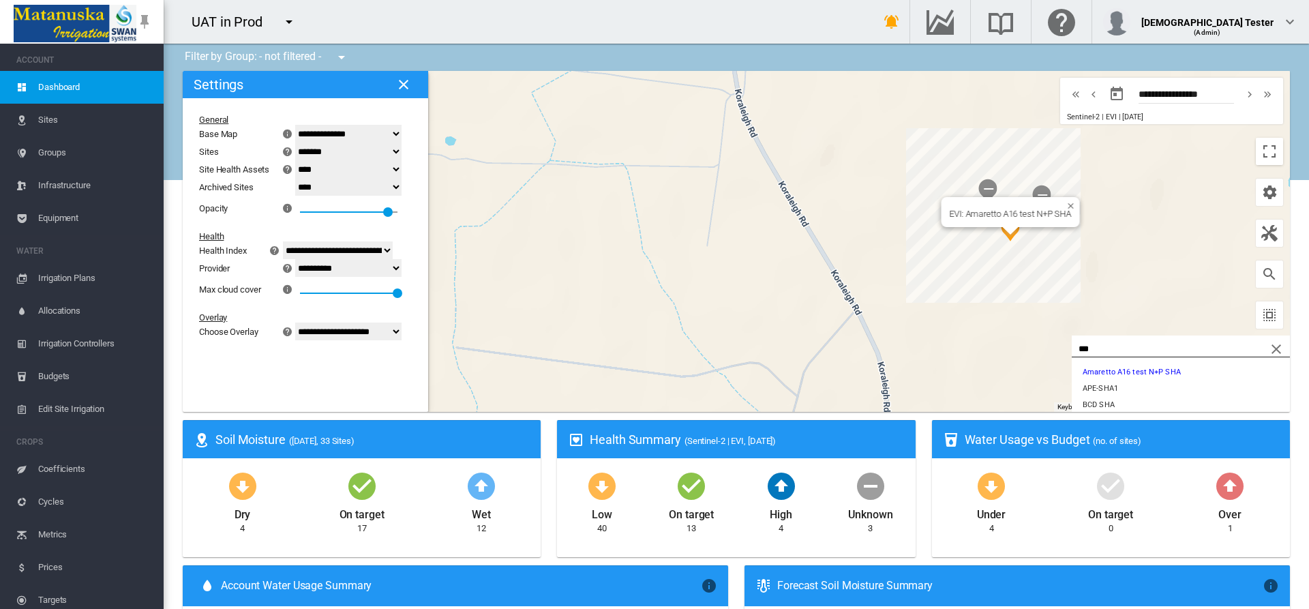
click at [355, 250] on select "**********" at bounding box center [338, 250] width 110 height 18
click at [284, 250] on md-icon "icon-help-circle" at bounding box center [275, 250] width 16 height 16
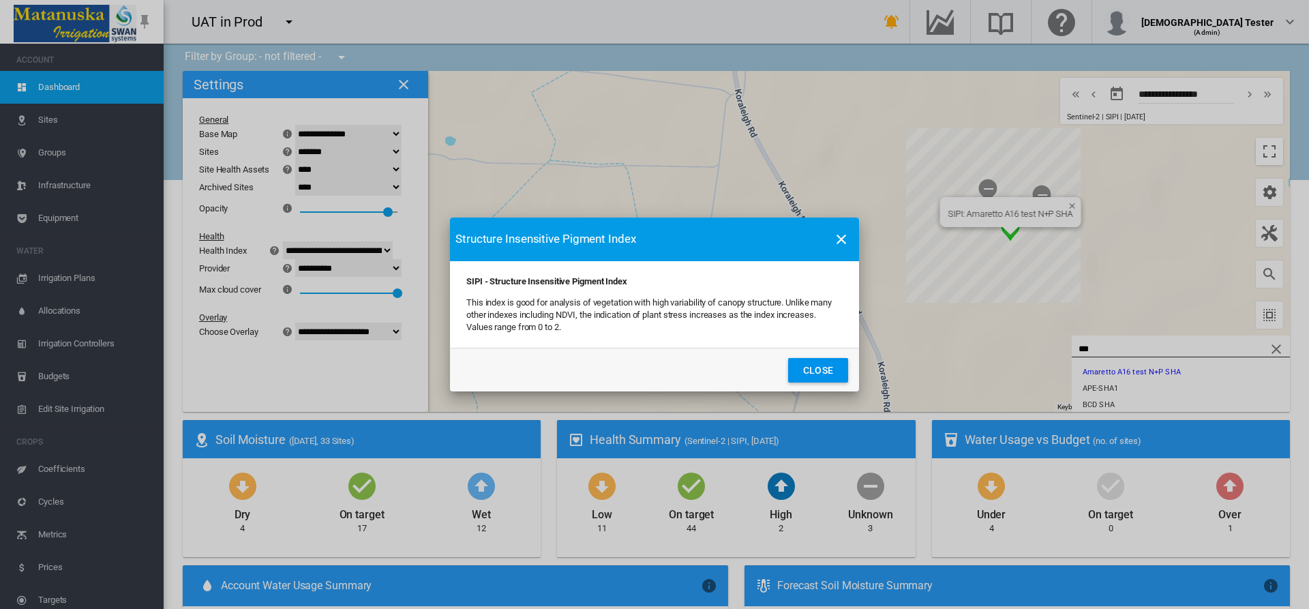
click at [818, 370] on button "Close" at bounding box center [818, 370] width 60 height 25
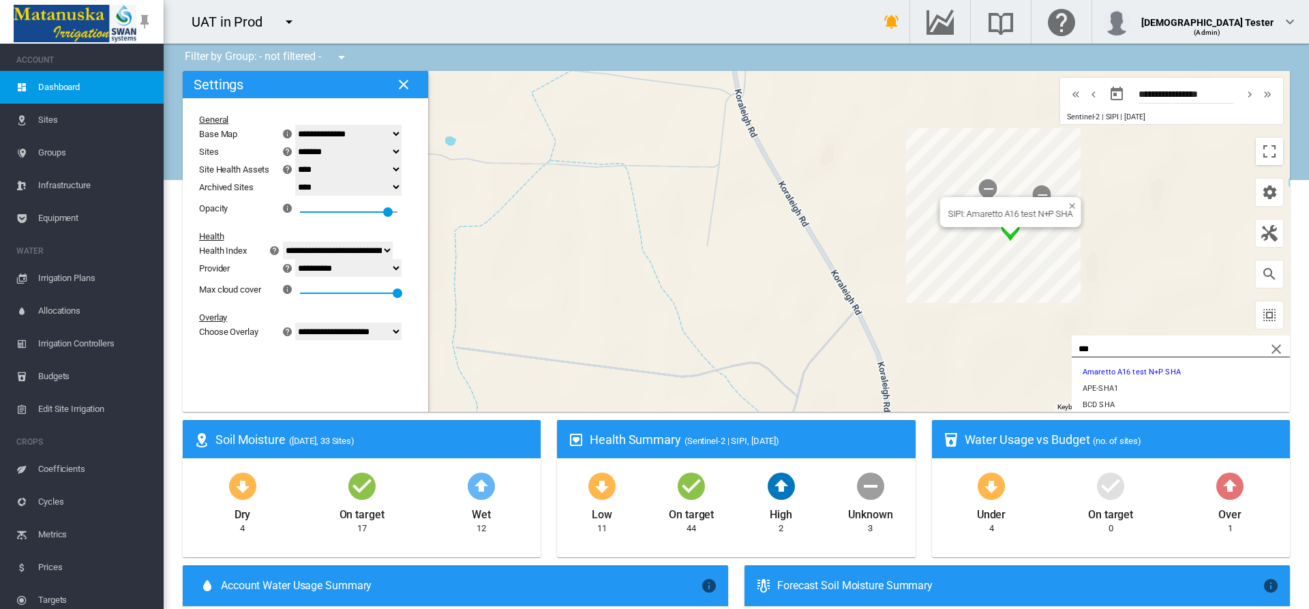
click at [355, 250] on select "**********" at bounding box center [338, 250] width 110 height 18
click at [284, 250] on md-icon "icon-help-circle" at bounding box center [275, 250] width 16 height 16
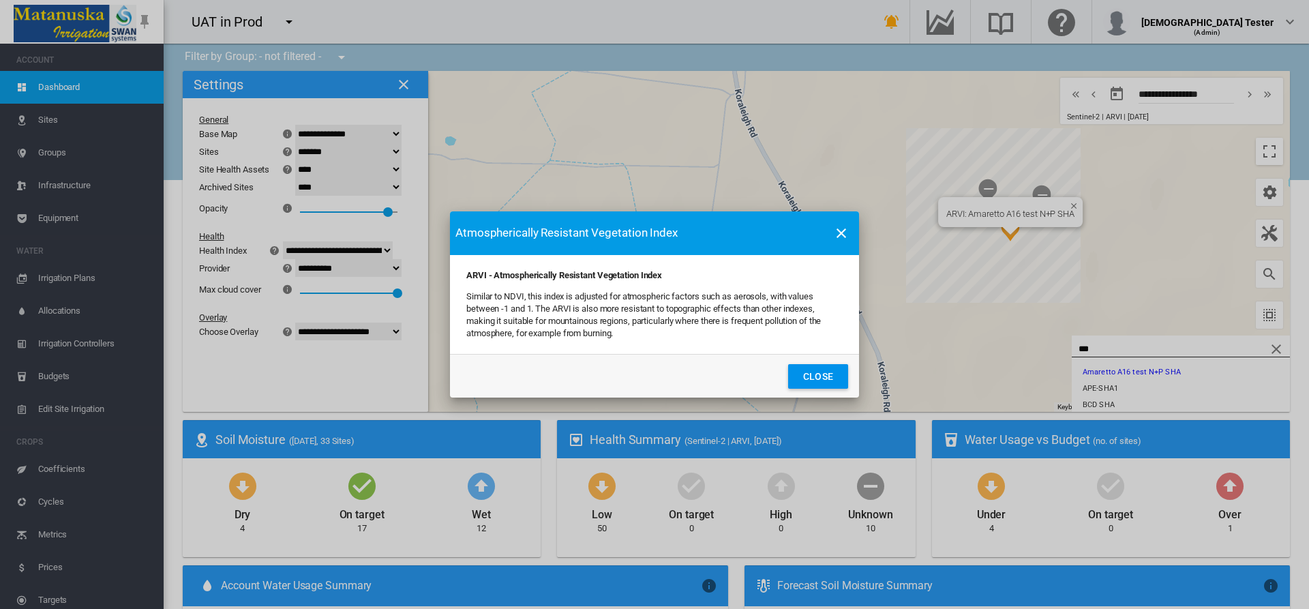
click at [818, 376] on button "Close" at bounding box center [818, 376] width 60 height 25
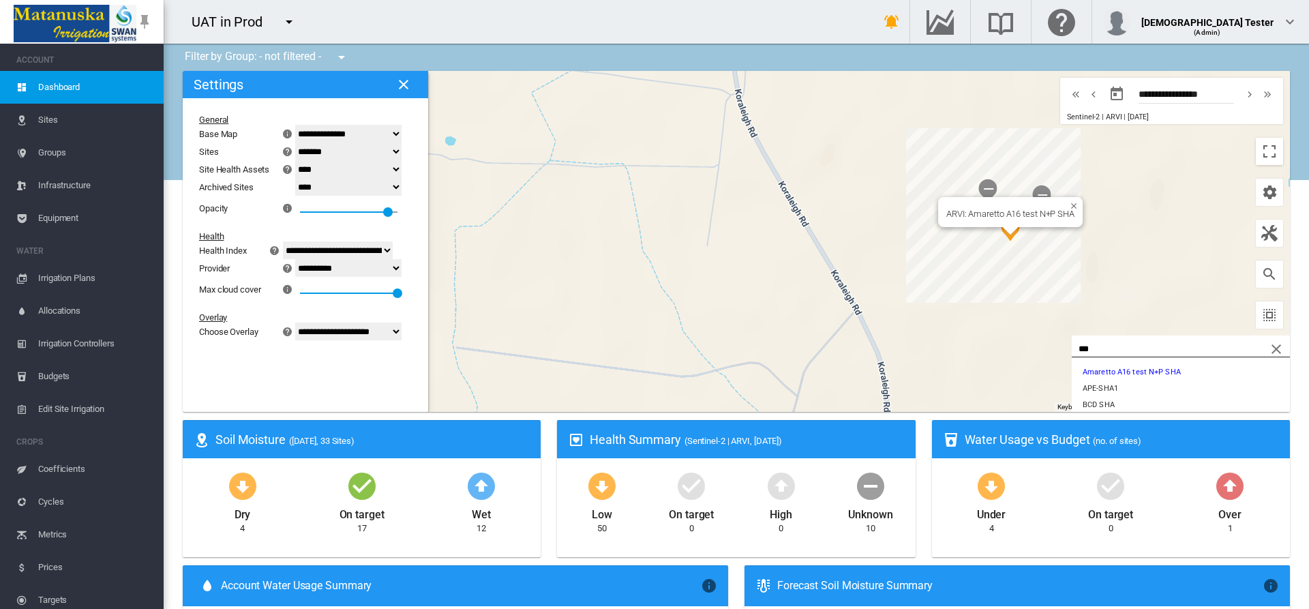
click at [355, 250] on select "**********" at bounding box center [338, 250] width 110 height 18
select select "**********"
click at [284, 250] on md-icon "icon-help-circle" at bounding box center [275, 250] width 16 height 16
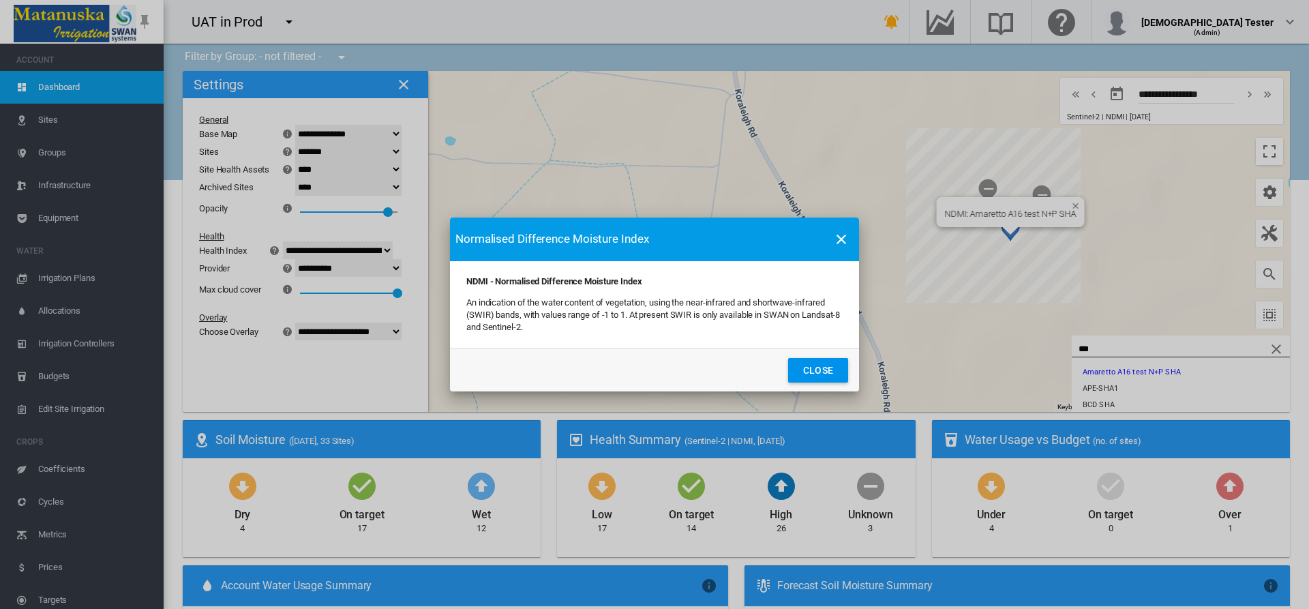
click at [818, 370] on button "Close" at bounding box center [818, 370] width 60 height 25
